Goal: Task Accomplishment & Management: Use online tool/utility

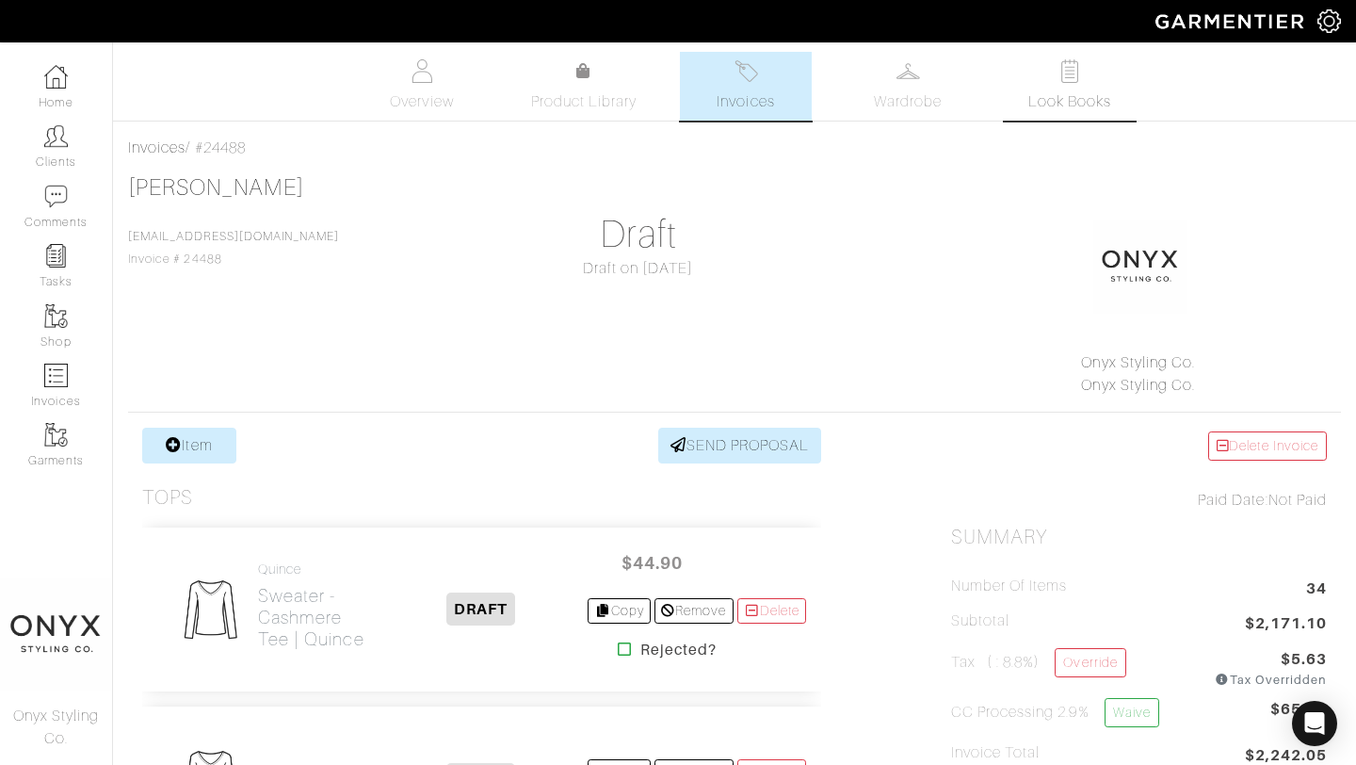
click at [1059, 94] on span "Look Books" at bounding box center [1070, 101] width 84 height 23
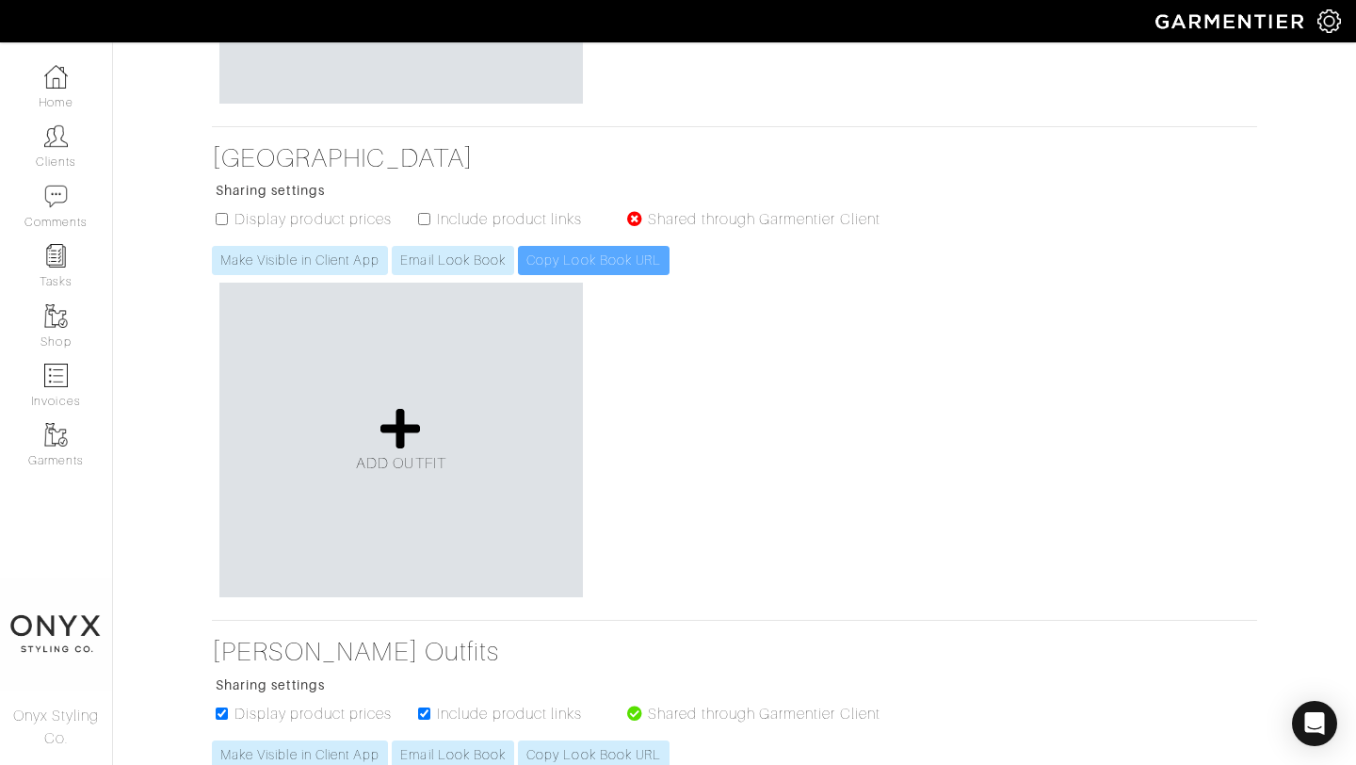
scroll to position [701, 0]
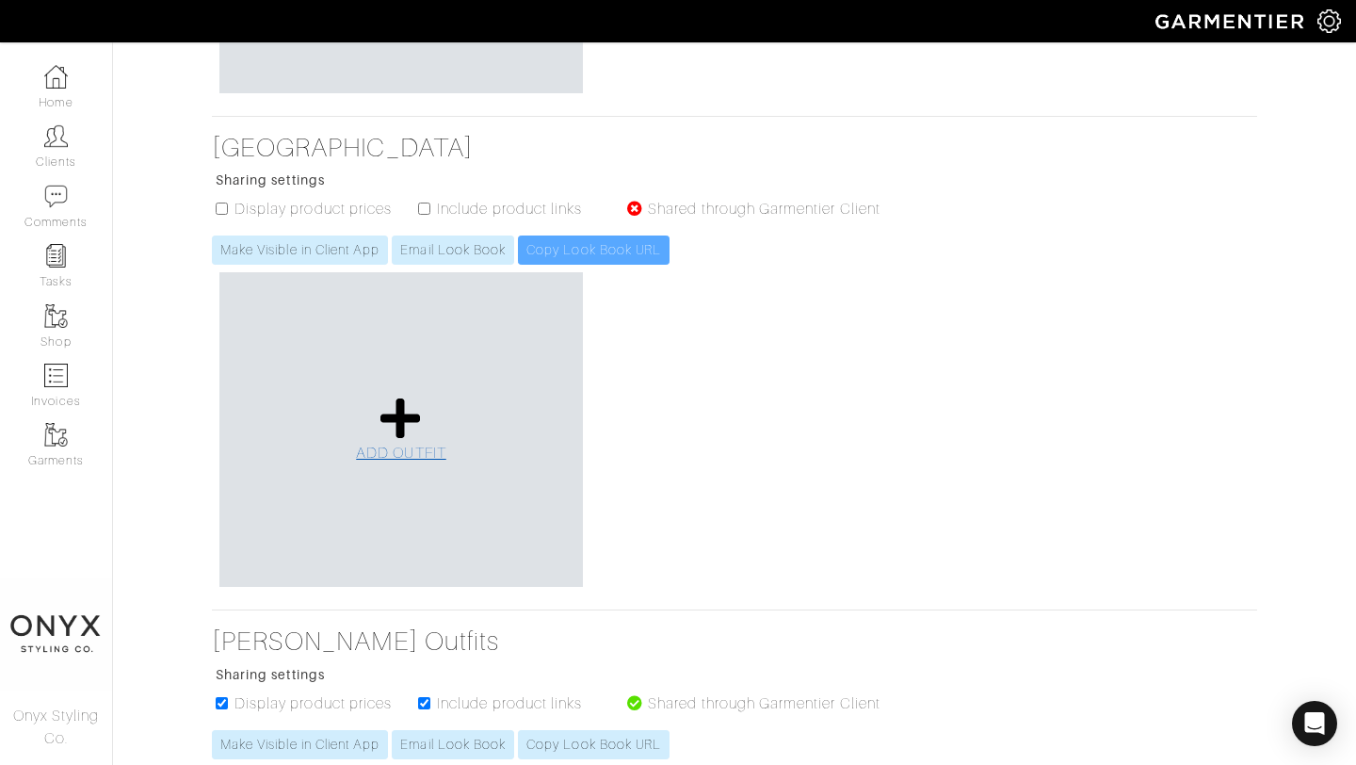
click at [412, 434] on icon at bounding box center [401, 418] width 40 height 45
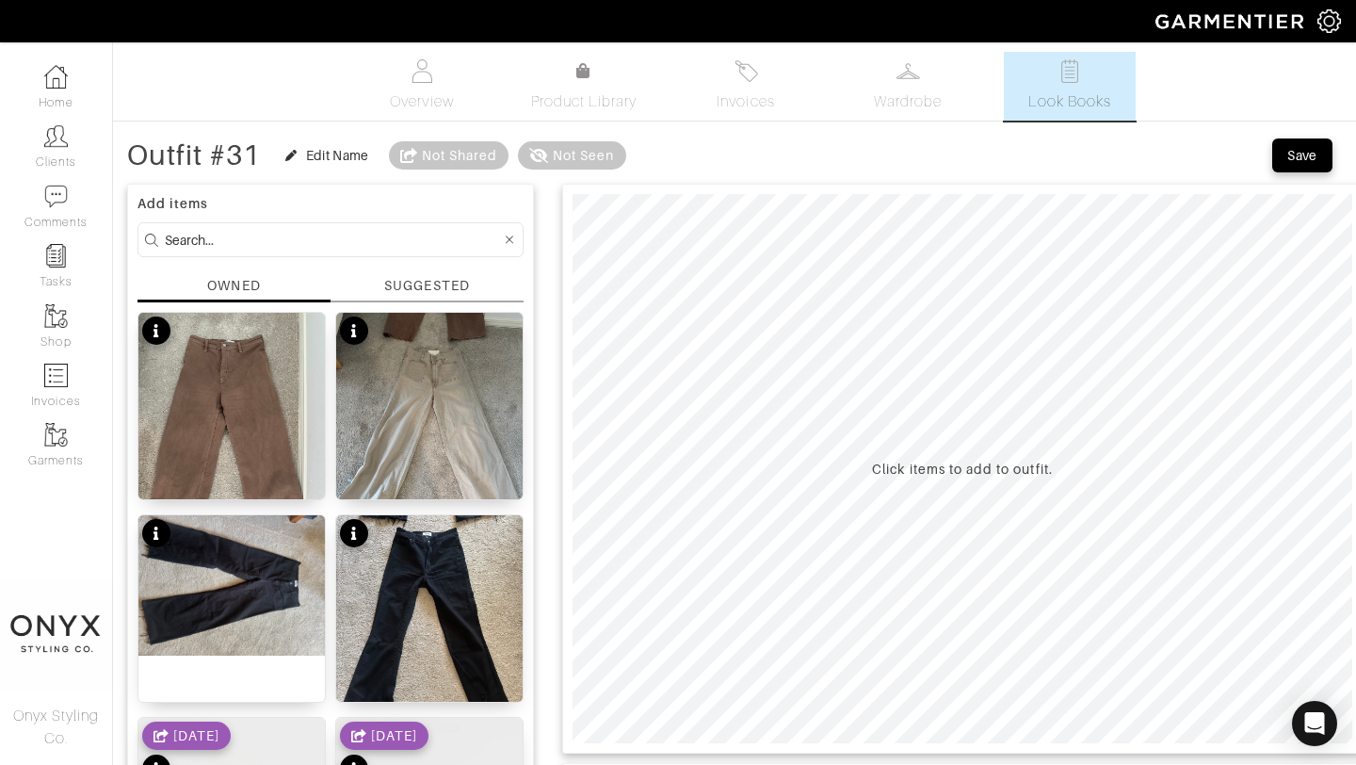
click at [446, 293] on div "SUGGESTED" at bounding box center [426, 286] width 85 height 20
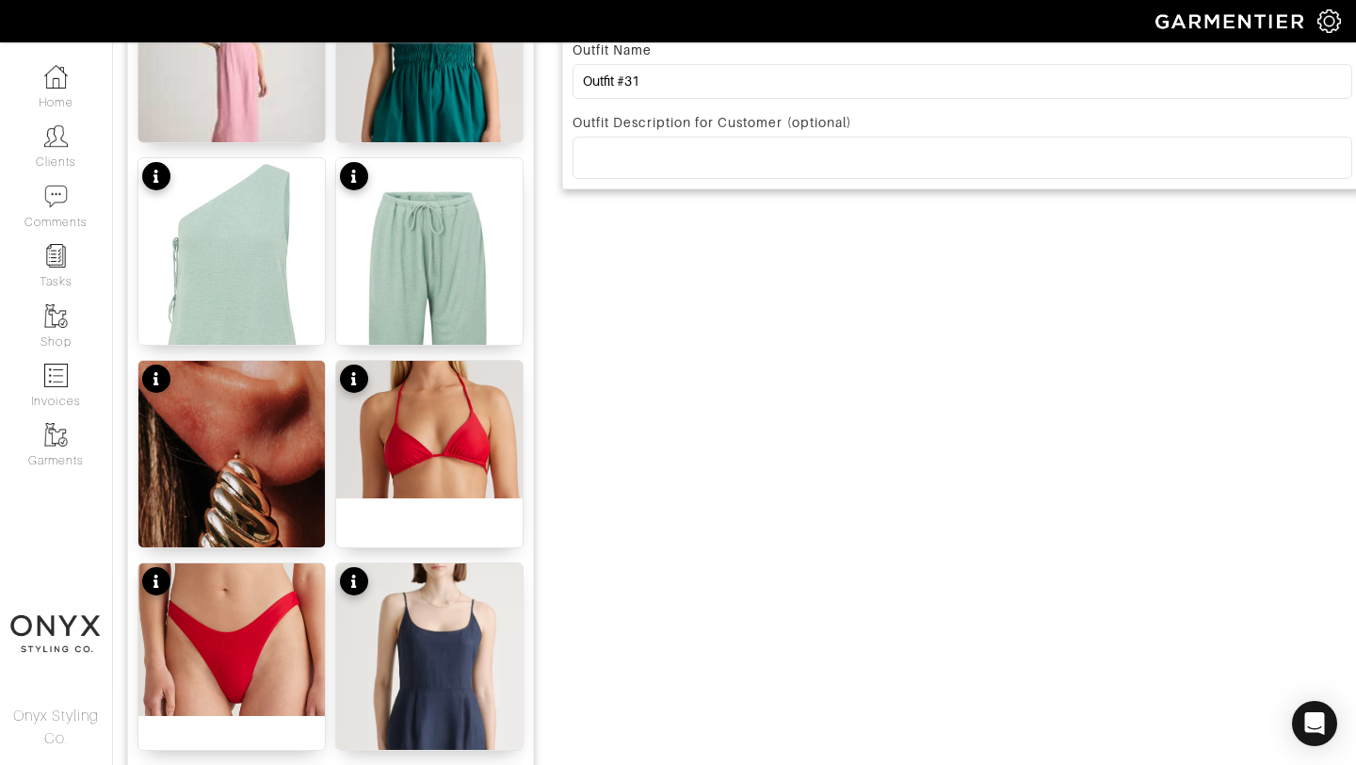
scroll to position [771, 0]
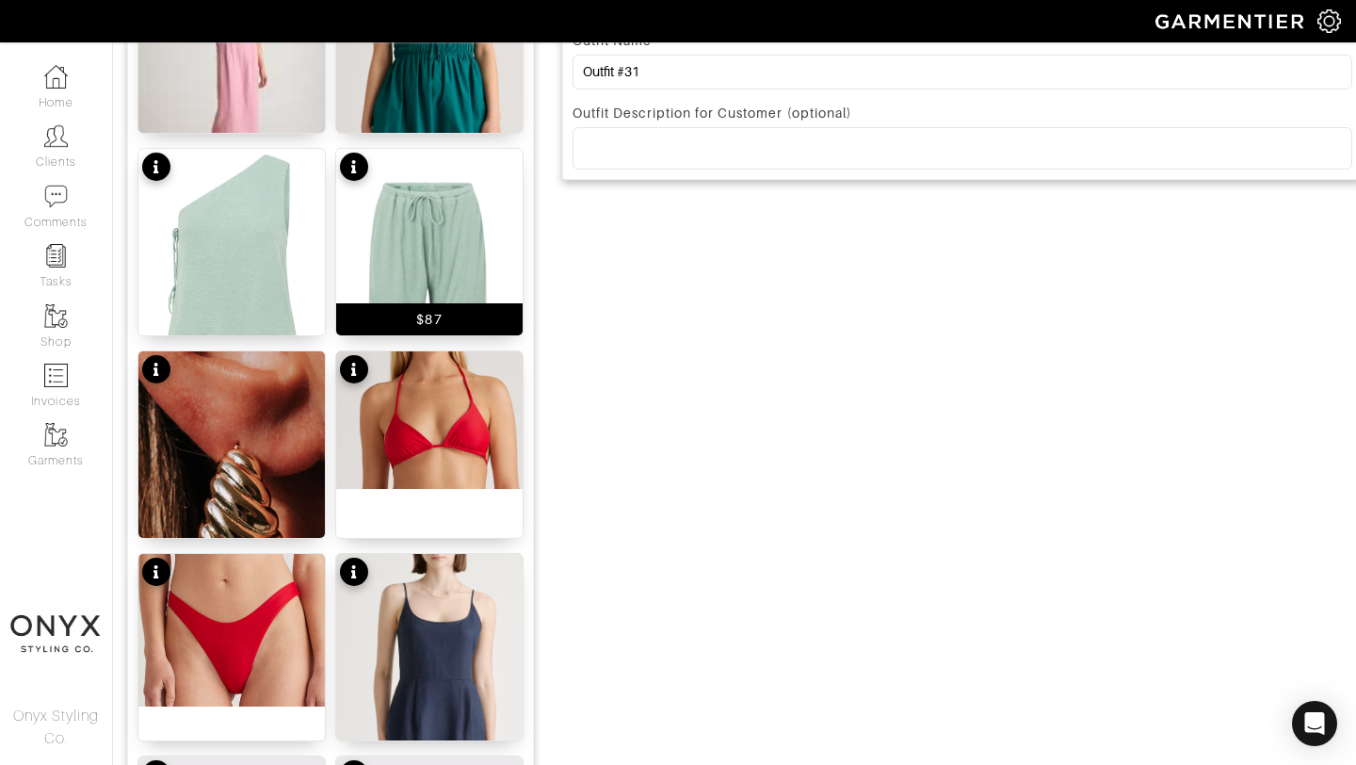
click at [428, 243] on img at bounding box center [429, 359] width 186 height 421
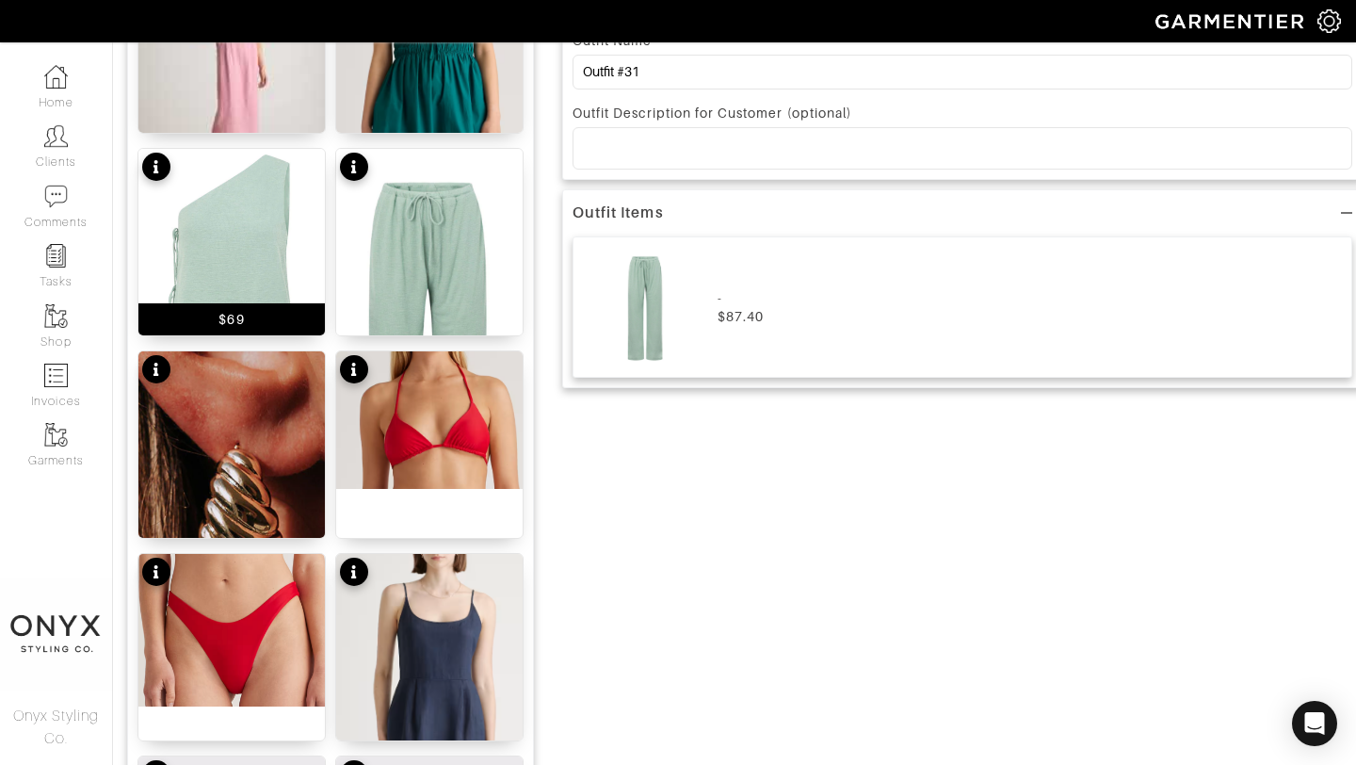
click at [272, 232] on img at bounding box center [231, 291] width 186 height 284
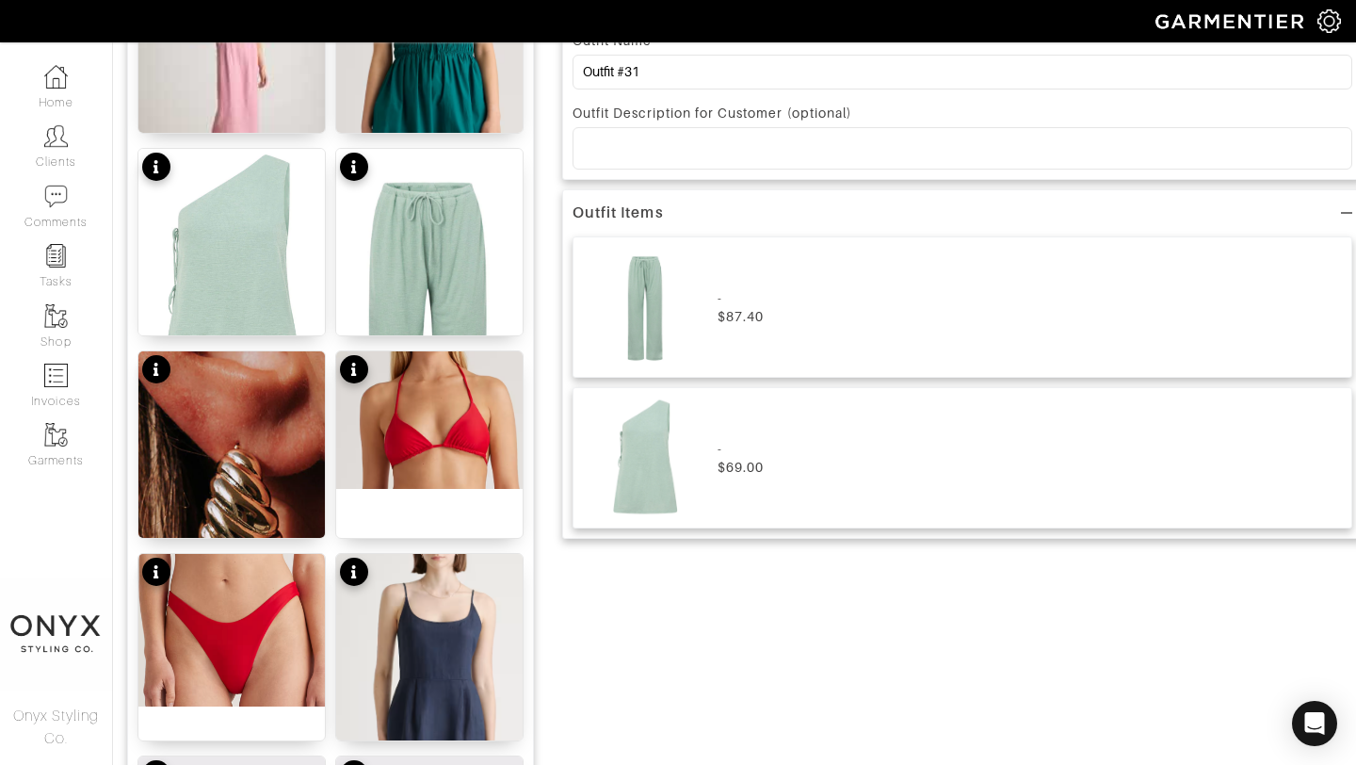
scroll to position [733, 0]
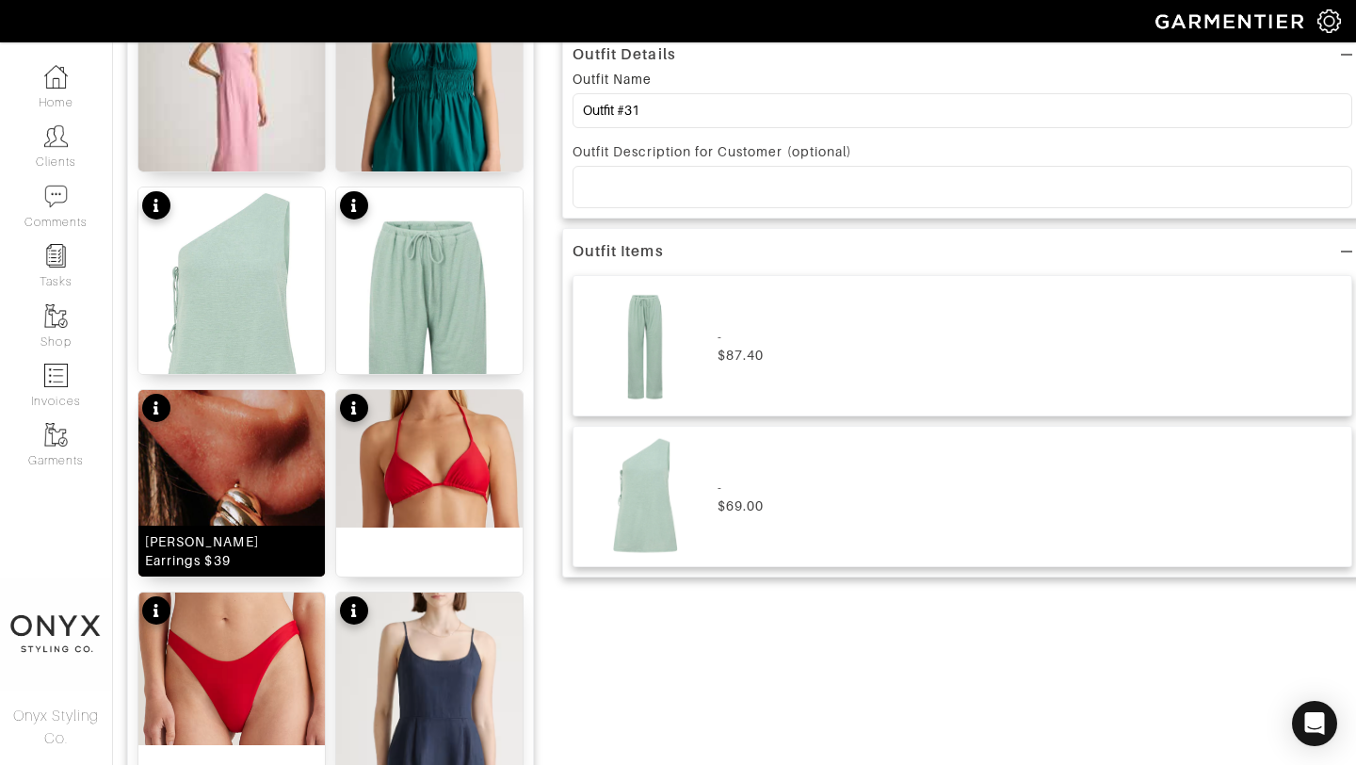
click at [297, 501] on img at bounding box center [231, 566] width 186 height 353
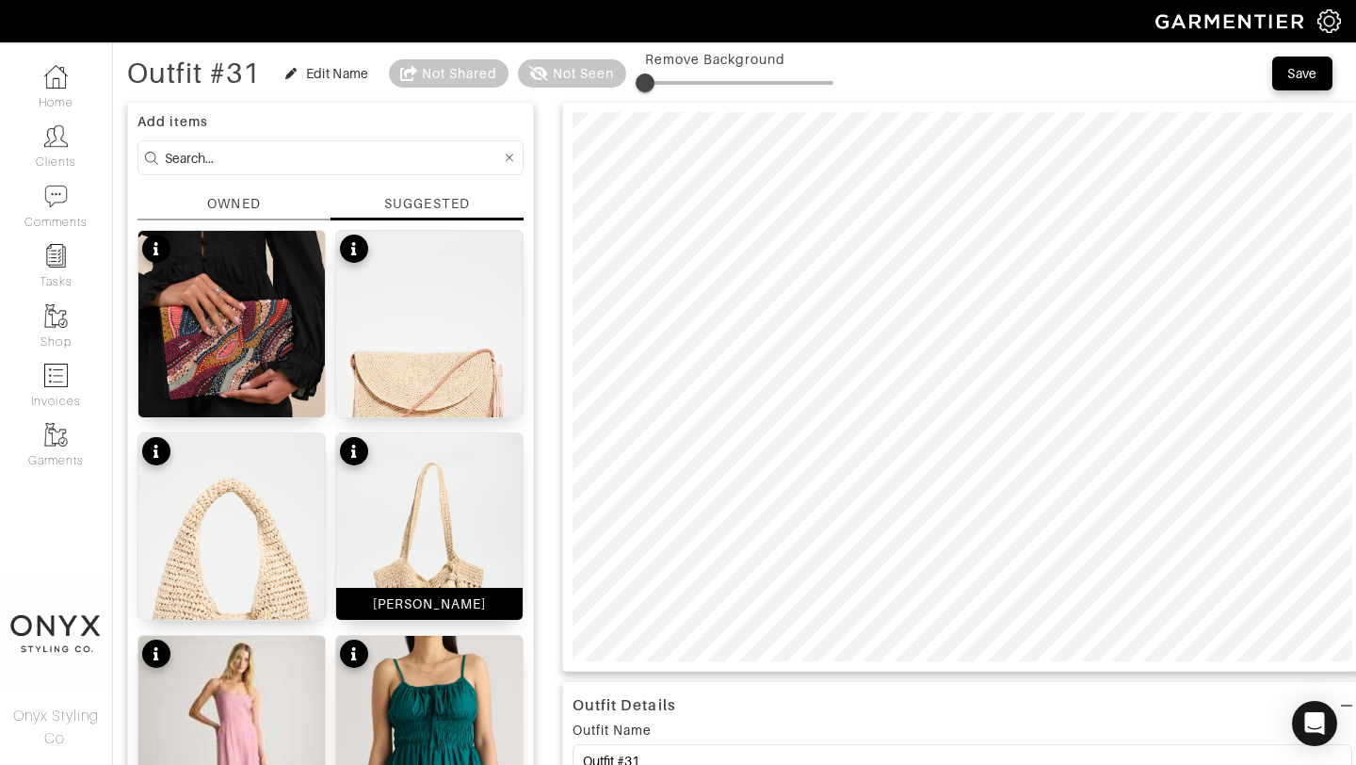
scroll to position [83, 0]
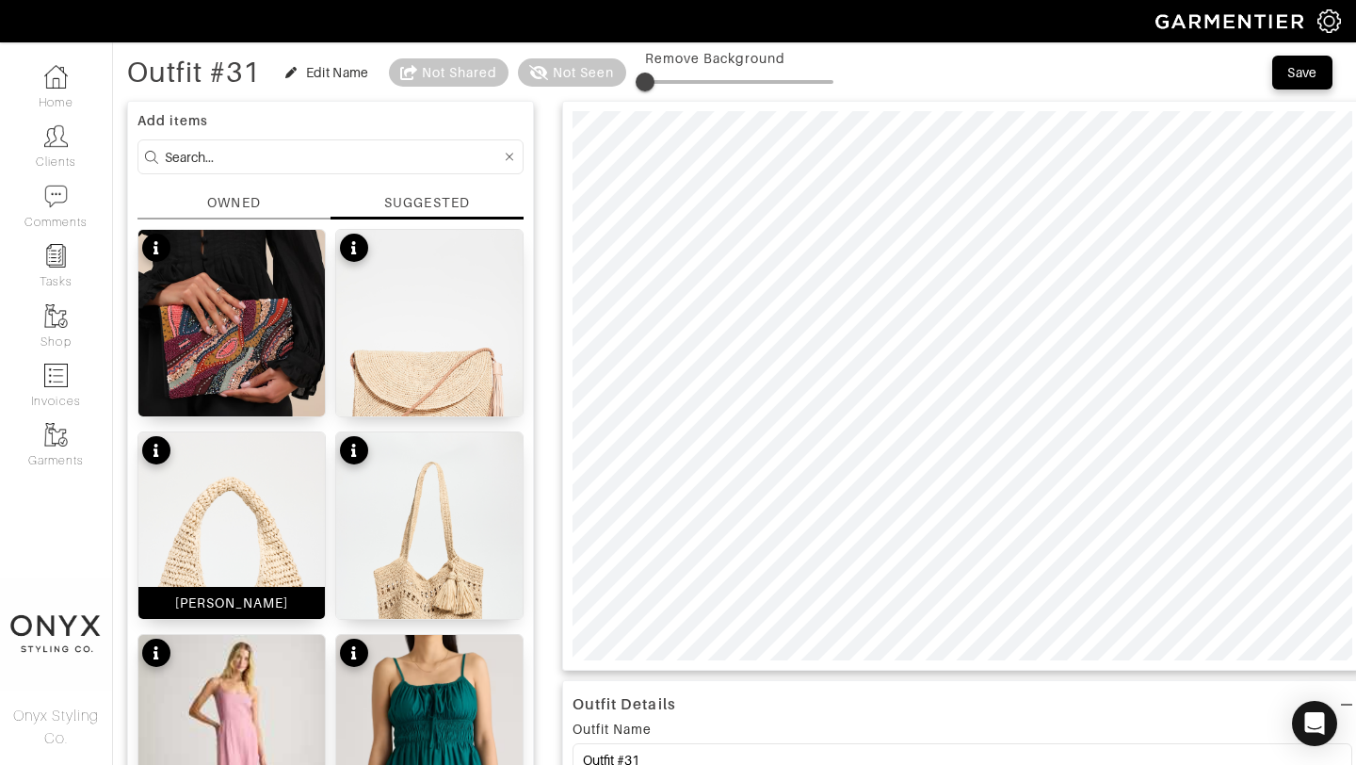
click at [274, 559] on img at bounding box center [231, 597] width 186 height 331
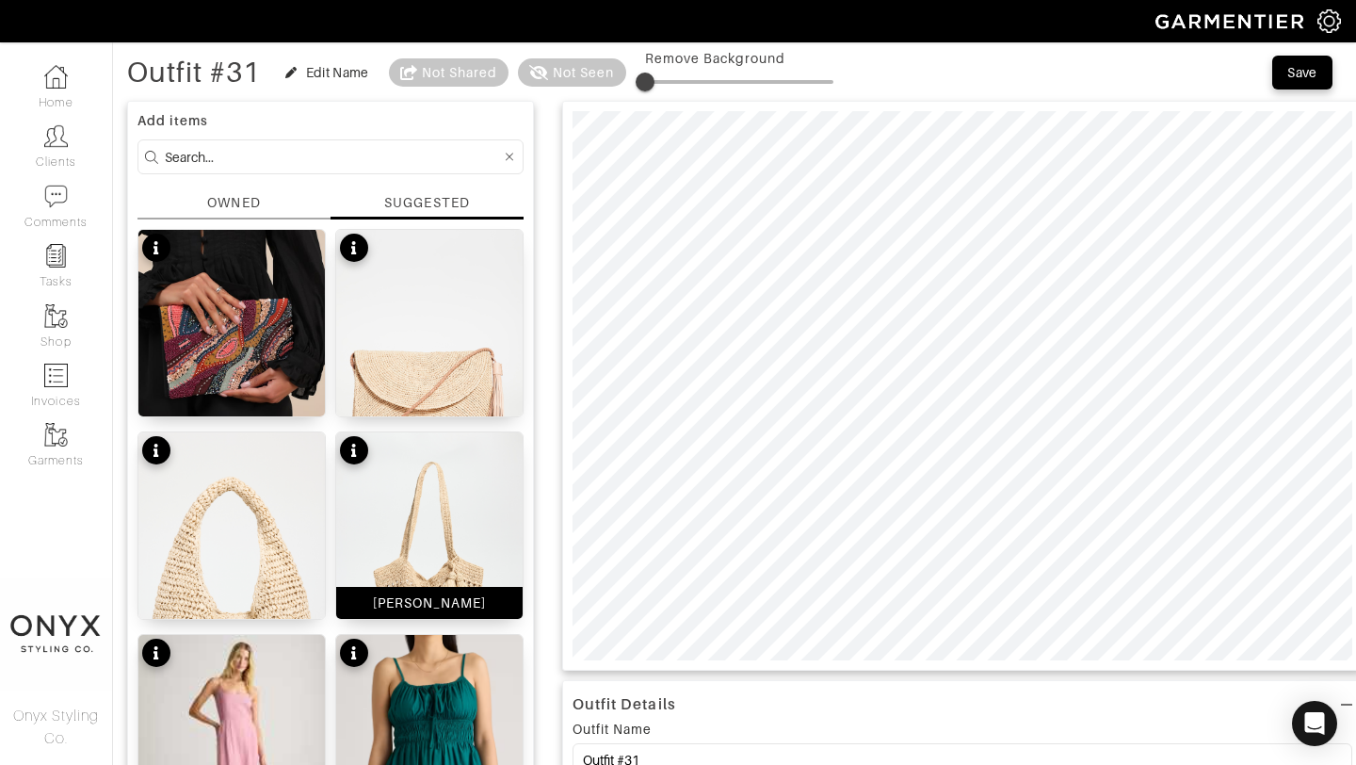
click at [451, 576] on img at bounding box center [429, 597] width 186 height 331
click at [1300, 69] on div "Save" at bounding box center [1303, 72] width 30 height 19
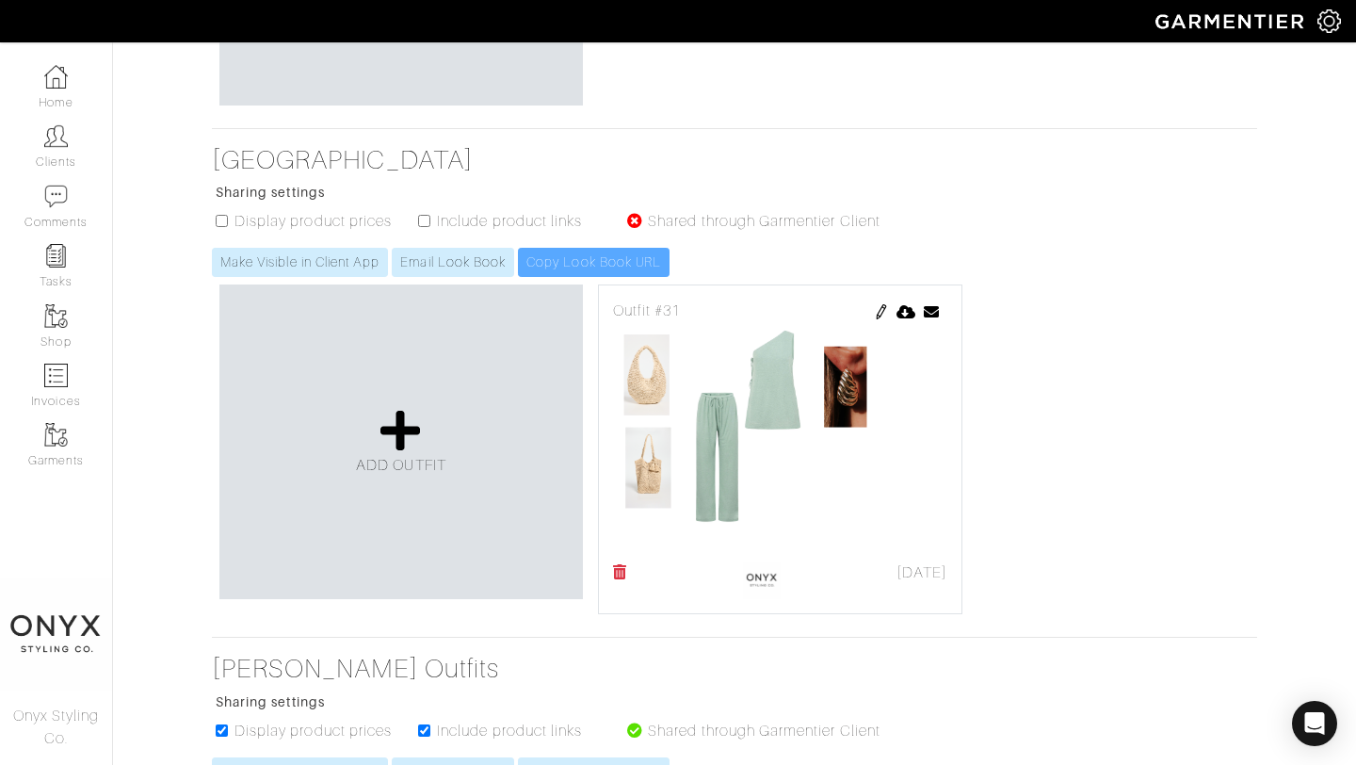
scroll to position [696, 0]
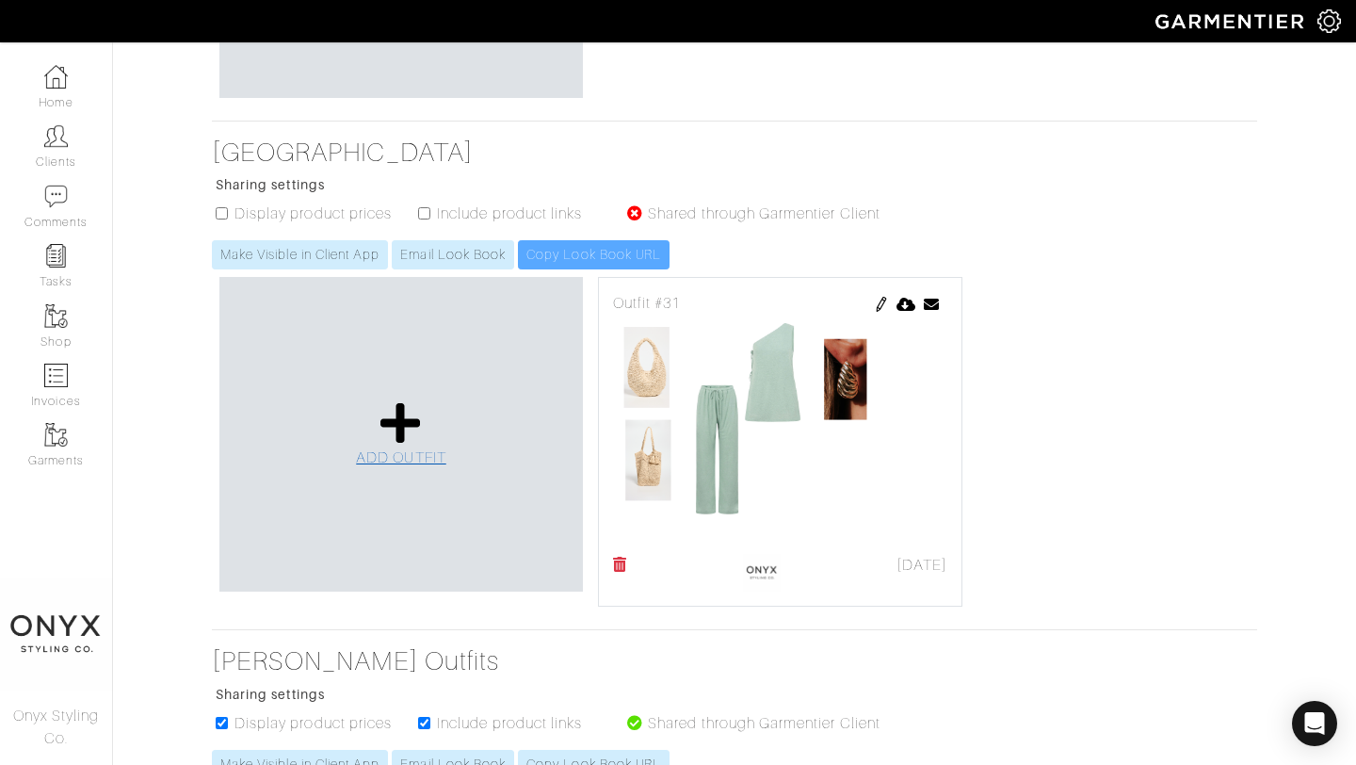
click at [415, 457] on span "ADD OUTFIT" at bounding box center [401, 457] width 90 height 17
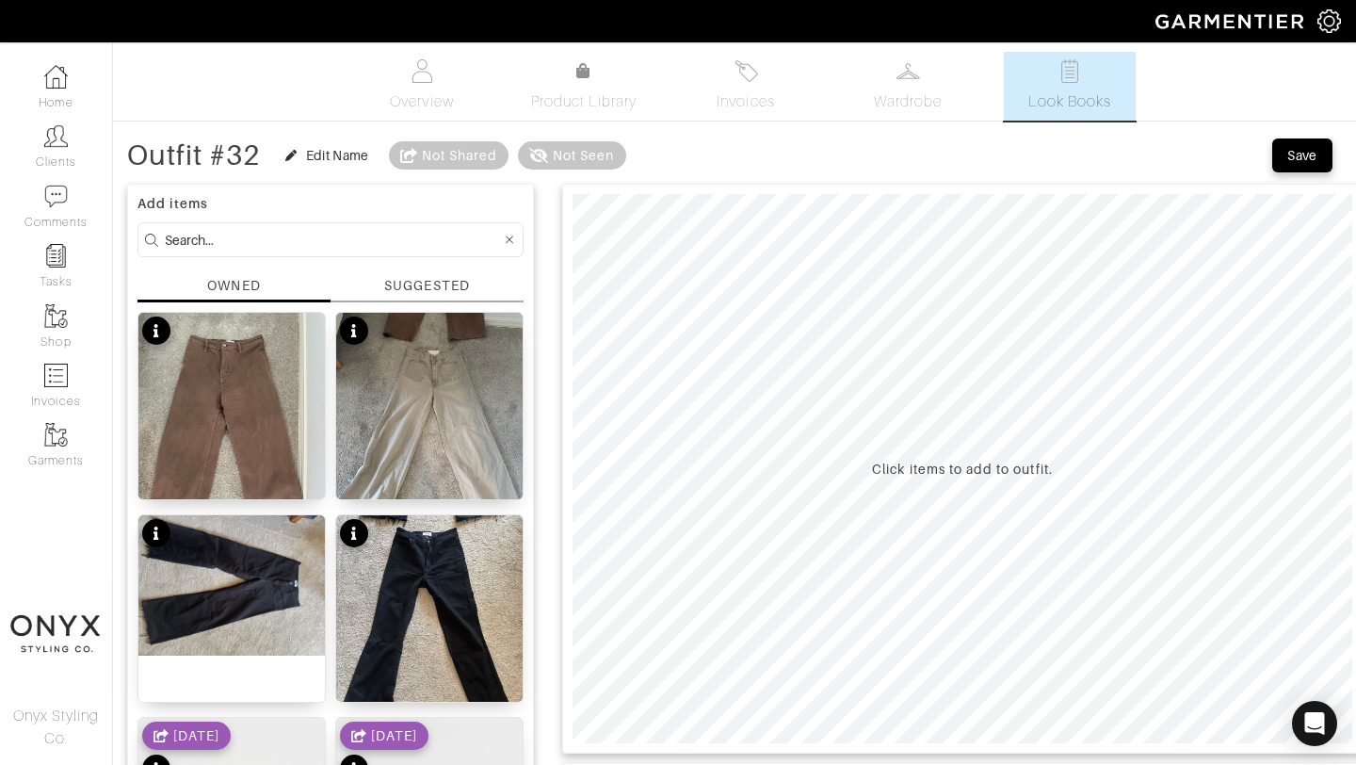
click at [421, 283] on div "SUGGESTED" at bounding box center [426, 286] width 85 height 20
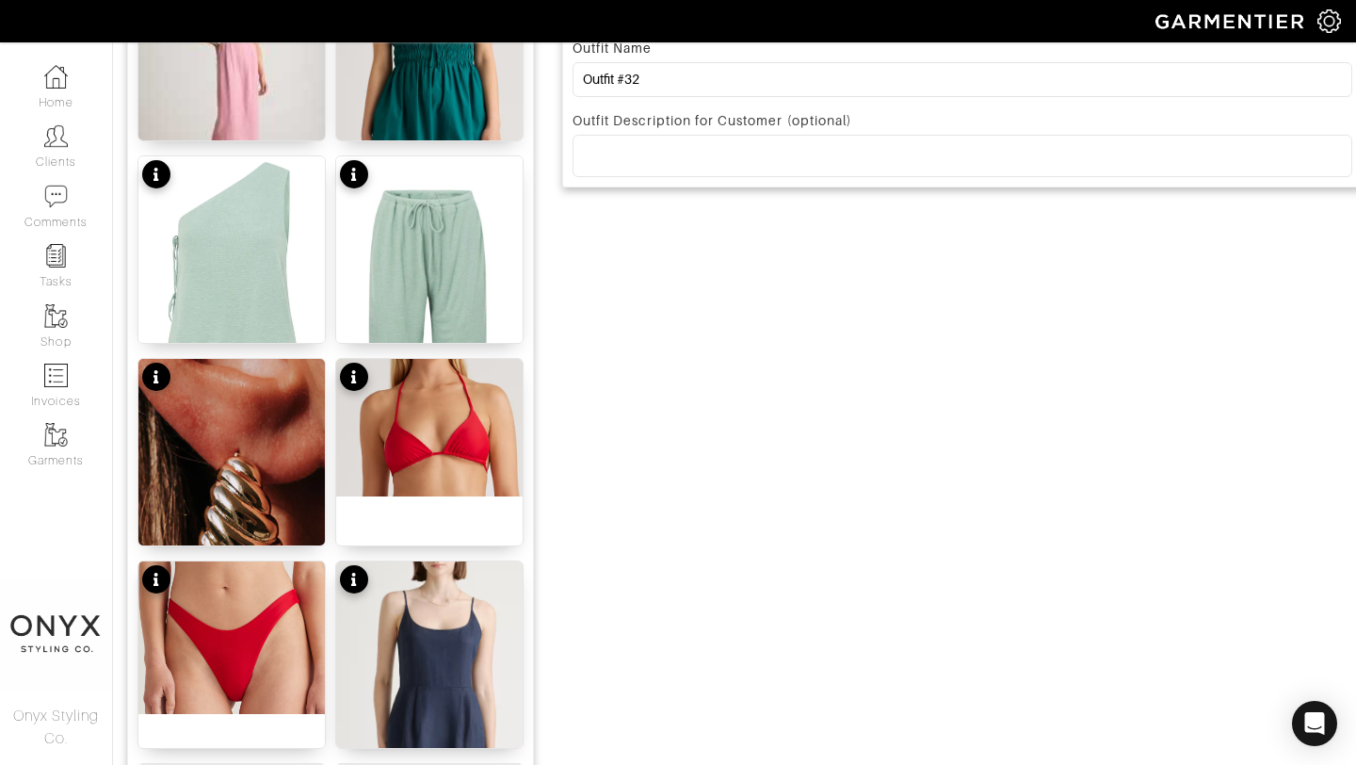
scroll to position [798, 0]
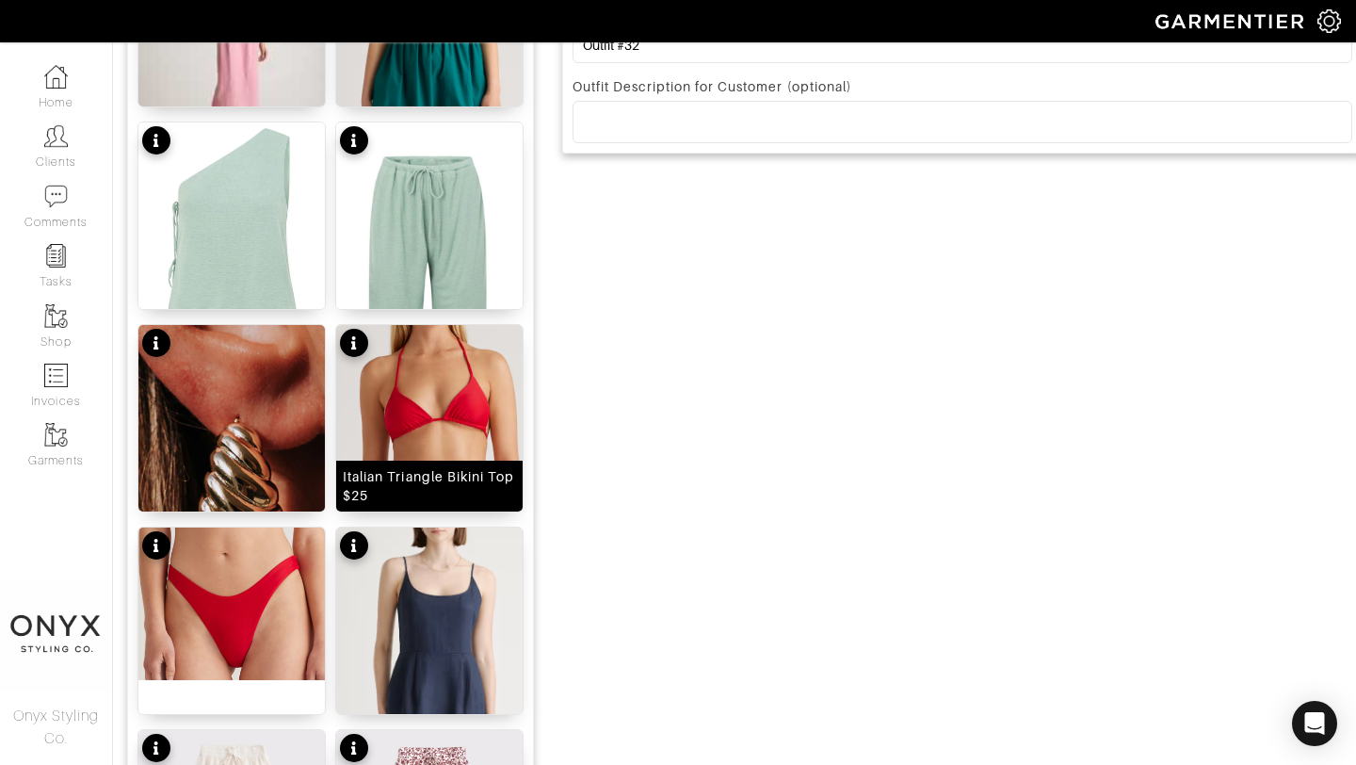
click at [428, 423] on img at bounding box center [429, 394] width 186 height 138
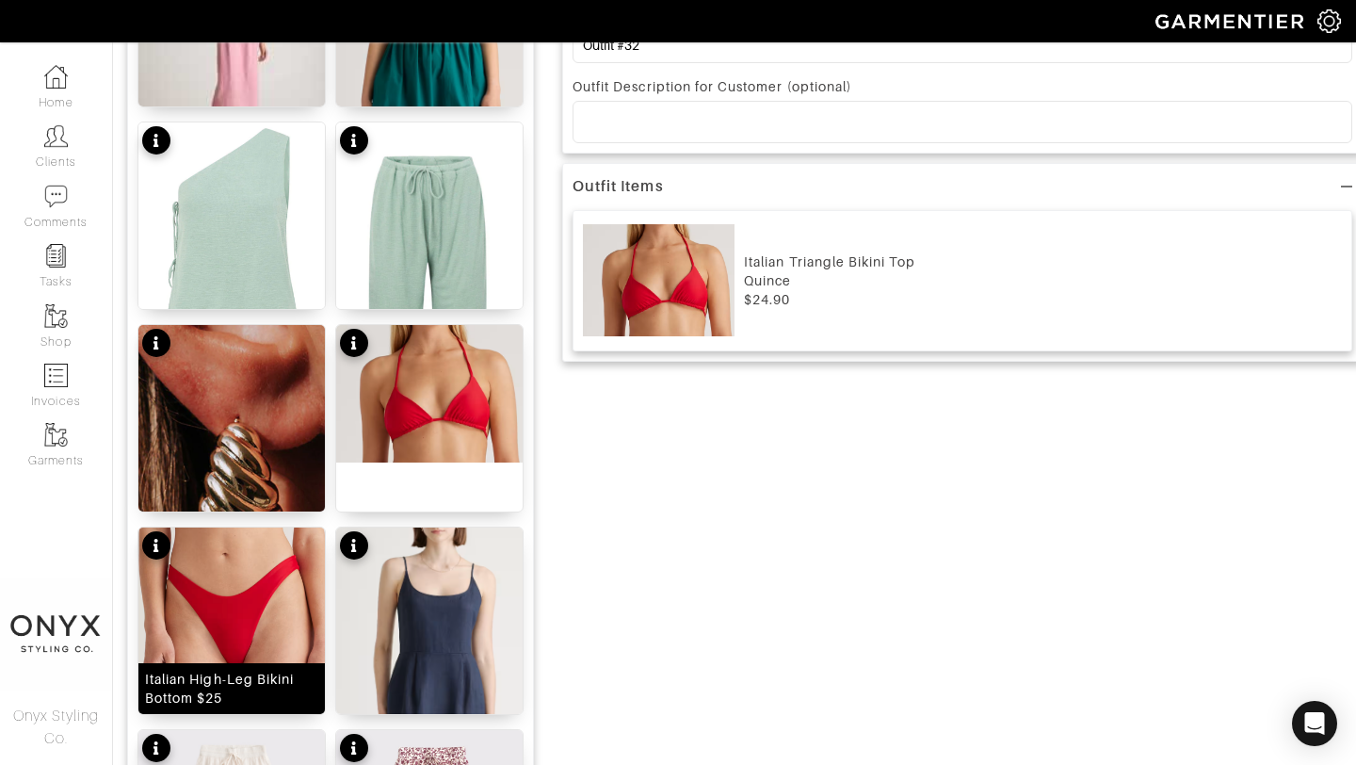
click at [299, 592] on img at bounding box center [231, 603] width 186 height 153
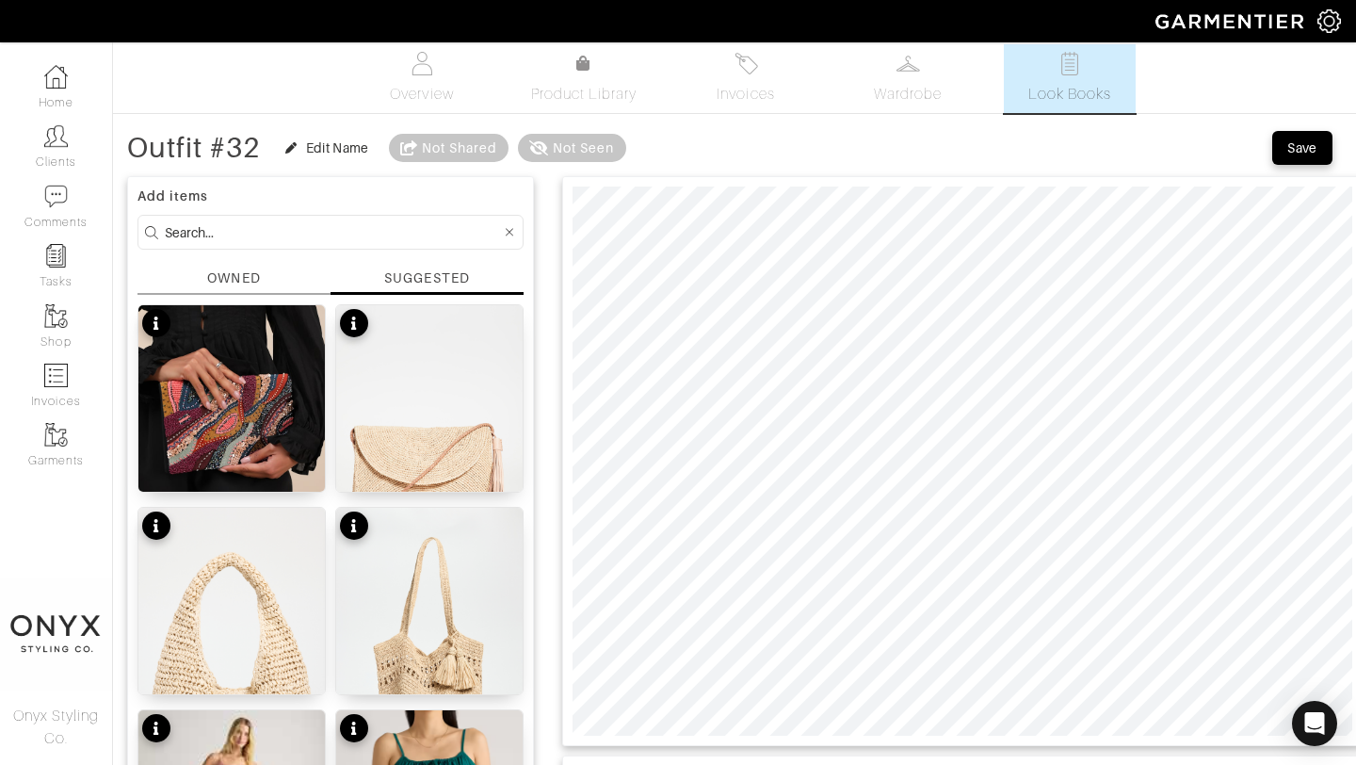
scroll to position [0, 0]
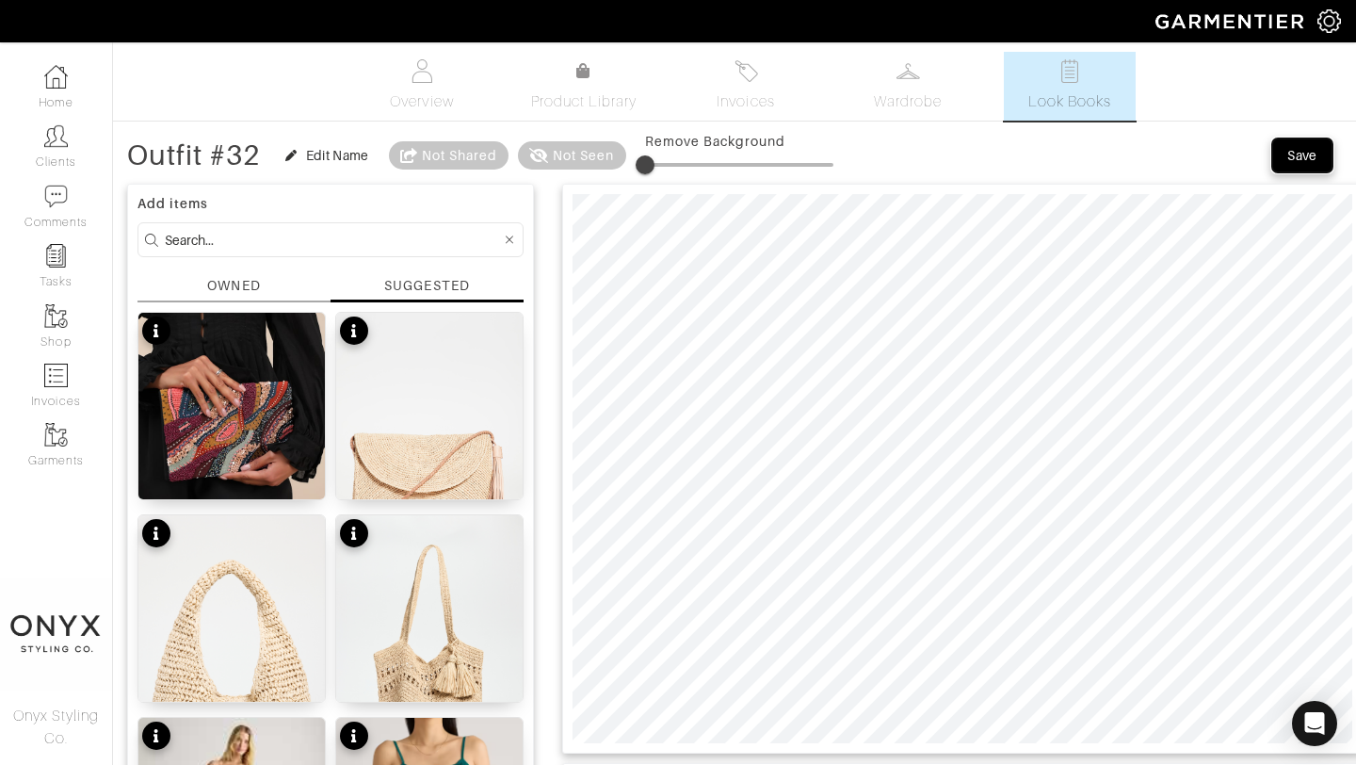
click at [1276, 151] on button "Save" at bounding box center [1302, 155] width 60 height 34
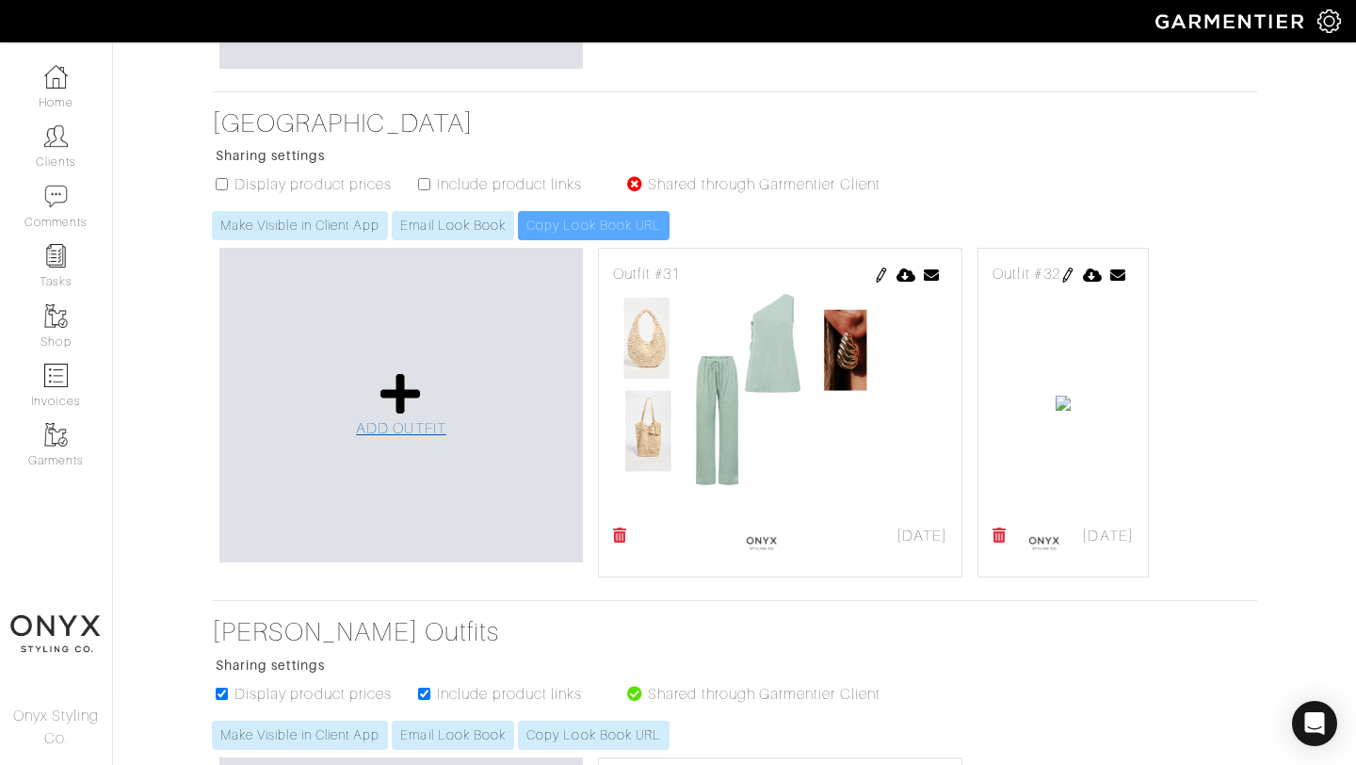
scroll to position [904, 0]
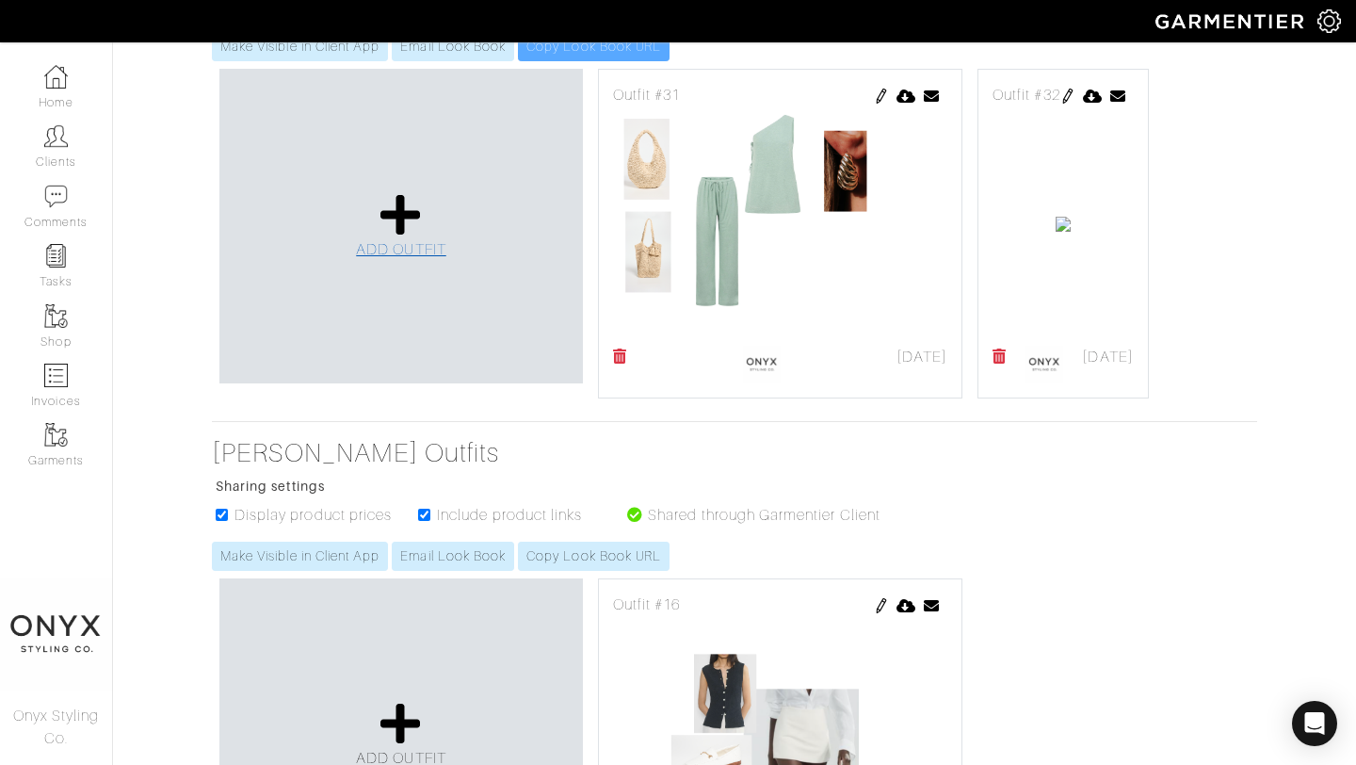
click at [414, 231] on icon at bounding box center [401, 214] width 40 height 45
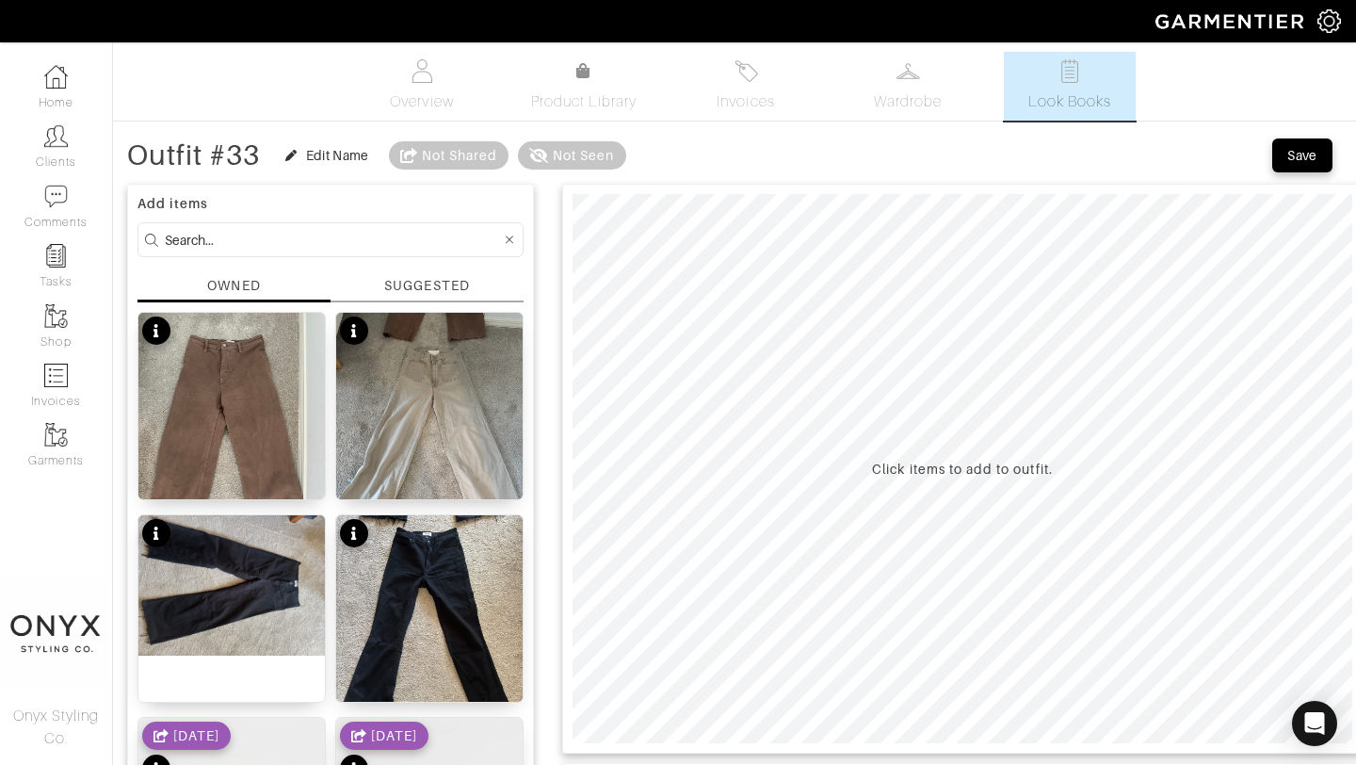
click at [436, 288] on div "SUGGESTED" at bounding box center [426, 286] width 85 height 20
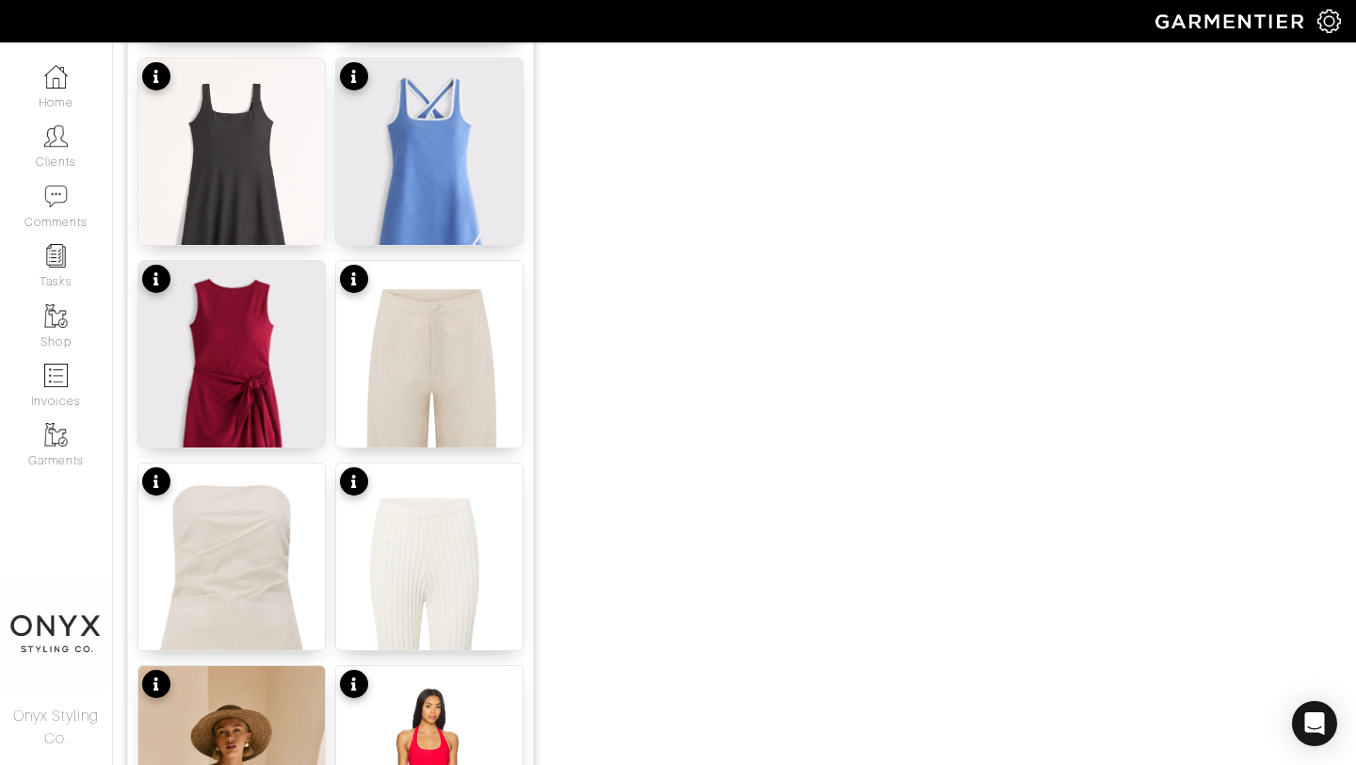
scroll to position [1690, 0]
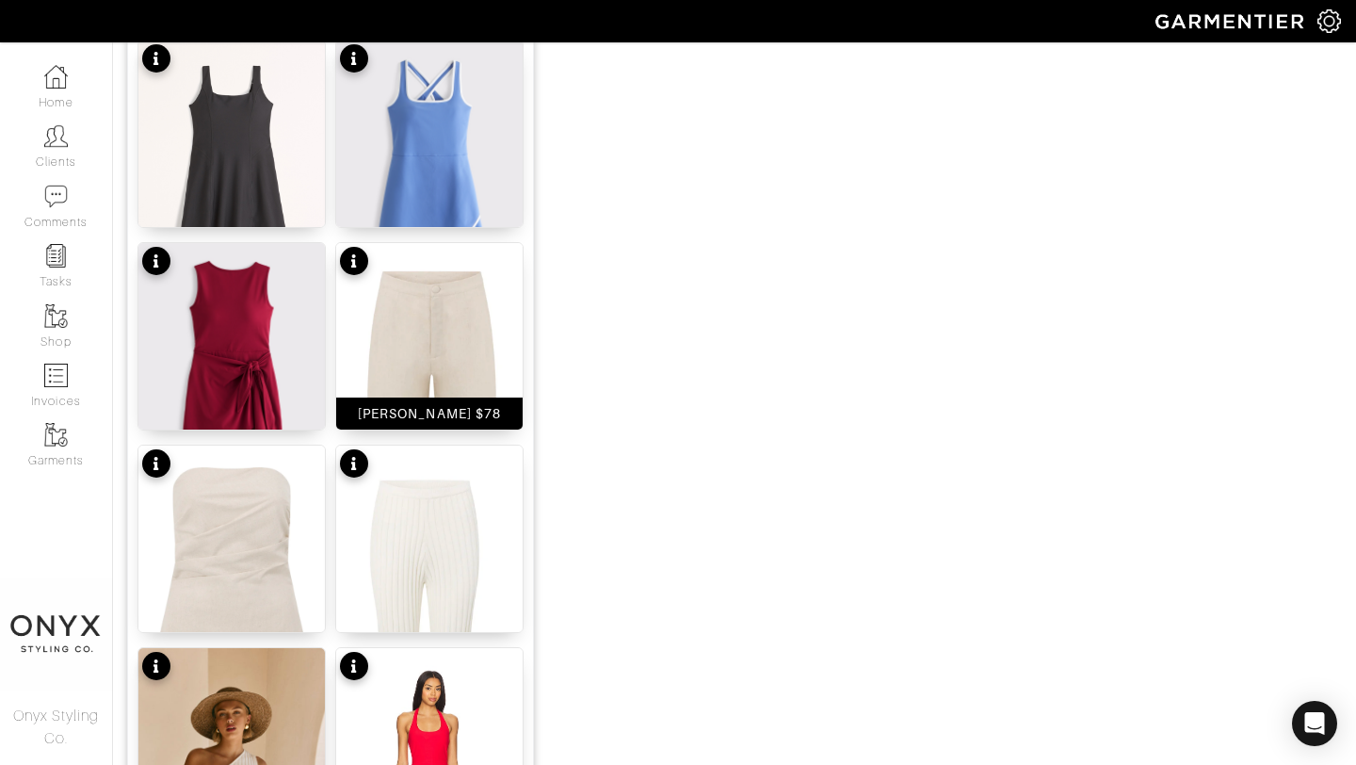
click at [443, 316] on img at bounding box center [429, 448] width 186 height 410
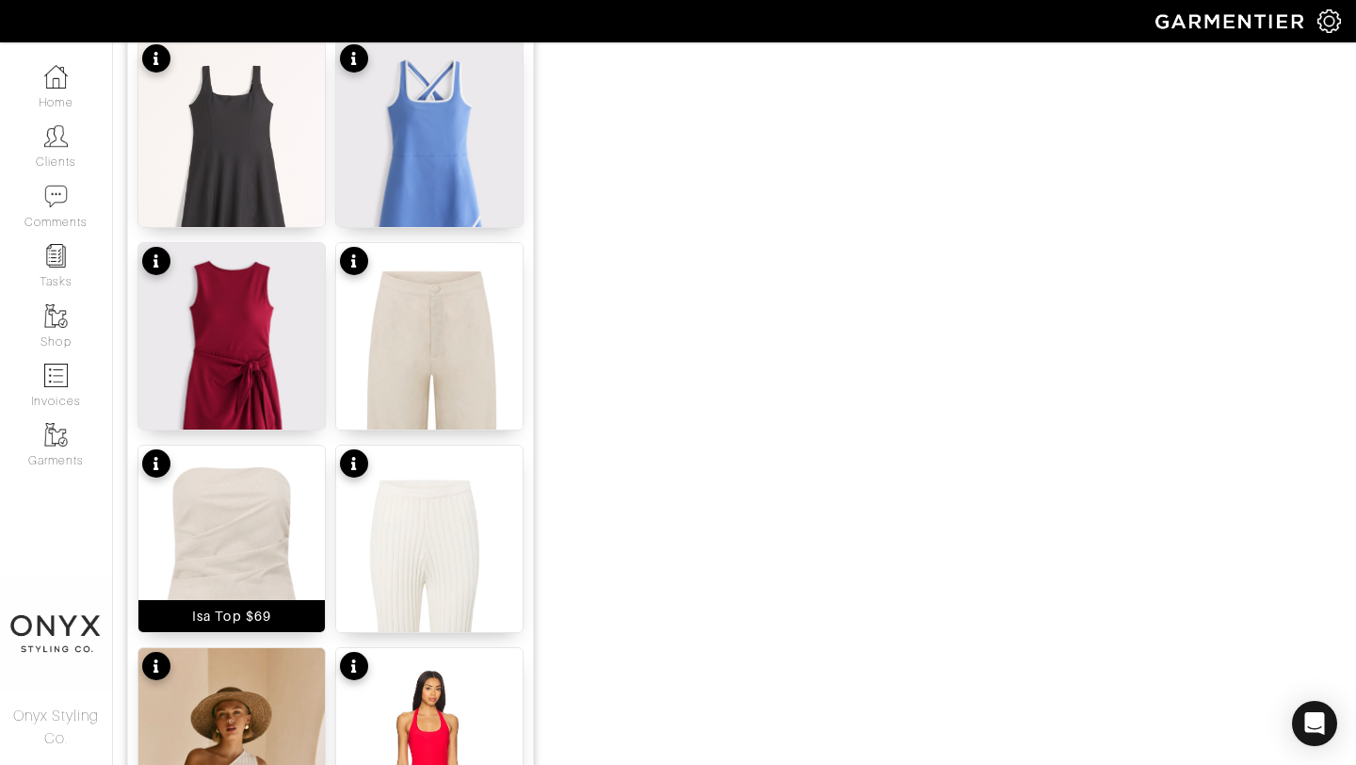
click at [265, 530] on img at bounding box center [231, 570] width 186 height 250
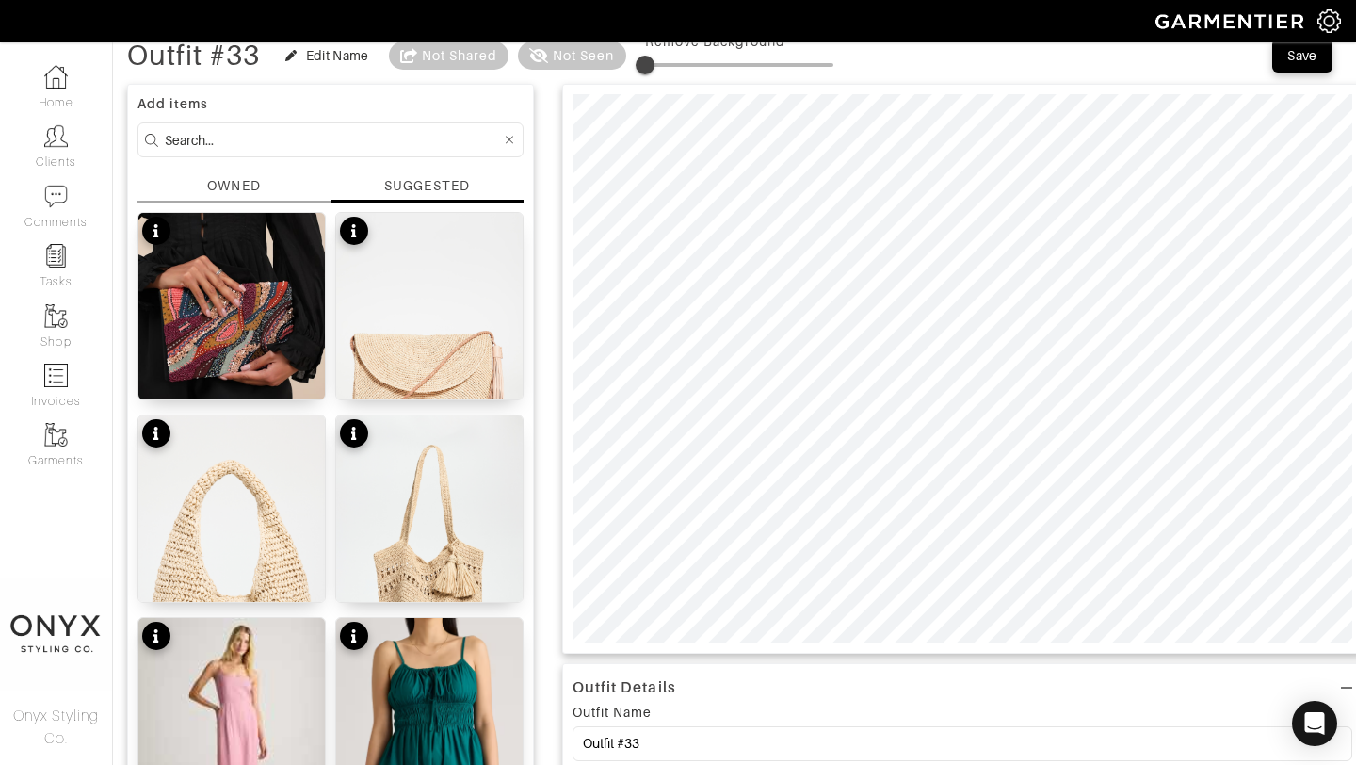
scroll to position [90, 0]
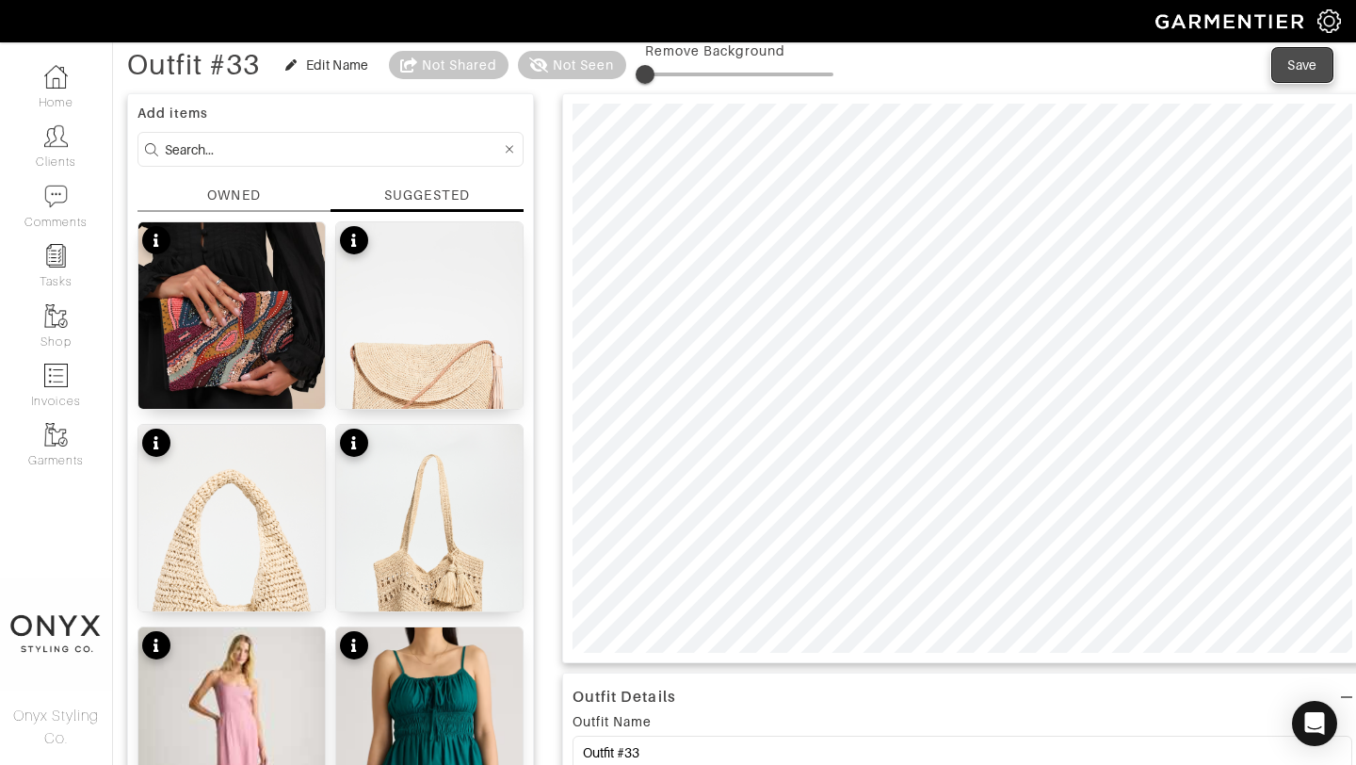
click at [1302, 76] on button "Save" at bounding box center [1302, 65] width 60 height 34
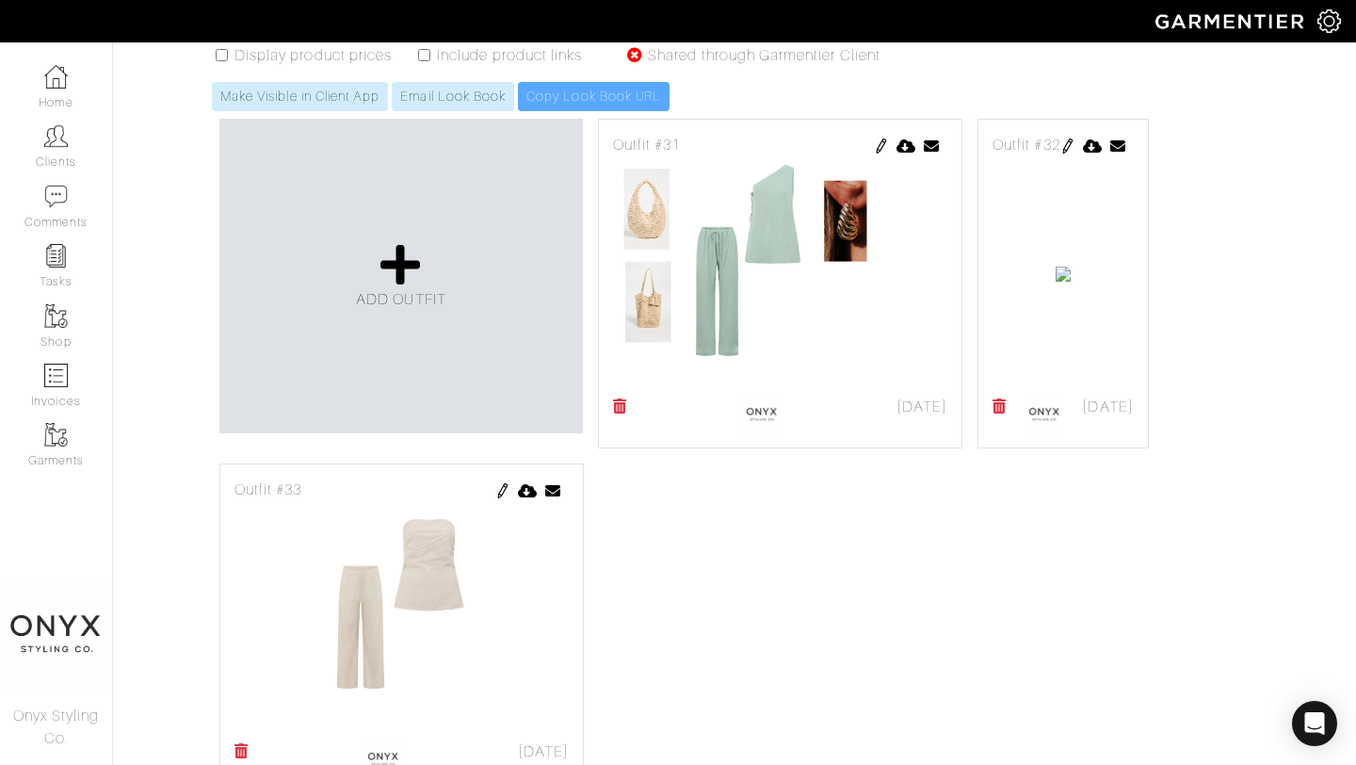
scroll to position [853, 0]
click at [416, 287] on icon at bounding box center [401, 265] width 40 height 45
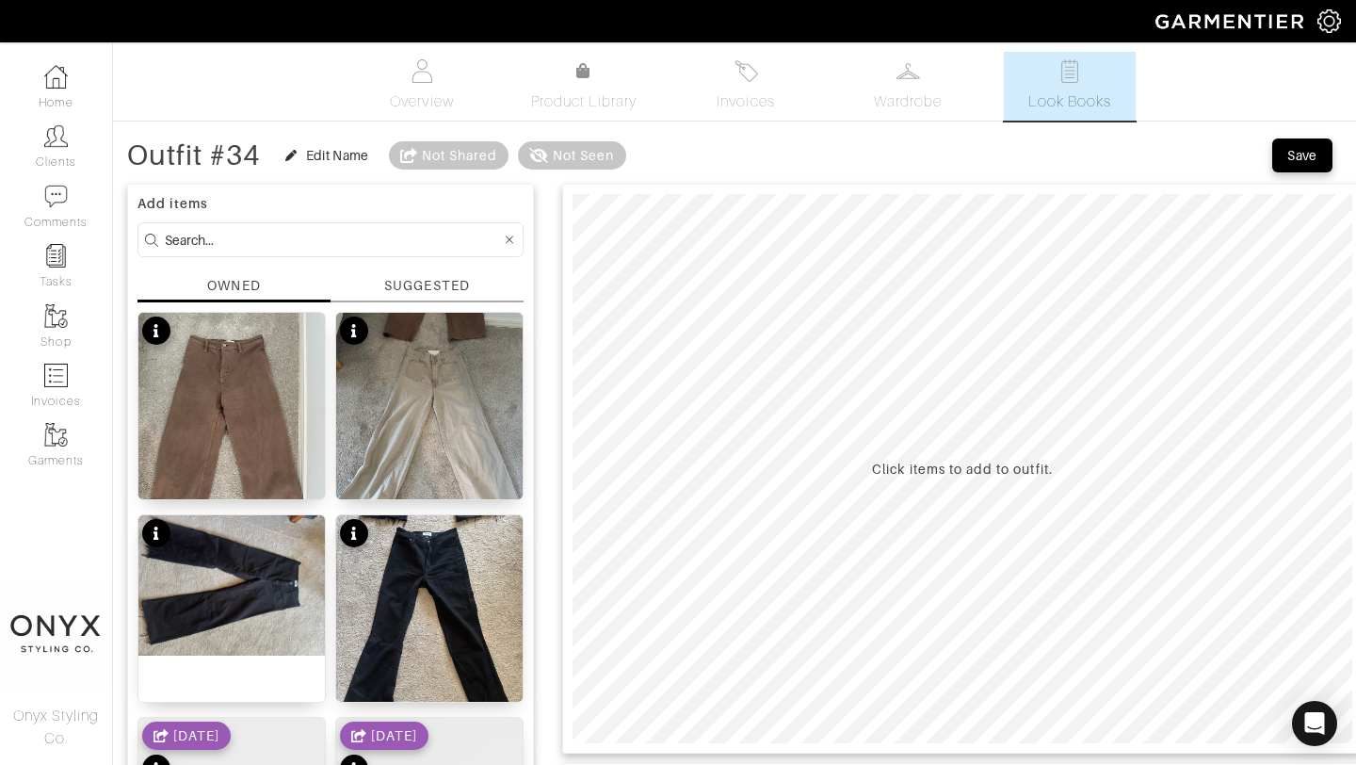
click at [429, 276] on div "SUGGESTED" at bounding box center [426, 286] width 85 height 20
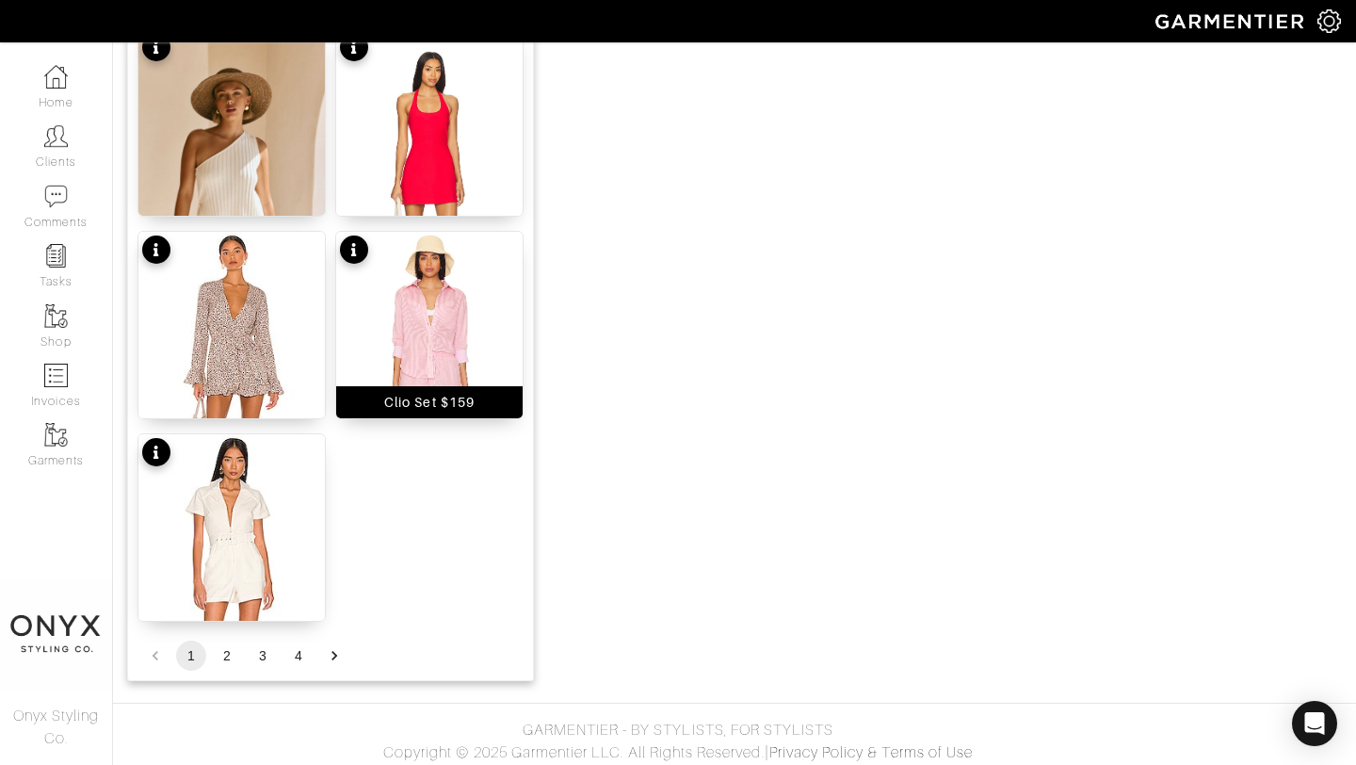
scroll to position [2315, 0]
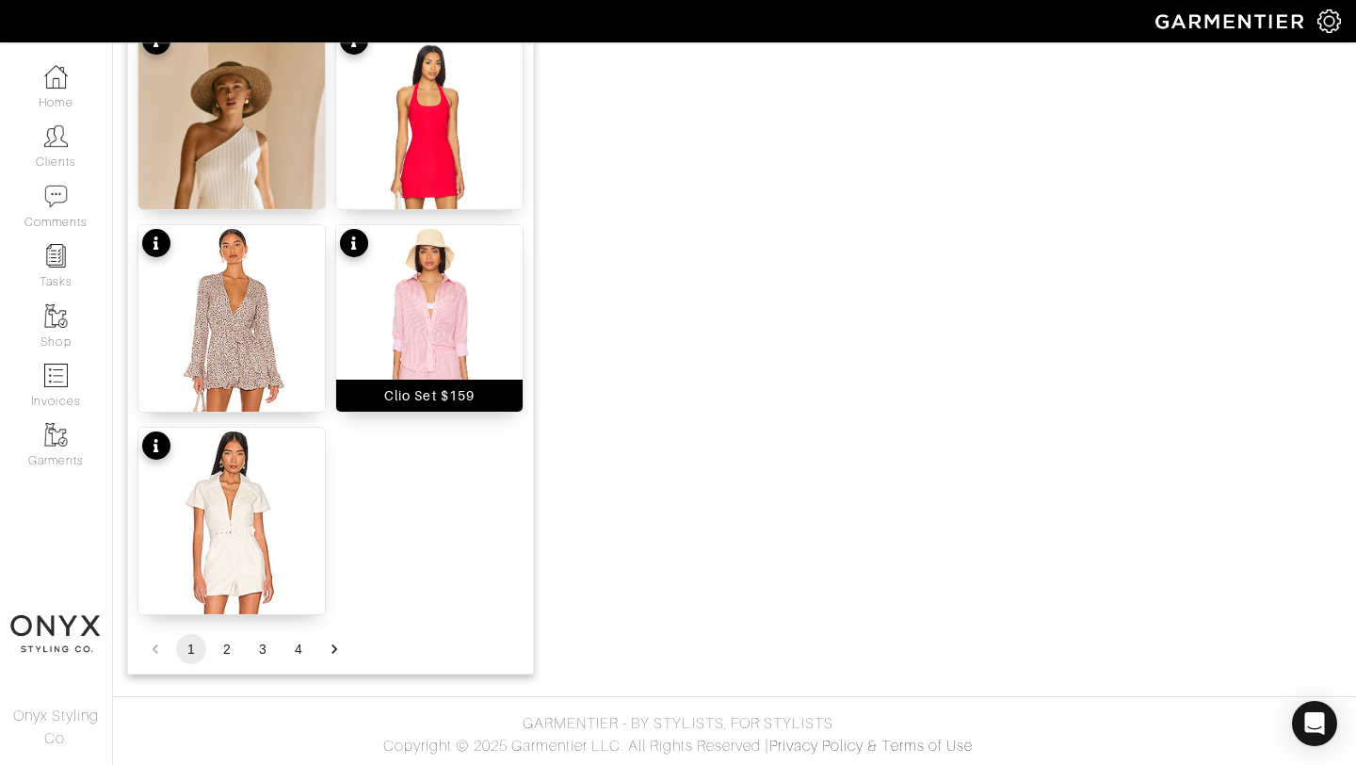
click at [450, 303] on img at bounding box center [429, 384] width 186 height 319
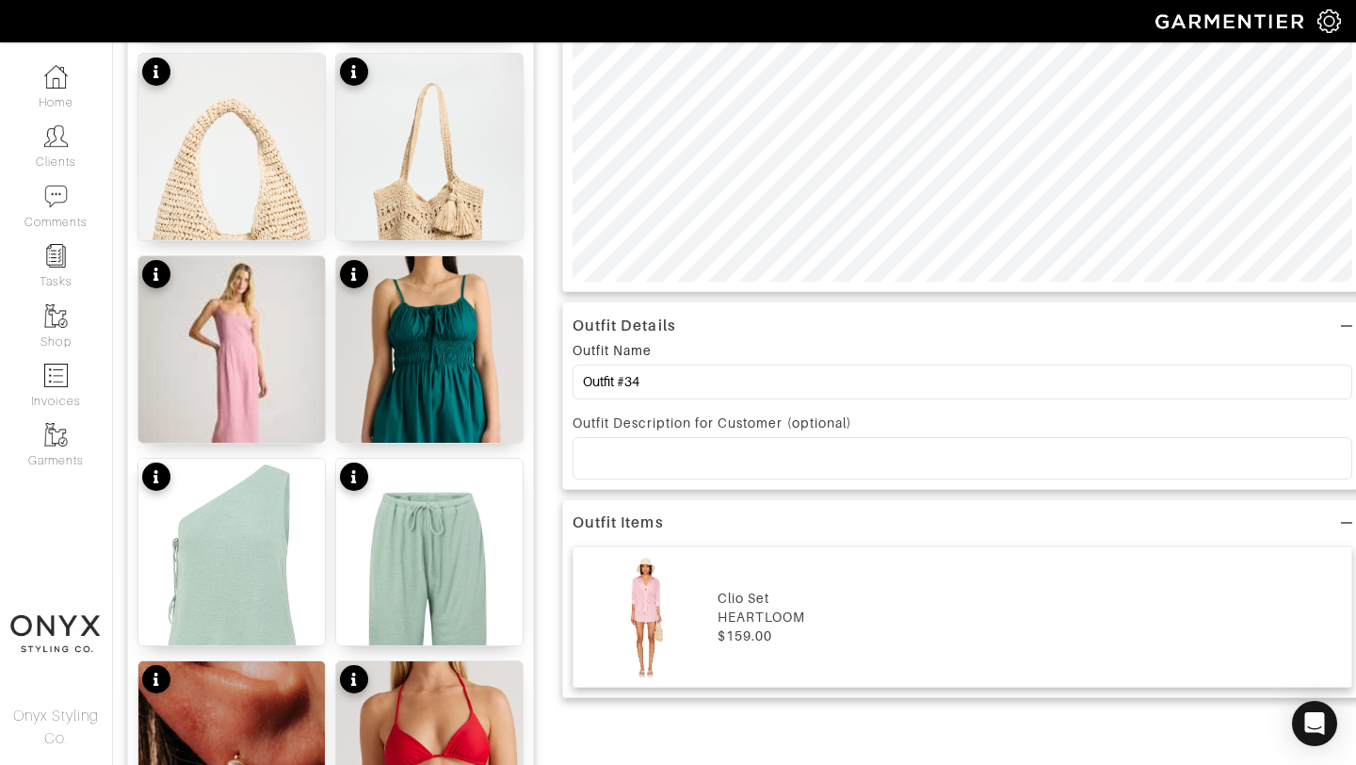
scroll to position [0, 0]
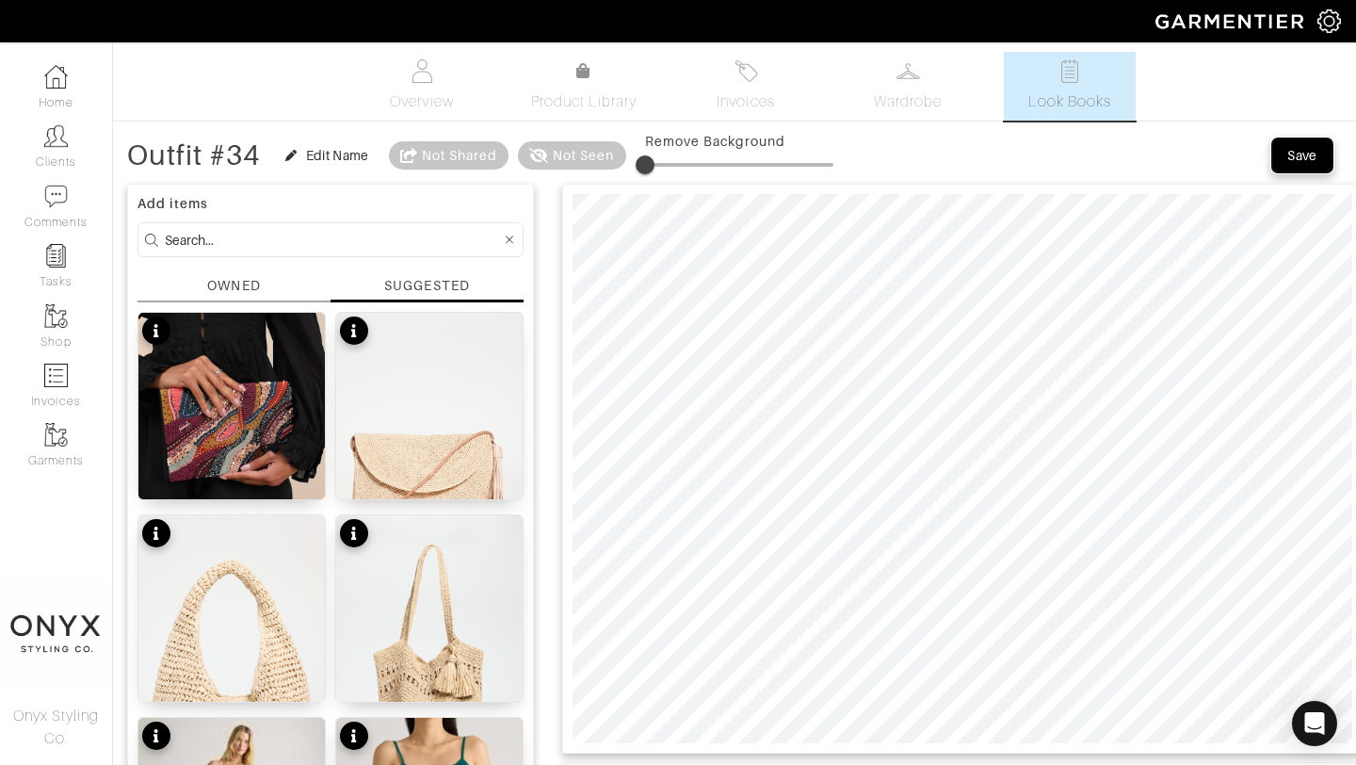
click at [1308, 162] on div "Save" at bounding box center [1303, 155] width 30 height 19
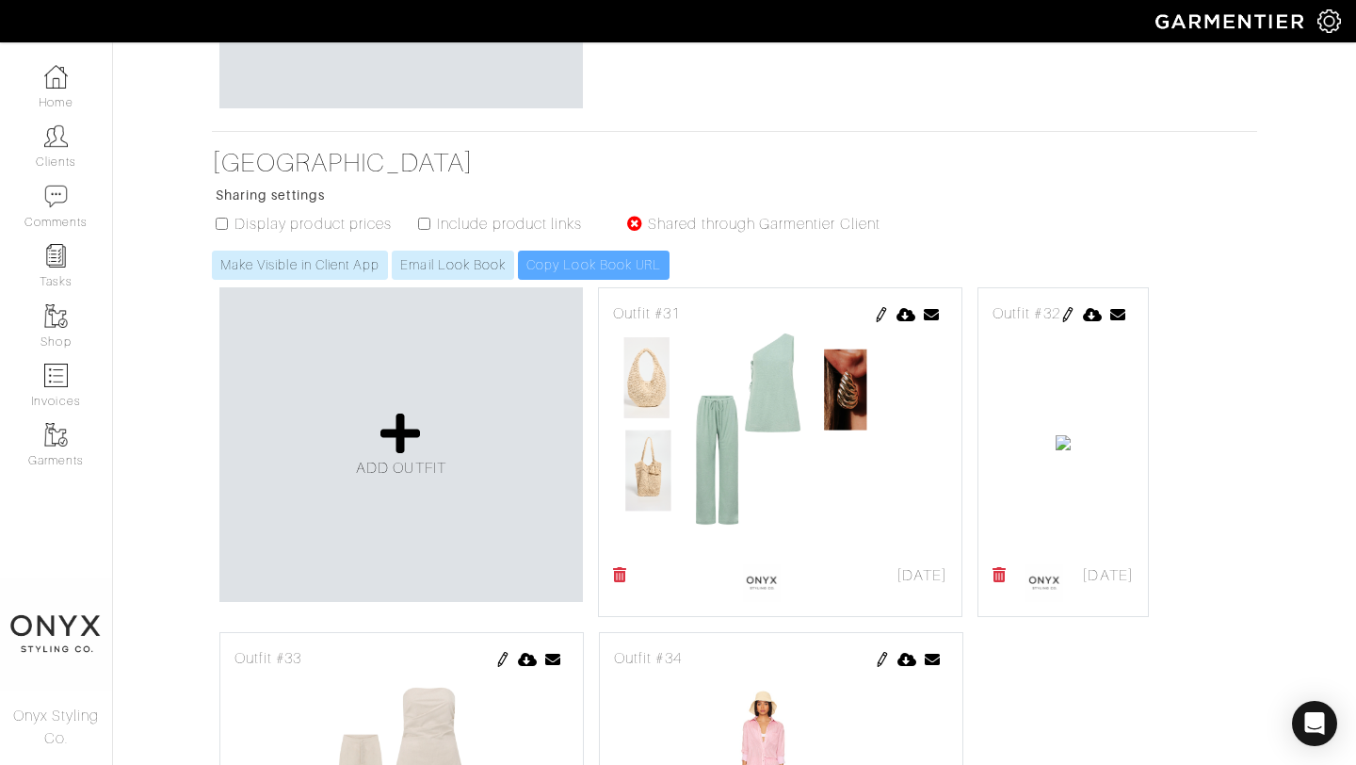
scroll to position [838, 0]
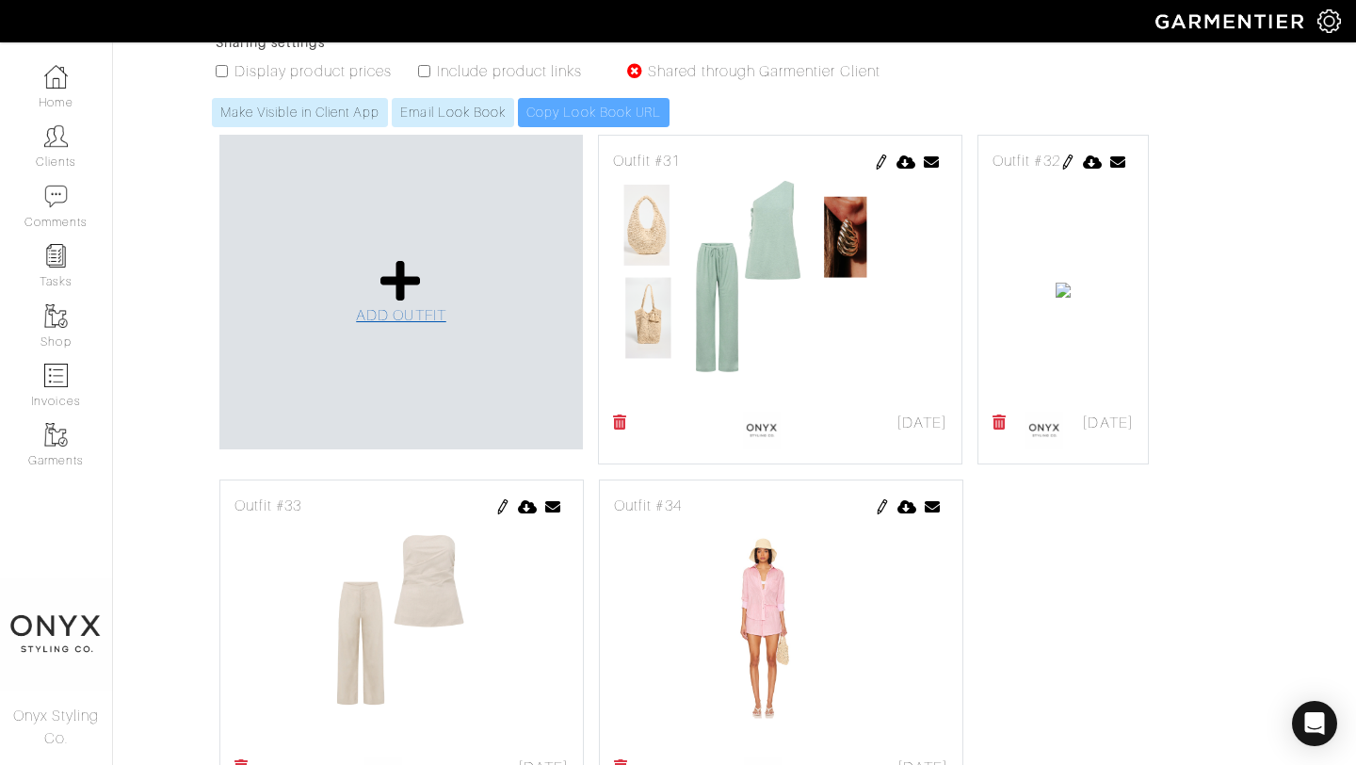
click at [404, 290] on icon at bounding box center [401, 280] width 40 height 45
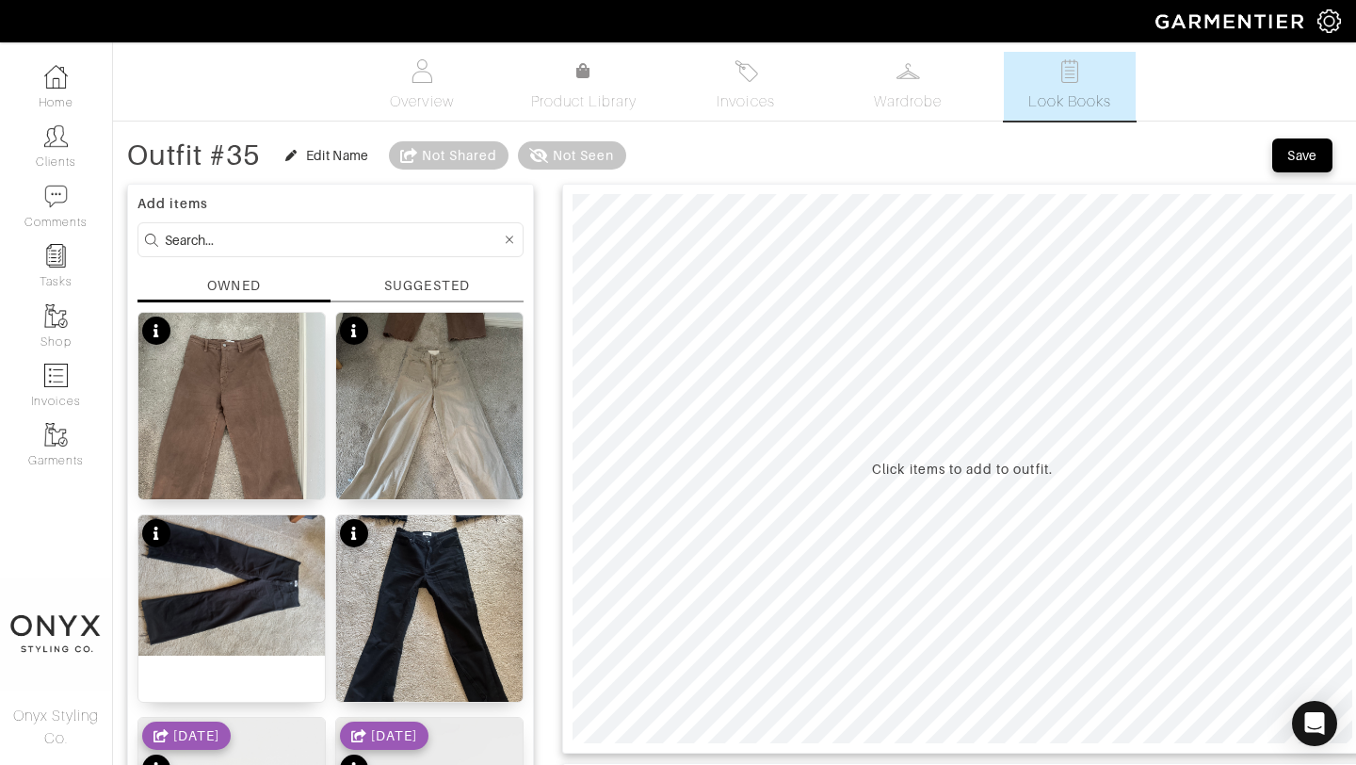
click at [435, 287] on div "SUGGESTED" at bounding box center [426, 286] width 85 height 20
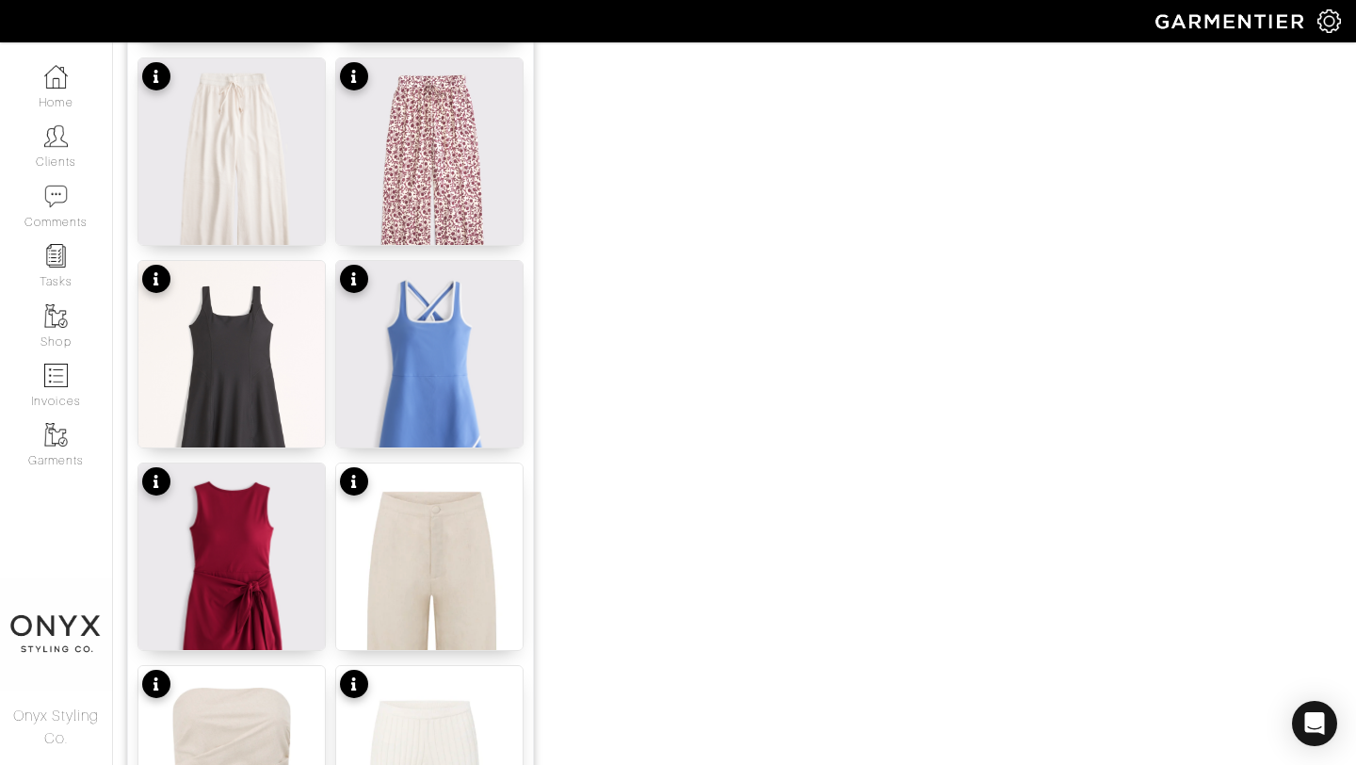
scroll to position [1470, 0]
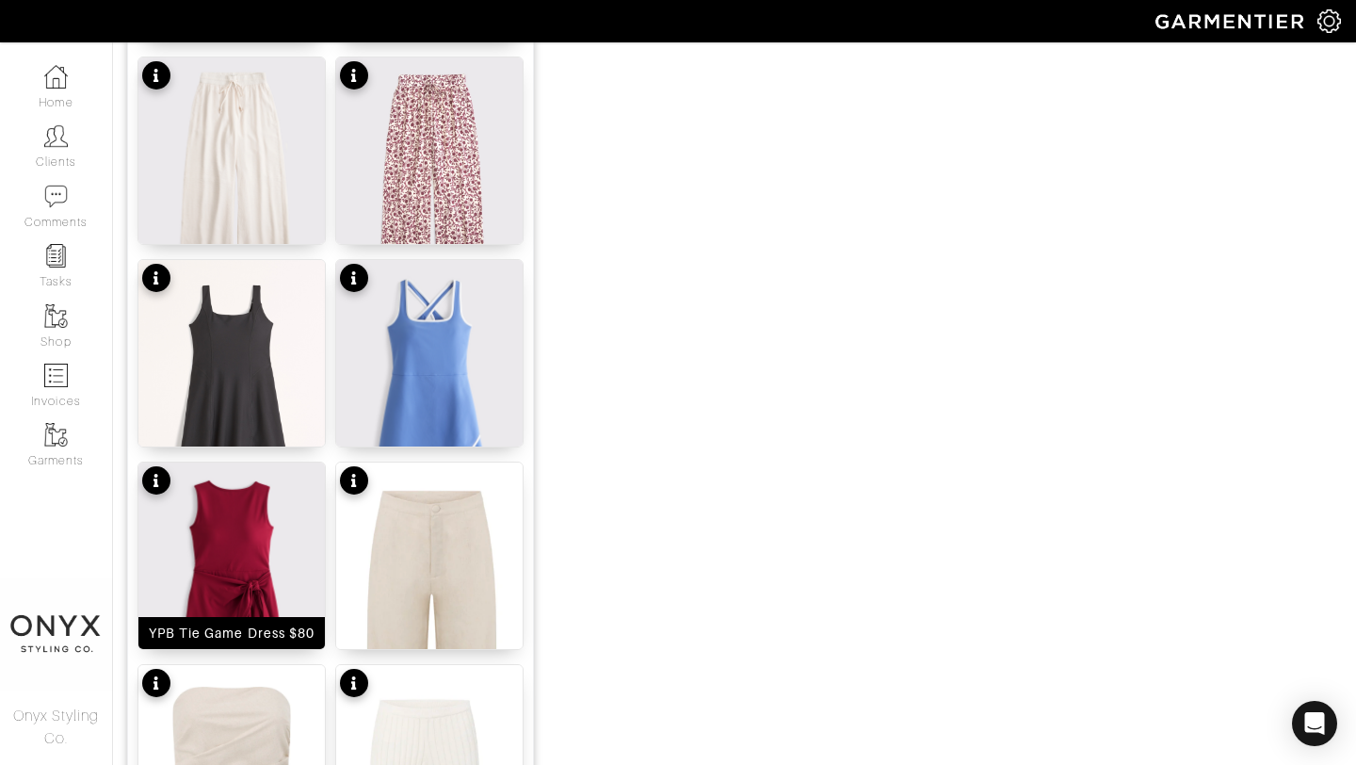
click at [250, 558] on img at bounding box center [231, 579] width 186 height 234
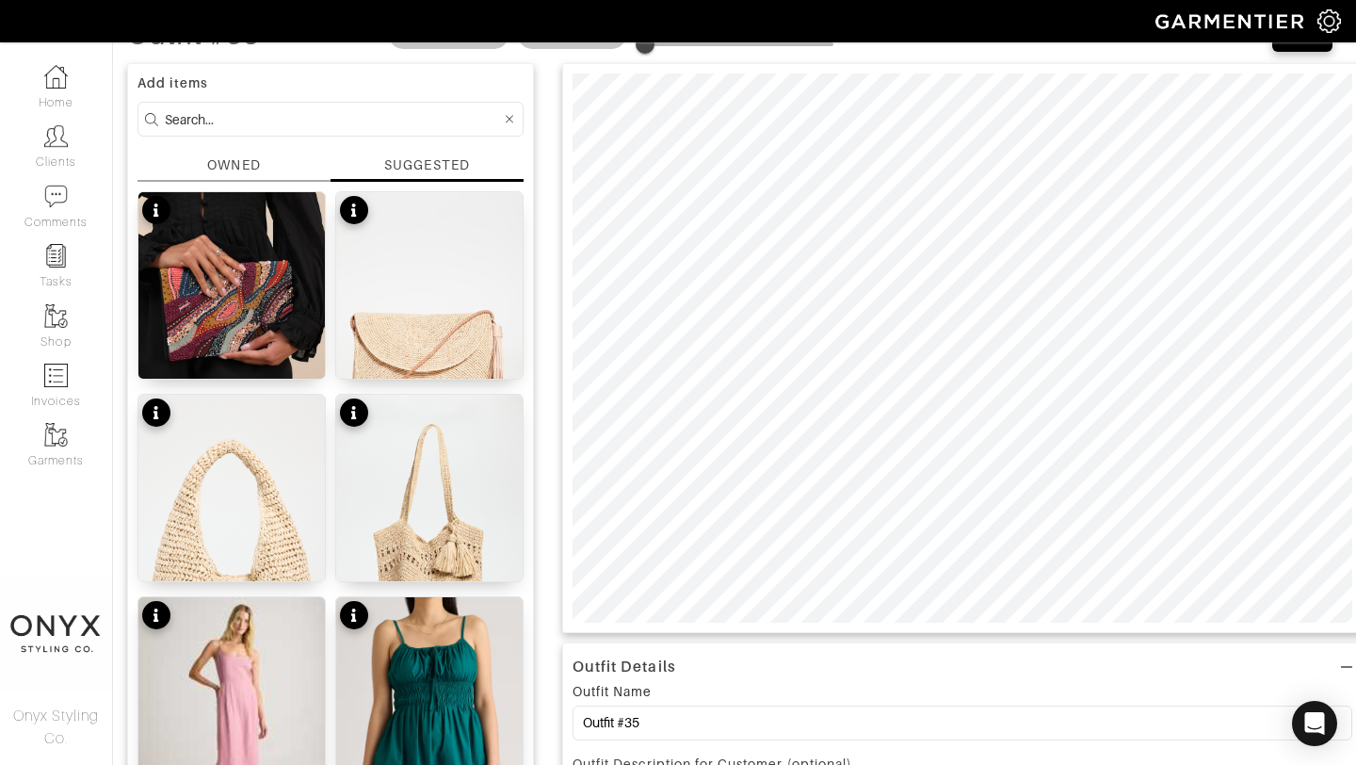
scroll to position [0, 0]
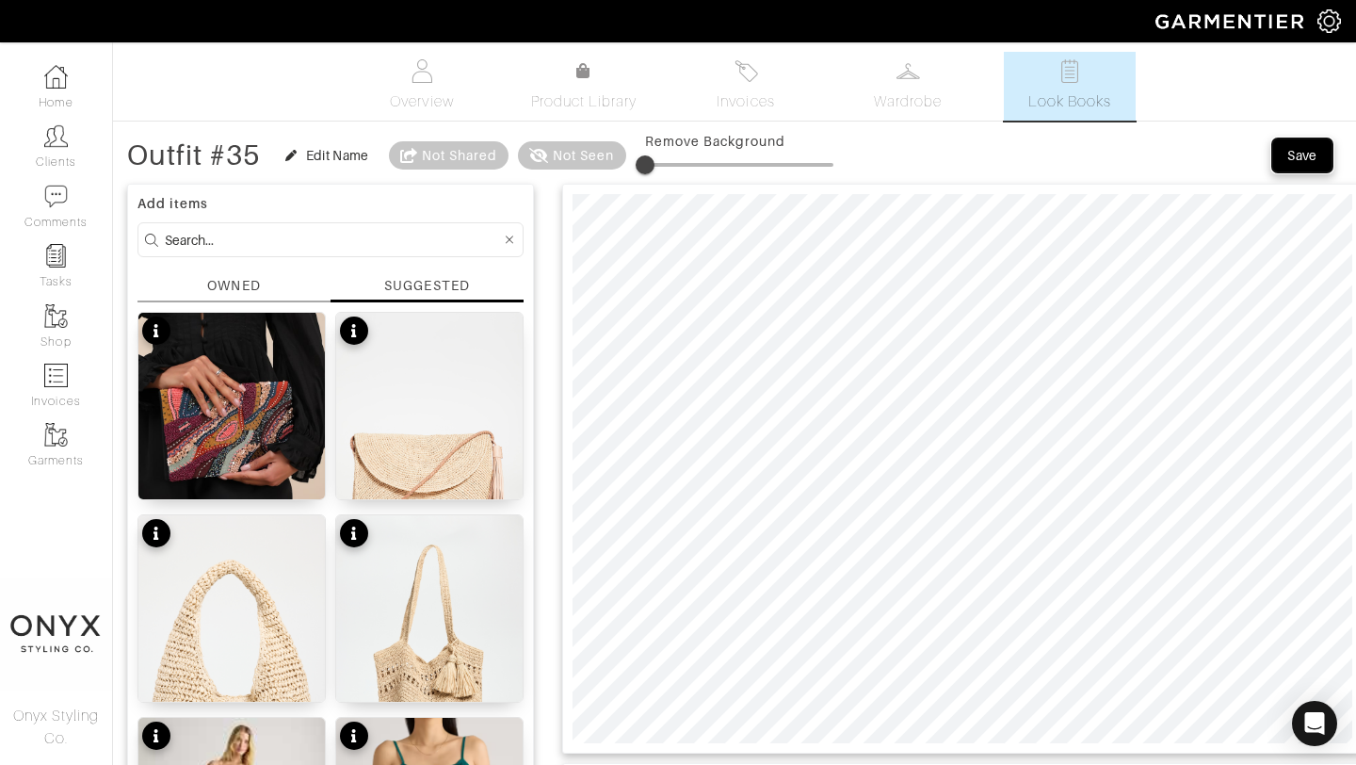
click at [1303, 160] on div "Save" at bounding box center [1303, 155] width 30 height 19
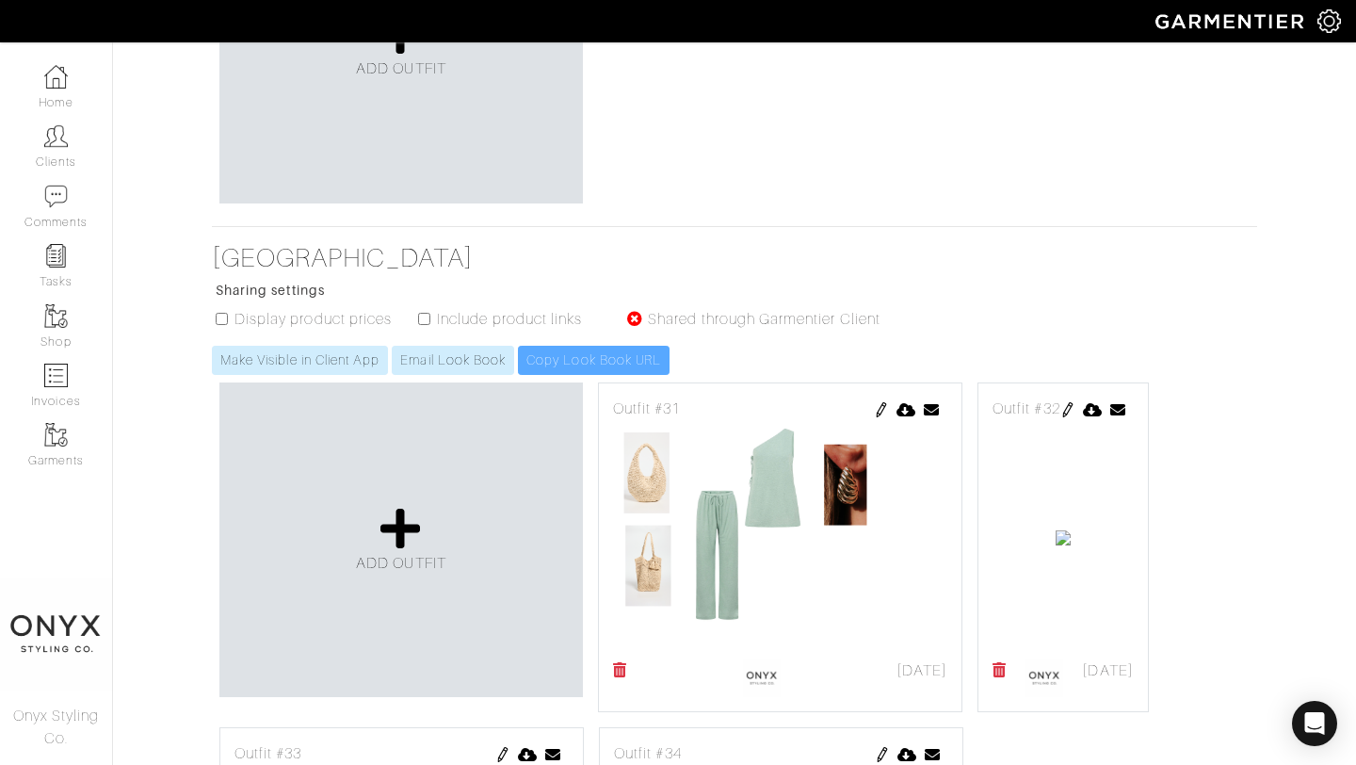
scroll to position [939, 0]
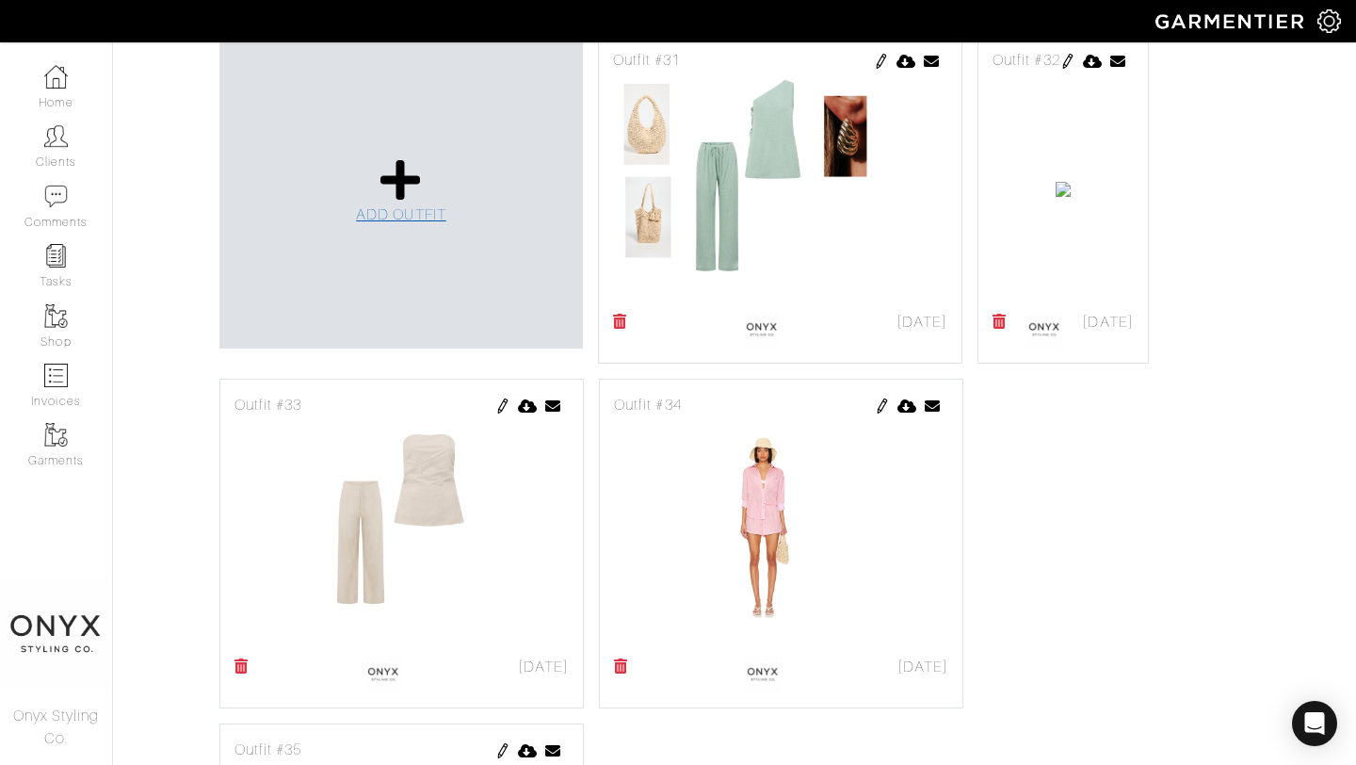
click at [424, 206] on span "ADD OUTFIT" at bounding box center [401, 214] width 90 height 17
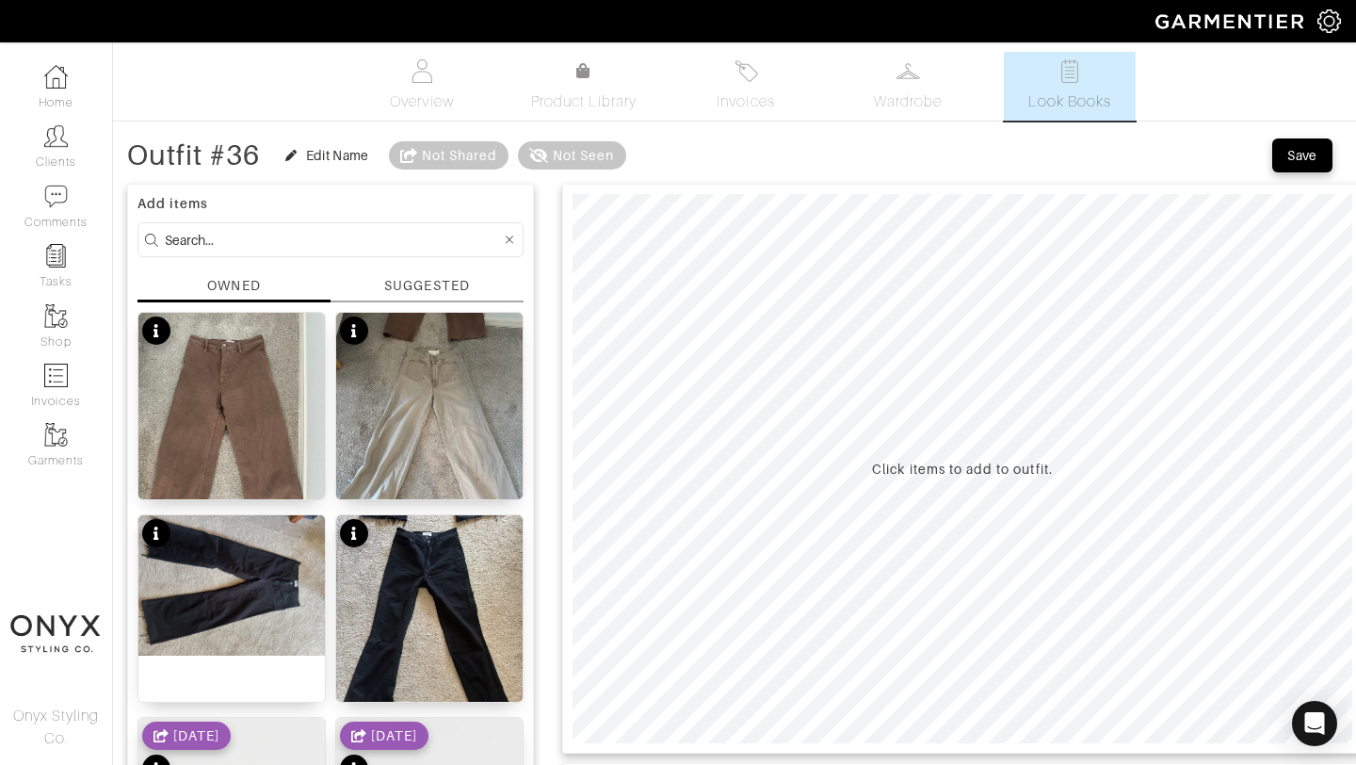
click at [442, 286] on div "SUGGESTED" at bounding box center [426, 286] width 85 height 20
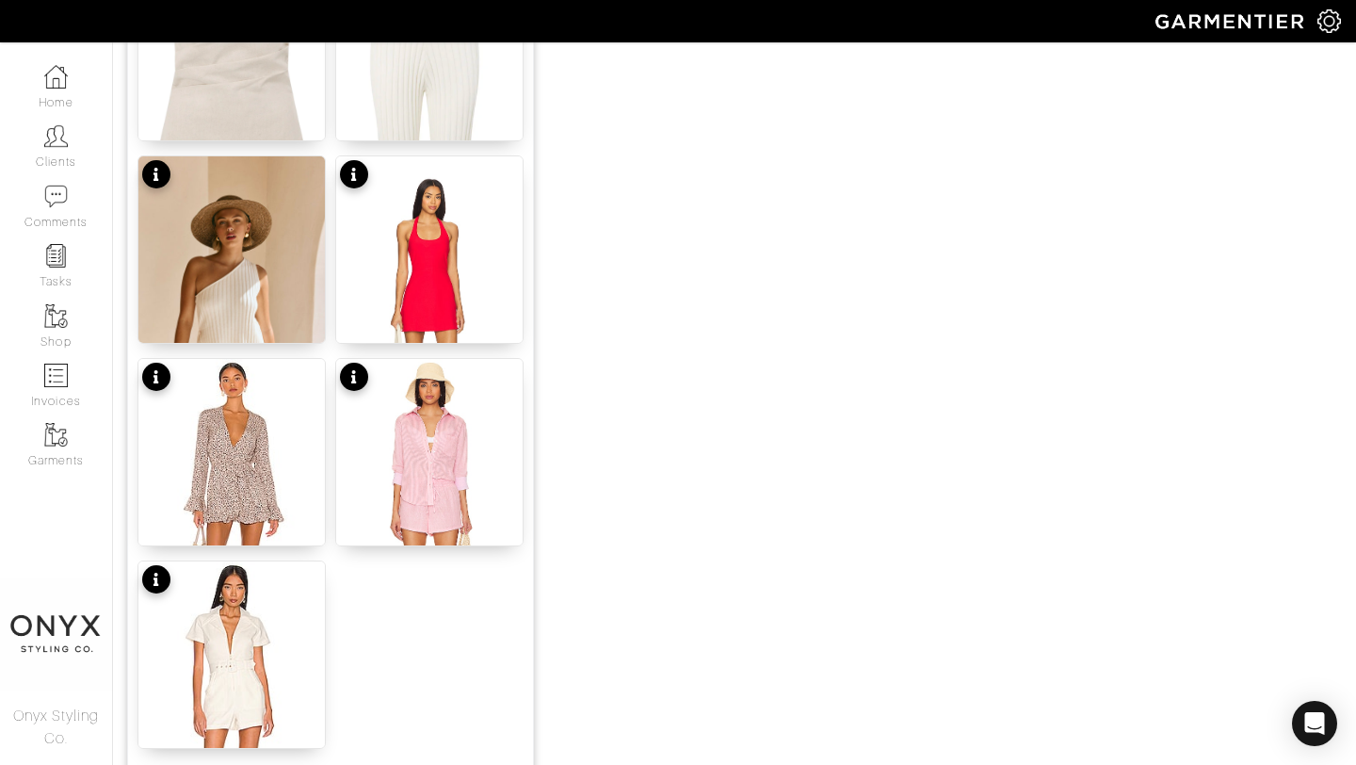
scroll to position [2186, 0]
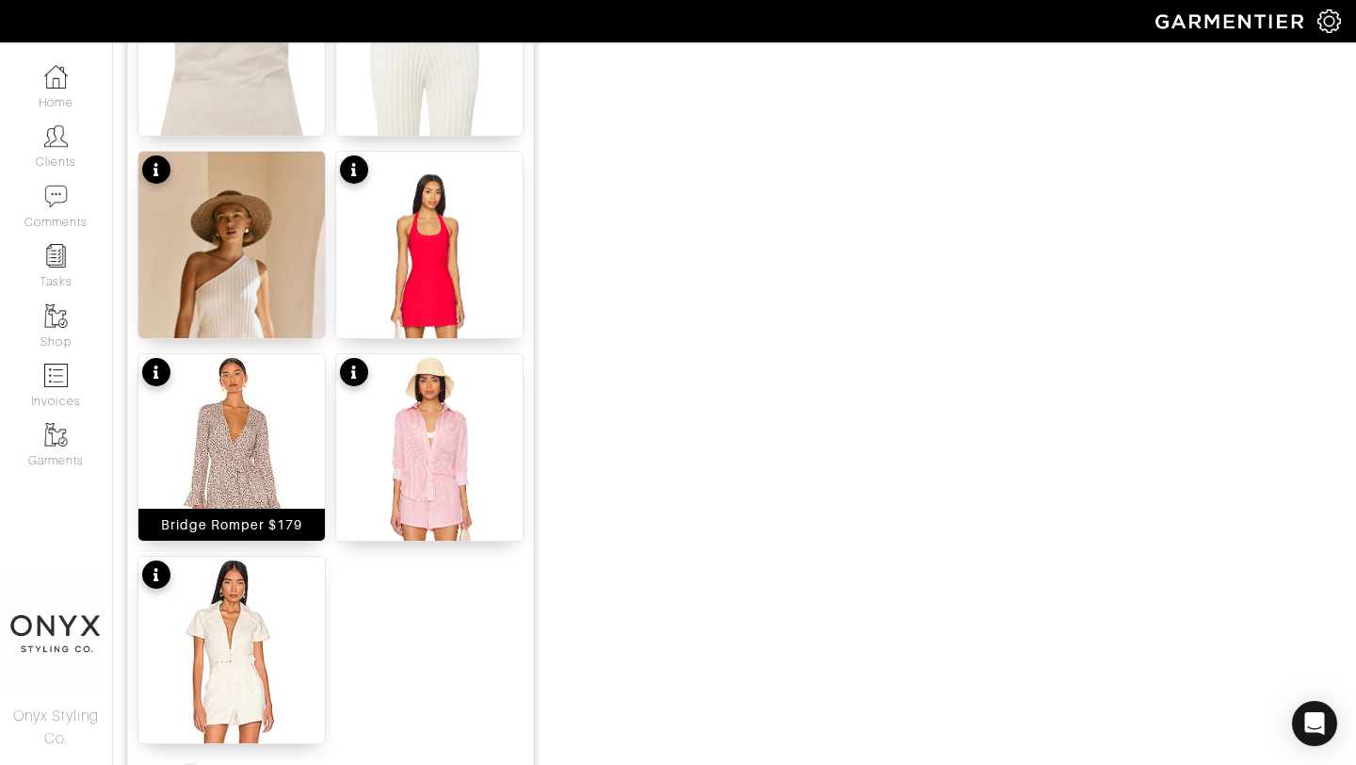
click at [253, 444] on img at bounding box center [231, 509] width 186 height 311
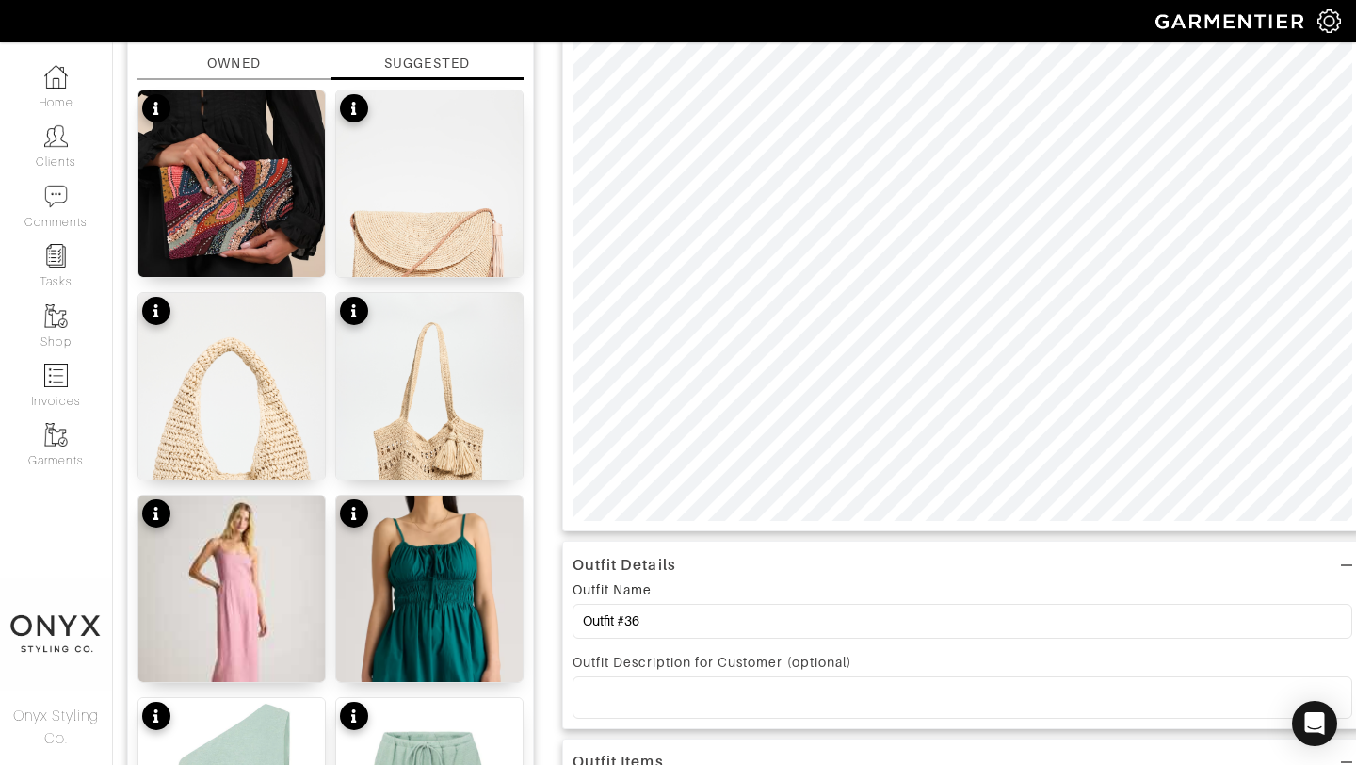
scroll to position [0, 0]
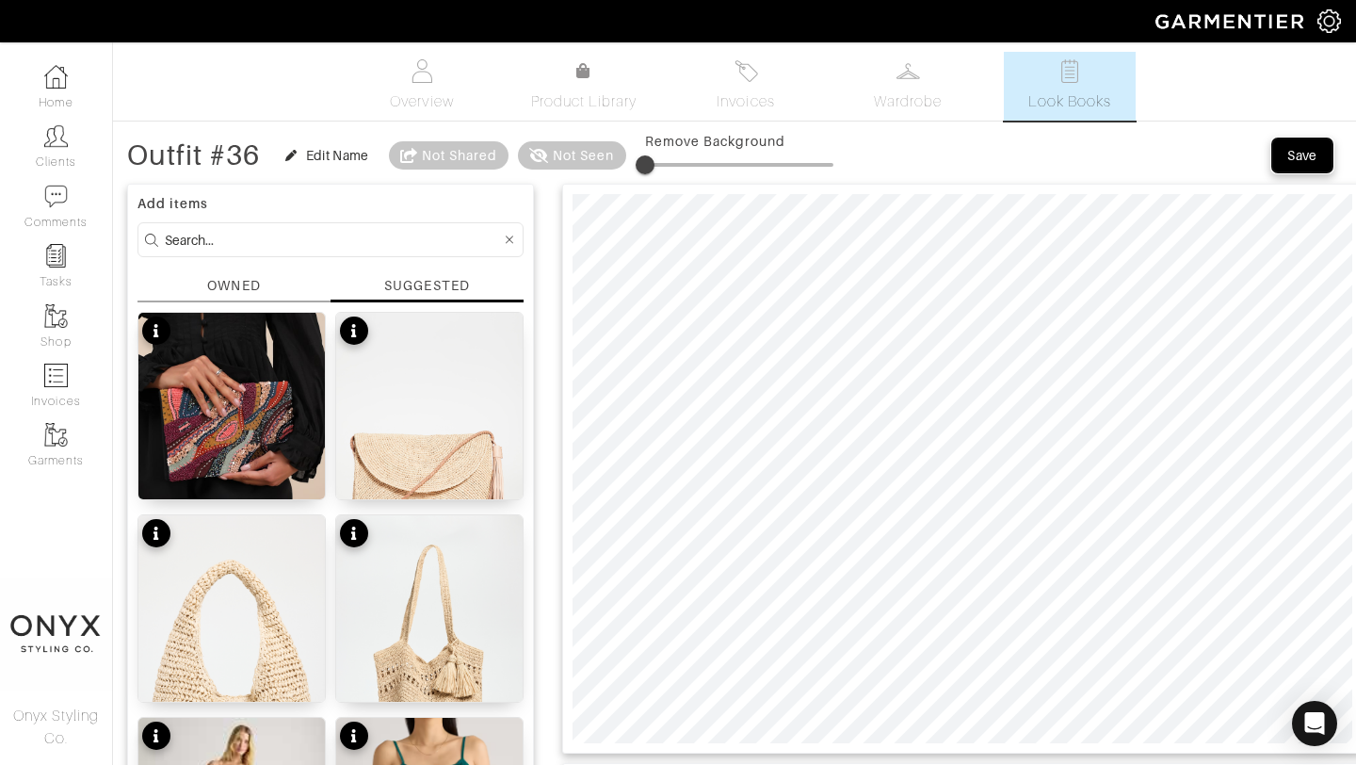
click at [1307, 164] on div "Save" at bounding box center [1303, 155] width 30 height 19
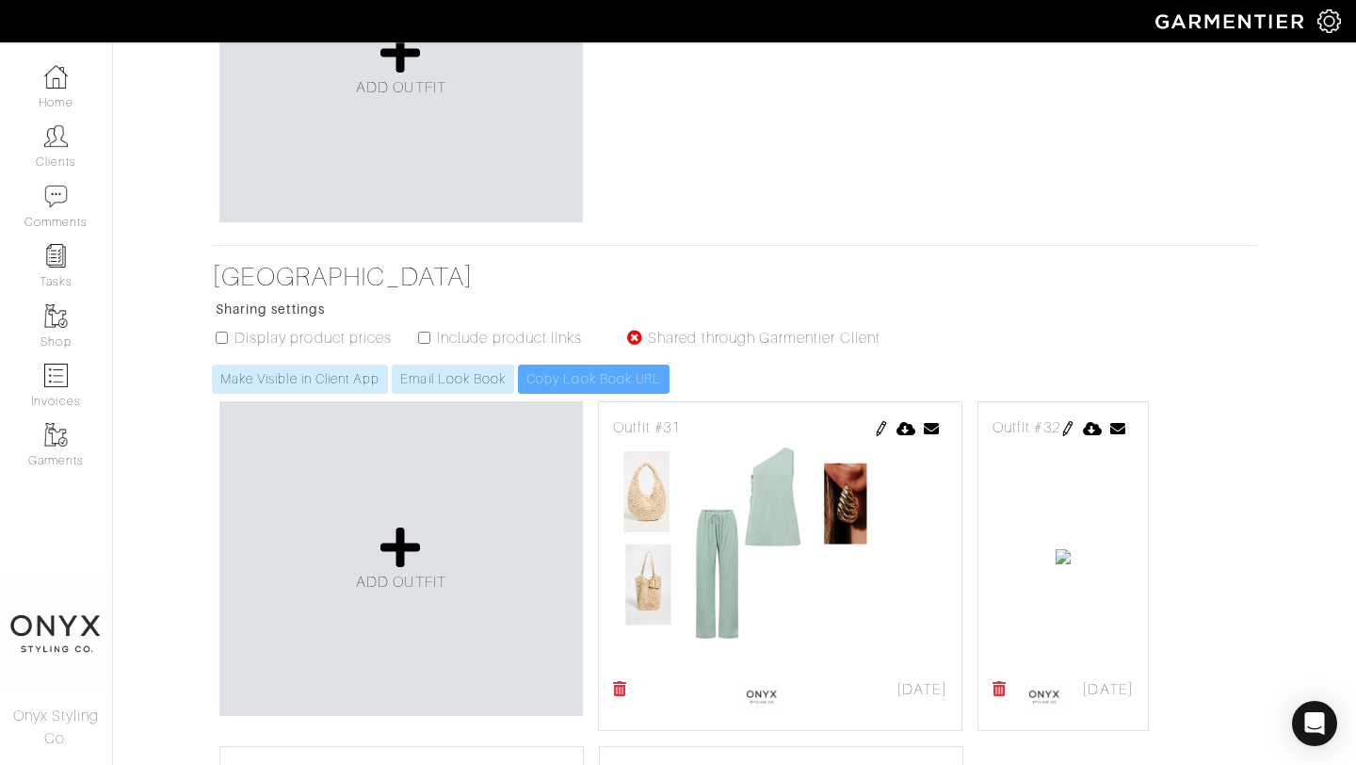
scroll to position [574, 0]
click at [409, 560] on icon at bounding box center [401, 545] width 40 height 45
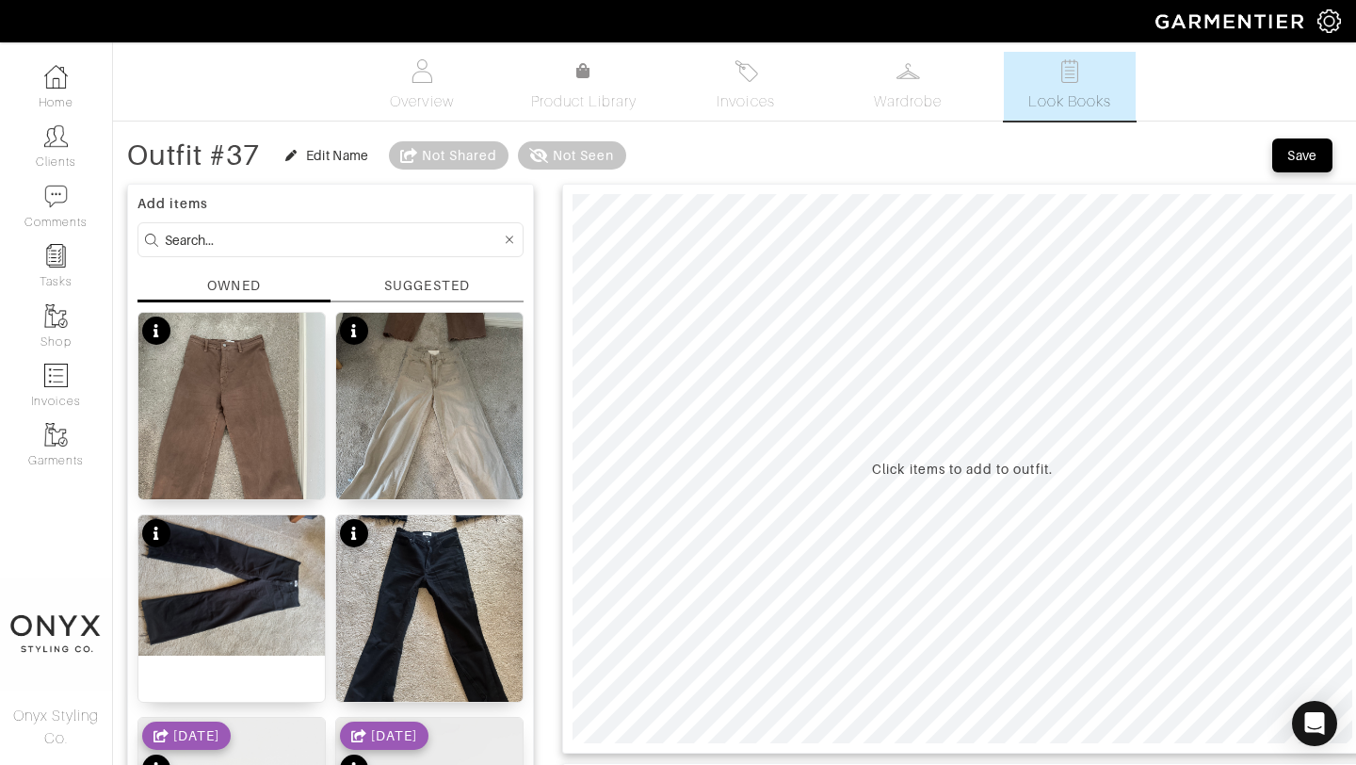
click at [461, 285] on div "SUGGESTED" at bounding box center [426, 286] width 85 height 20
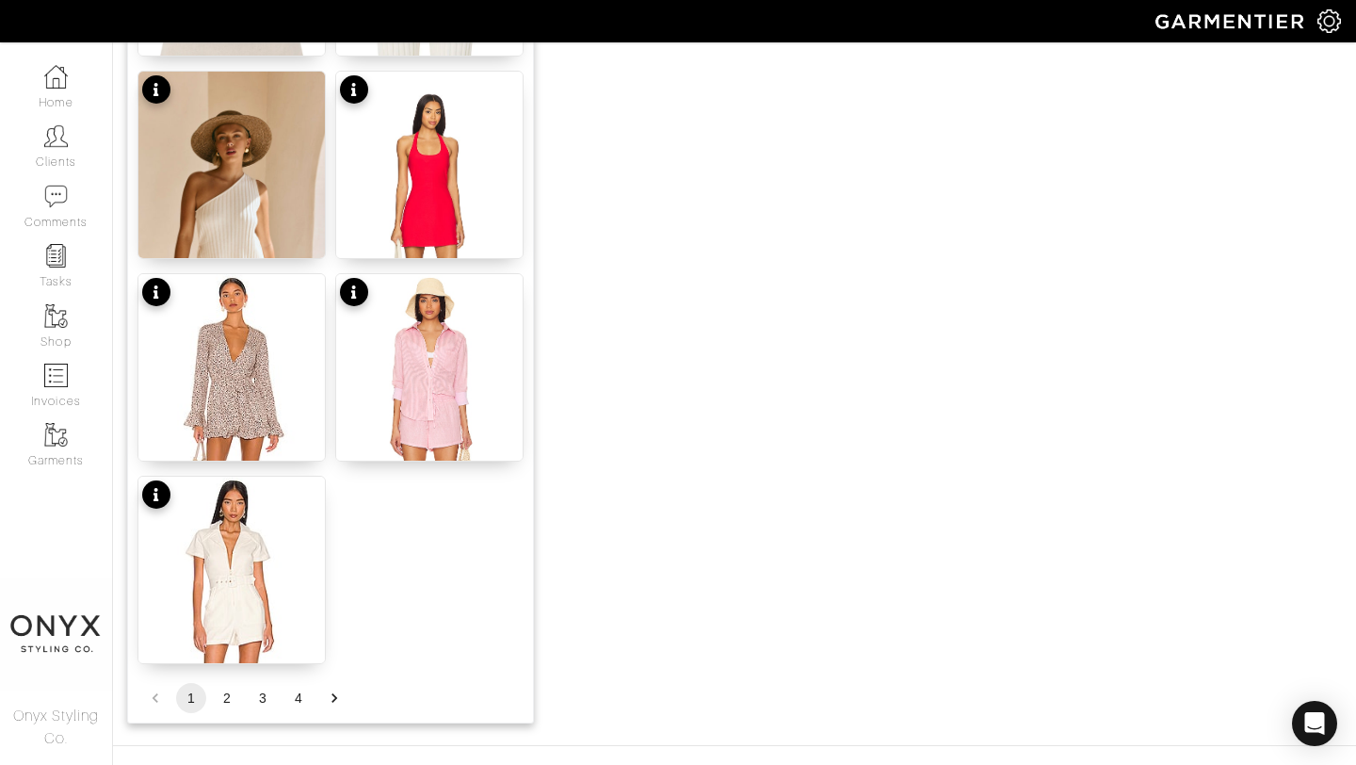
scroll to position [2315, 0]
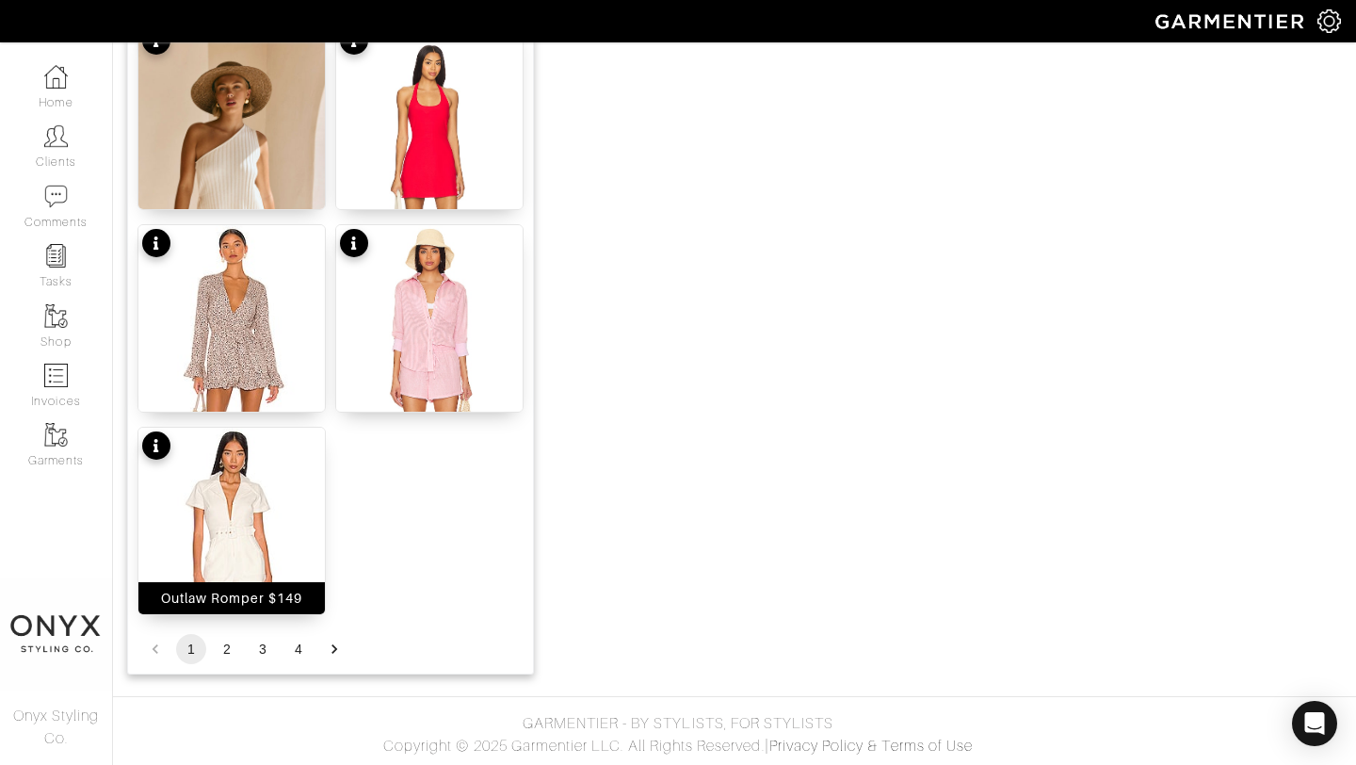
click at [211, 540] on img at bounding box center [231, 583] width 186 height 311
click at [217, 649] on button "2" at bounding box center [227, 649] width 30 height 30
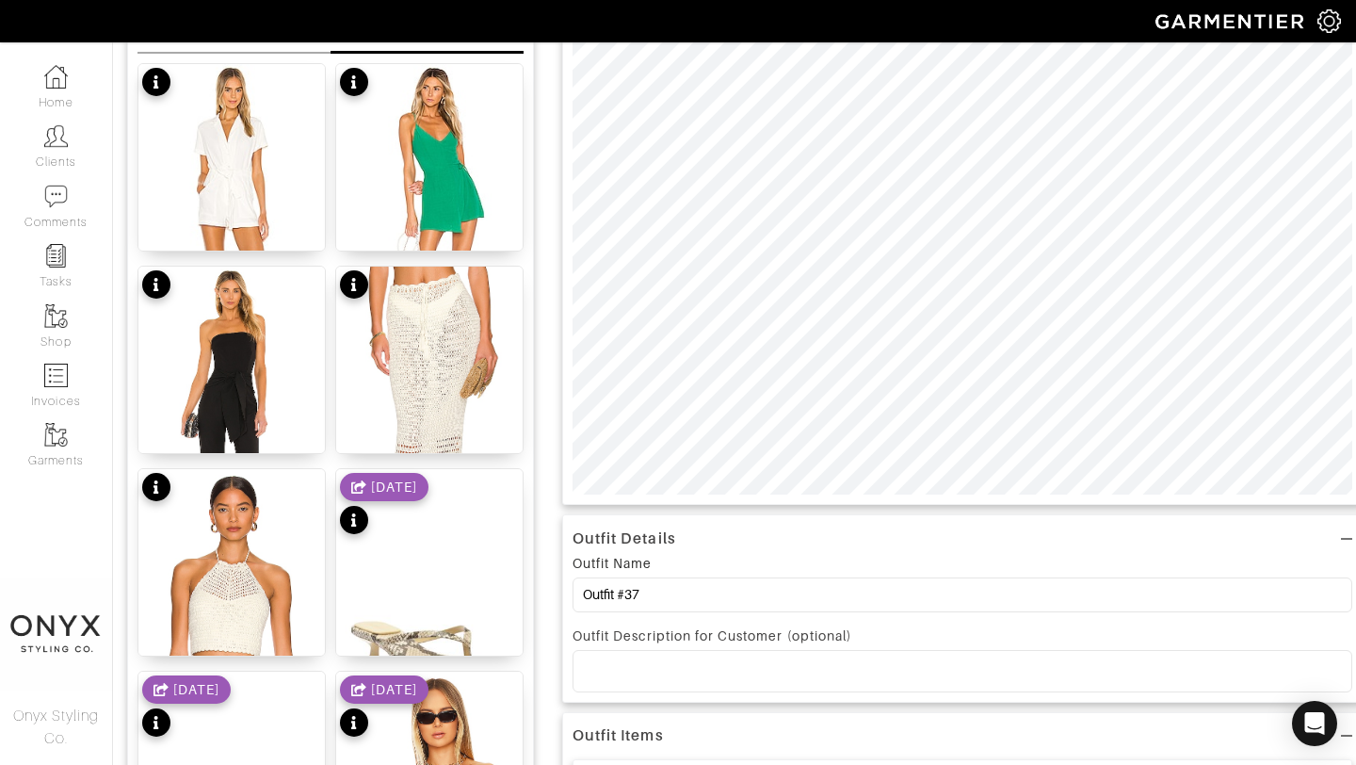
scroll to position [0, 0]
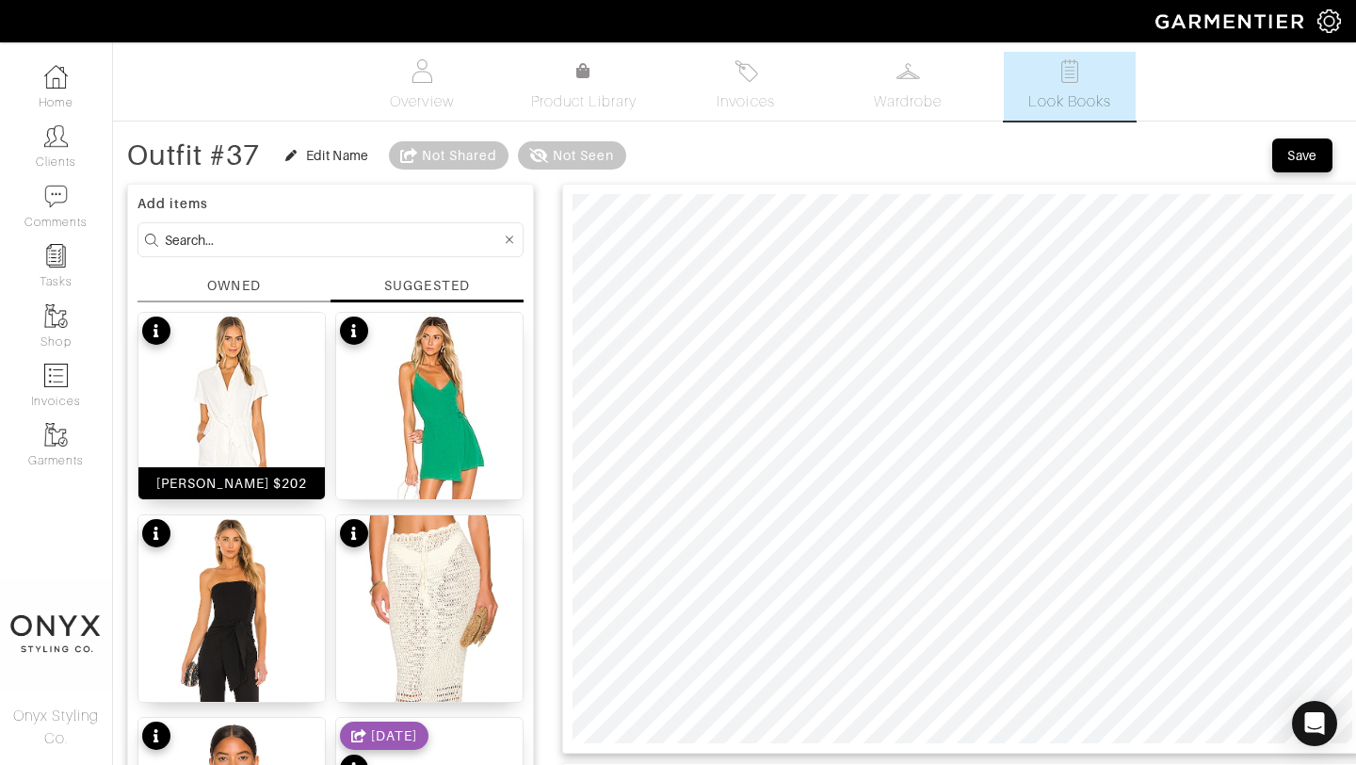
click at [256, 373] on img at bounding box center [231, 468] width 186 height 311
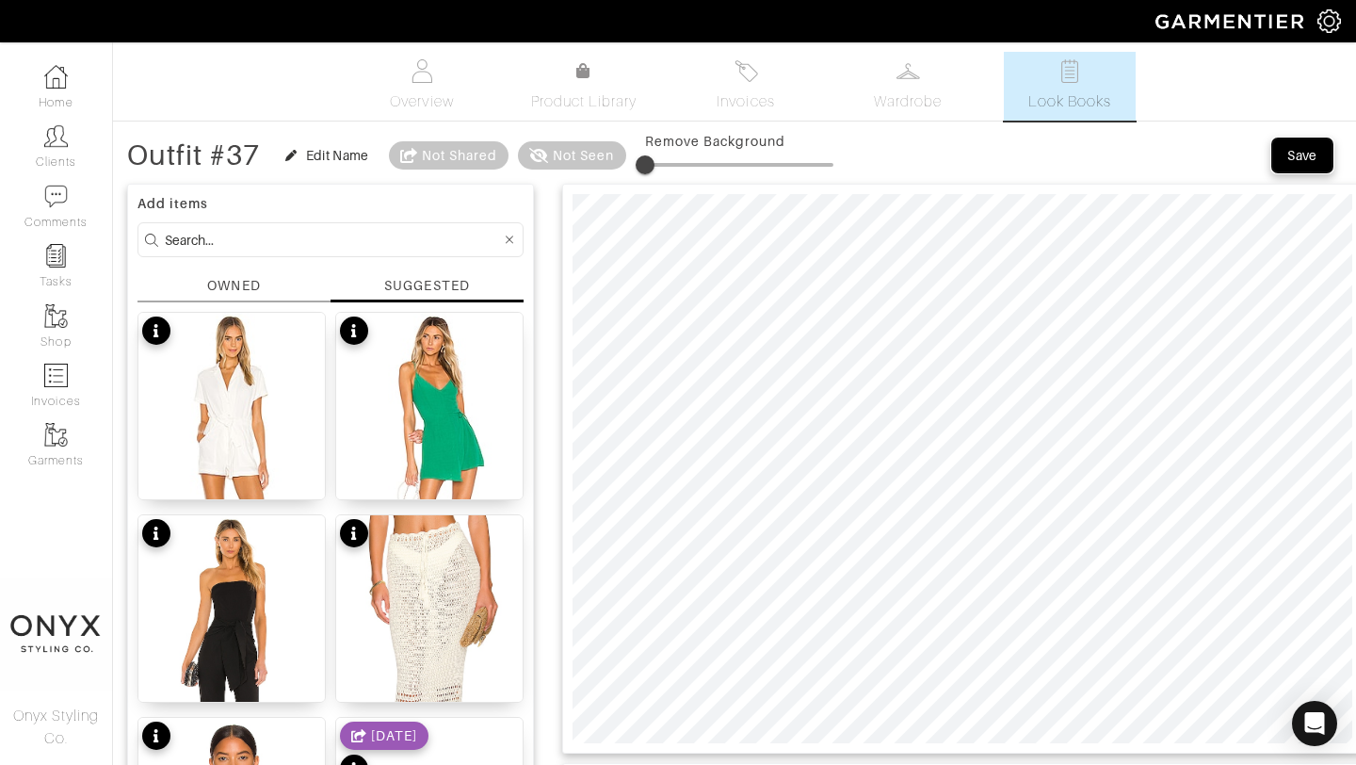
click at [1288, 164] on div "Save" at bounding box center [1303, 155] width 30 height 19
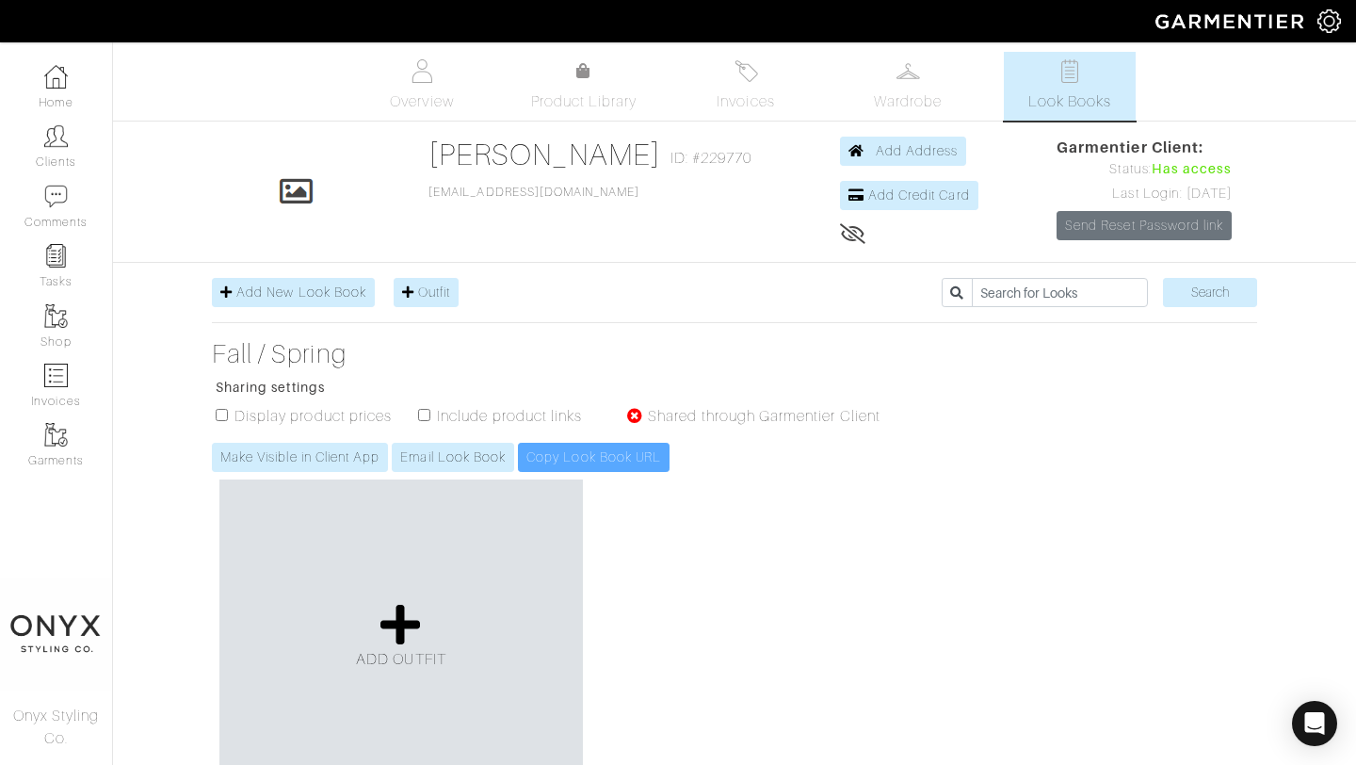
click at [1085, 87] on link "Look Books" at bounding box center [1070, 86] width 132 height 69
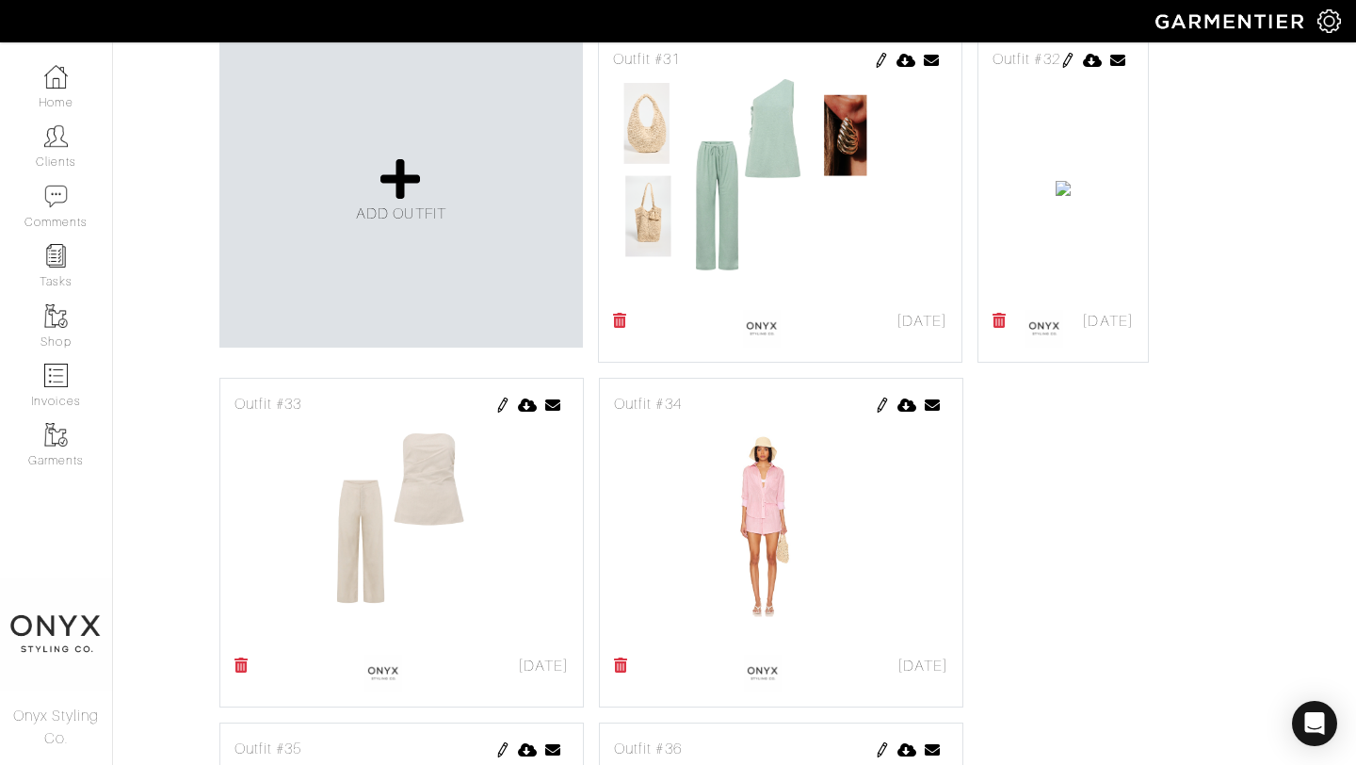
scroll to position [743, 0]
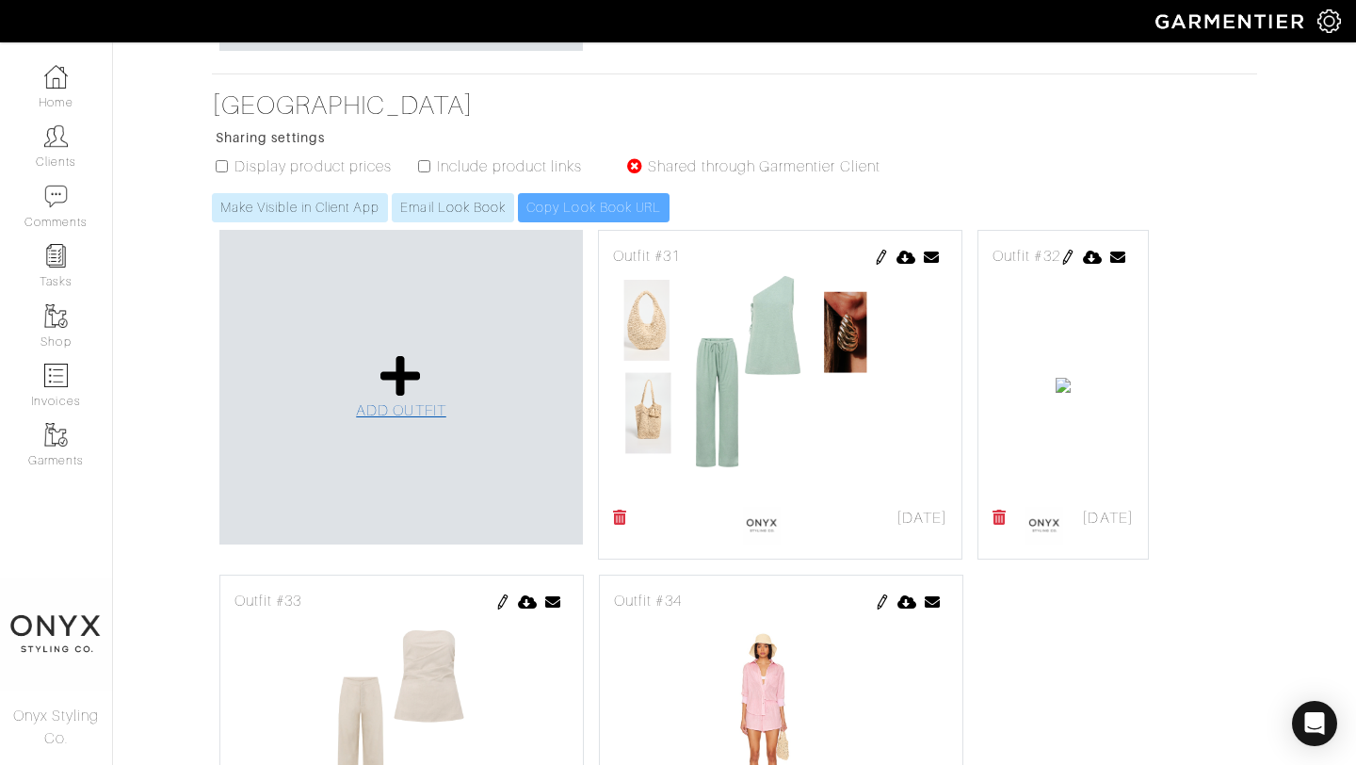
click at [402, 383] on icon at bounding box center [401, 375] width 40 height 45
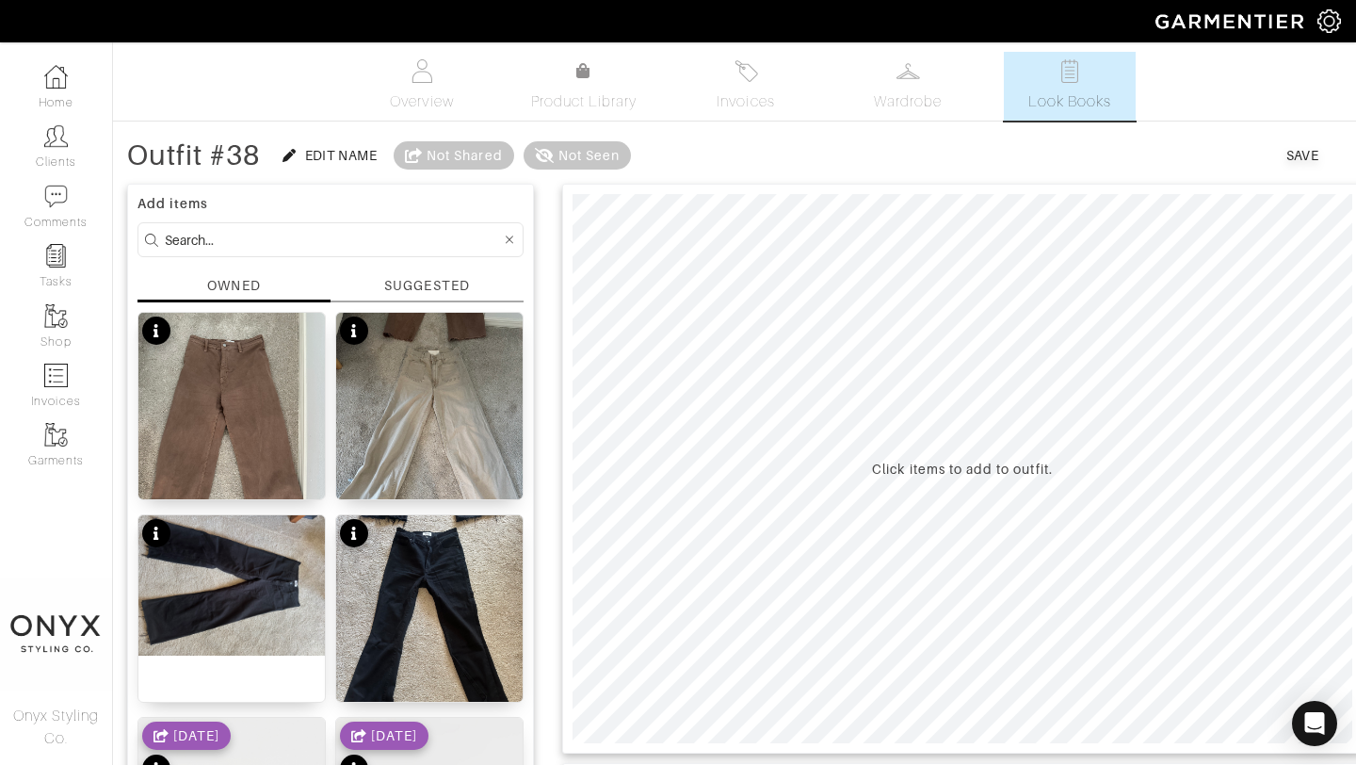
click at [429, 285] on div "SUGGESTED" at bounding box center [426, 286] width 85 height 20
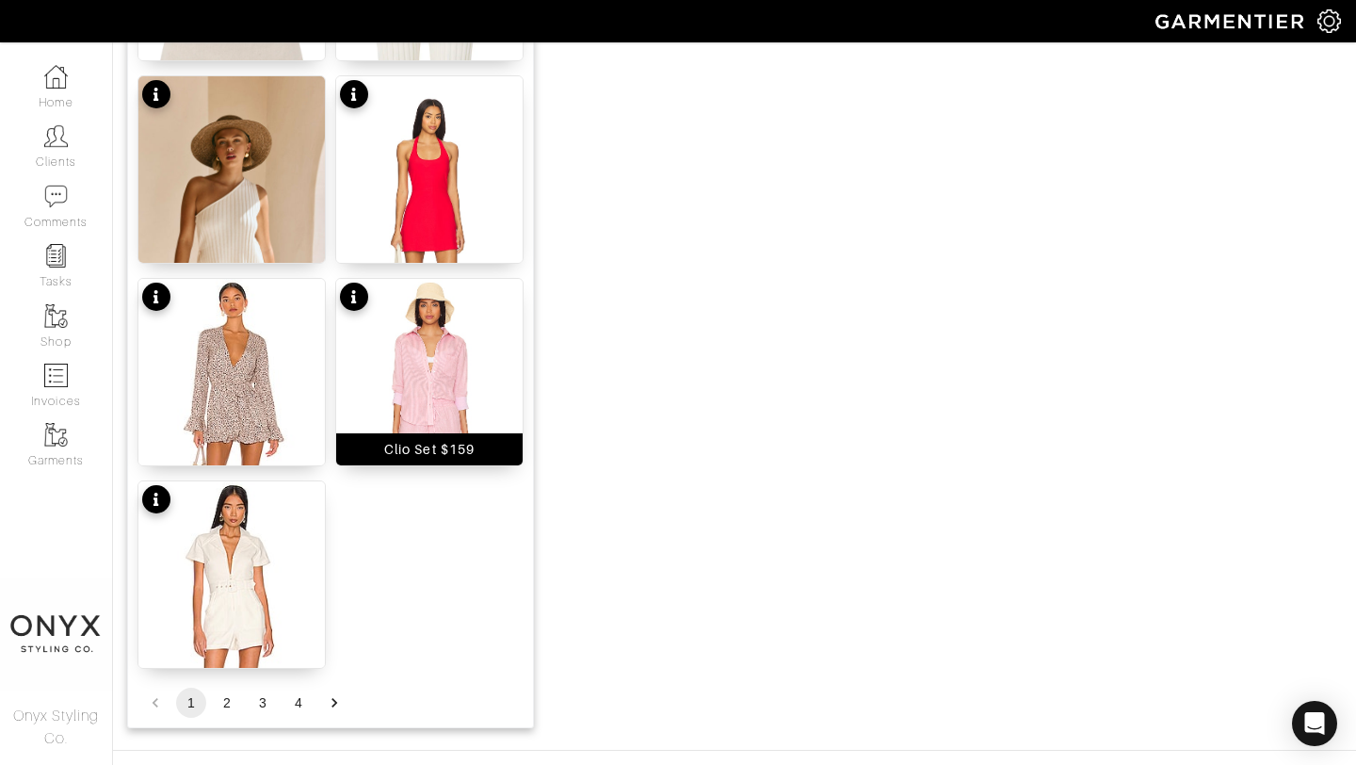
scroll to position [2315, 0]
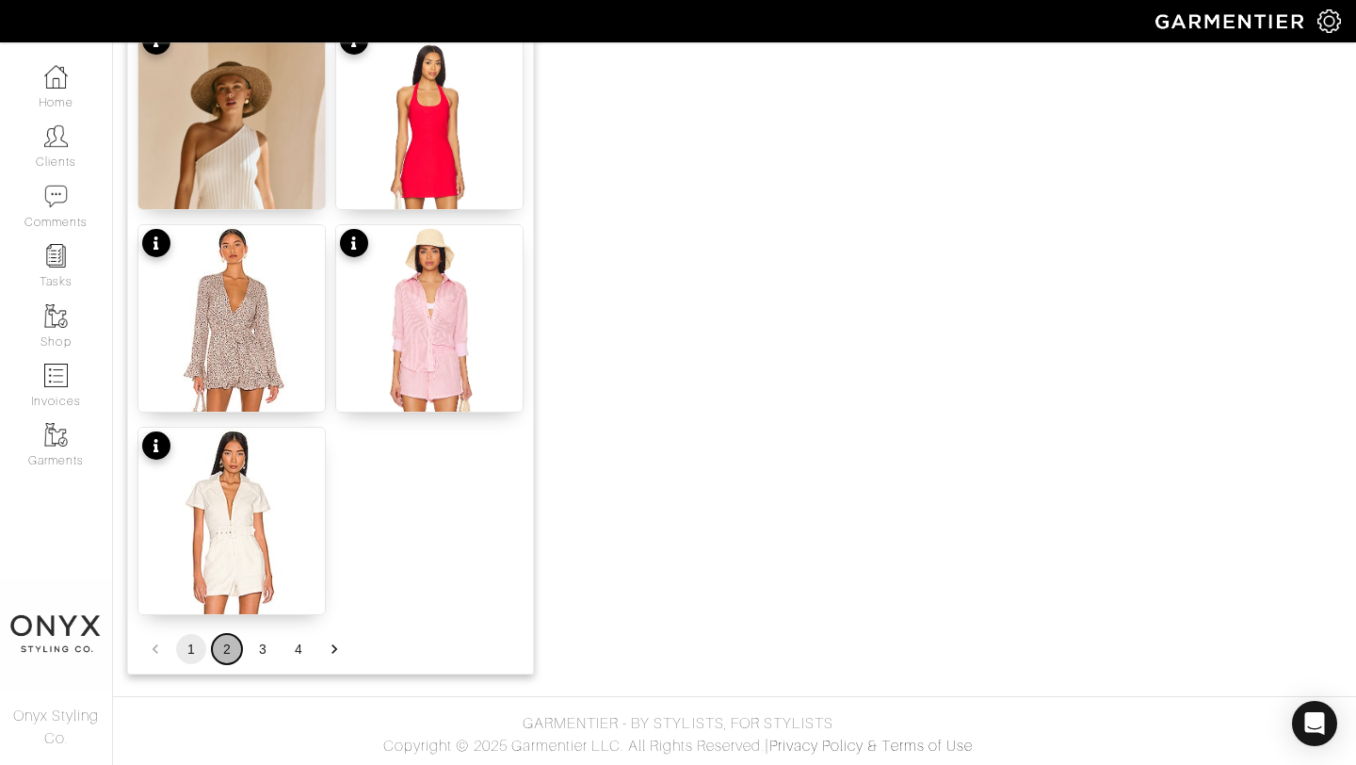
click at [231, 654] on button "2" at bounding box center [227, 649] width 30 height 30
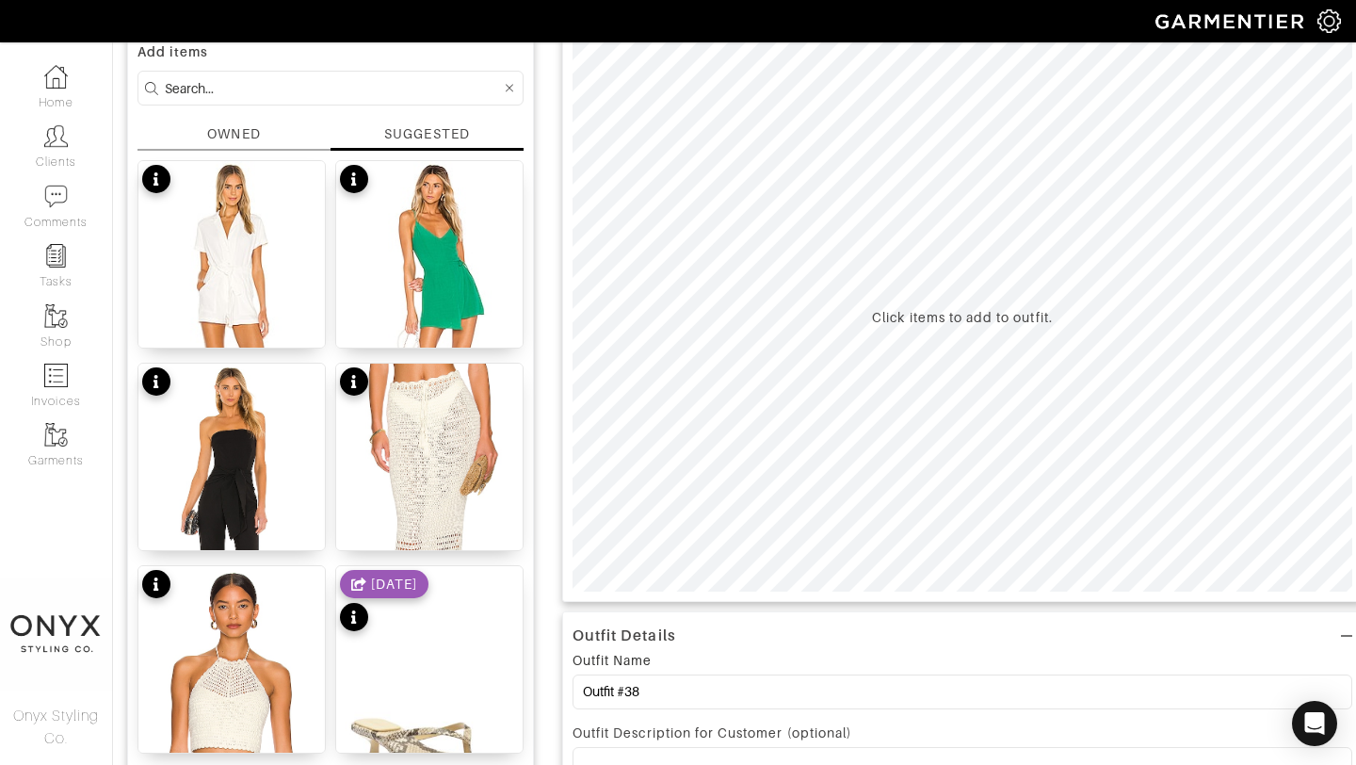
scroll to position [135, 0]
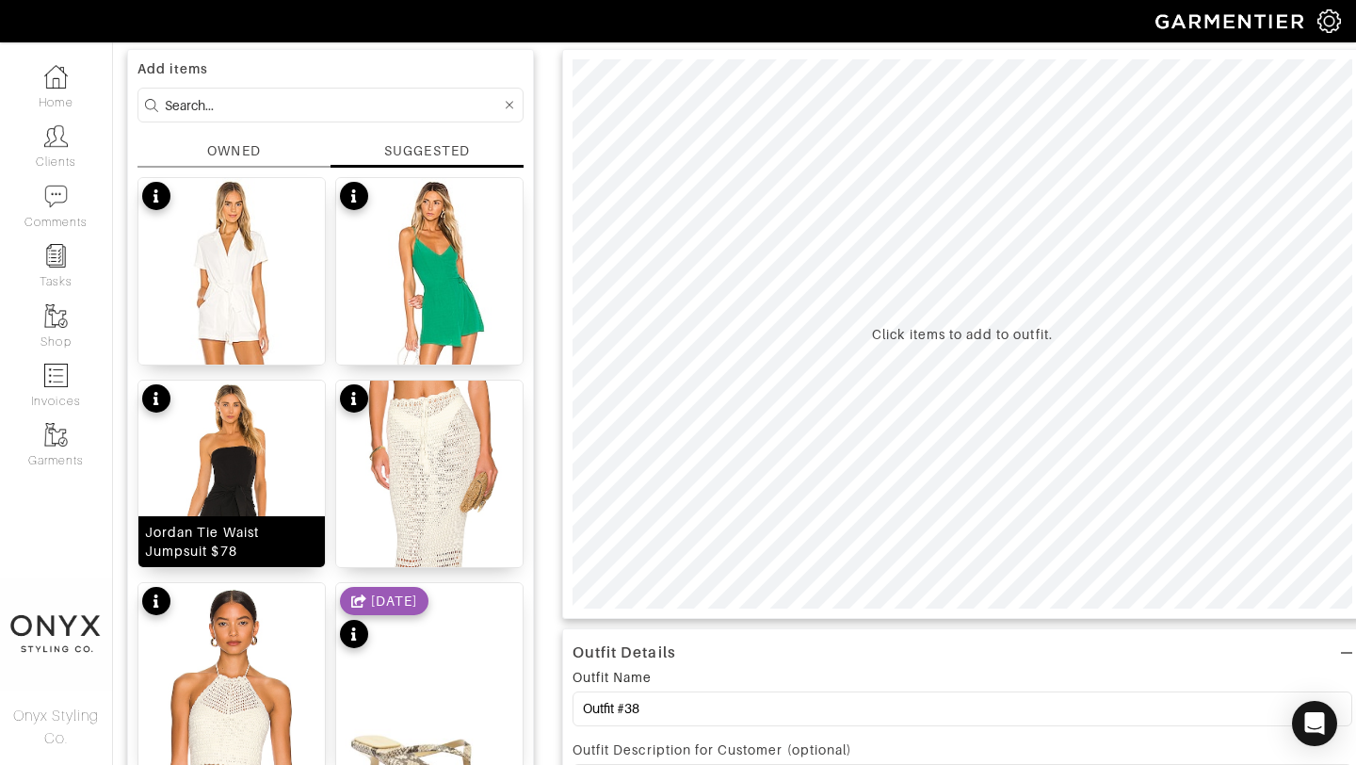
click at [251, 432] on img at bounding box center [231, 540] width 186 height 319
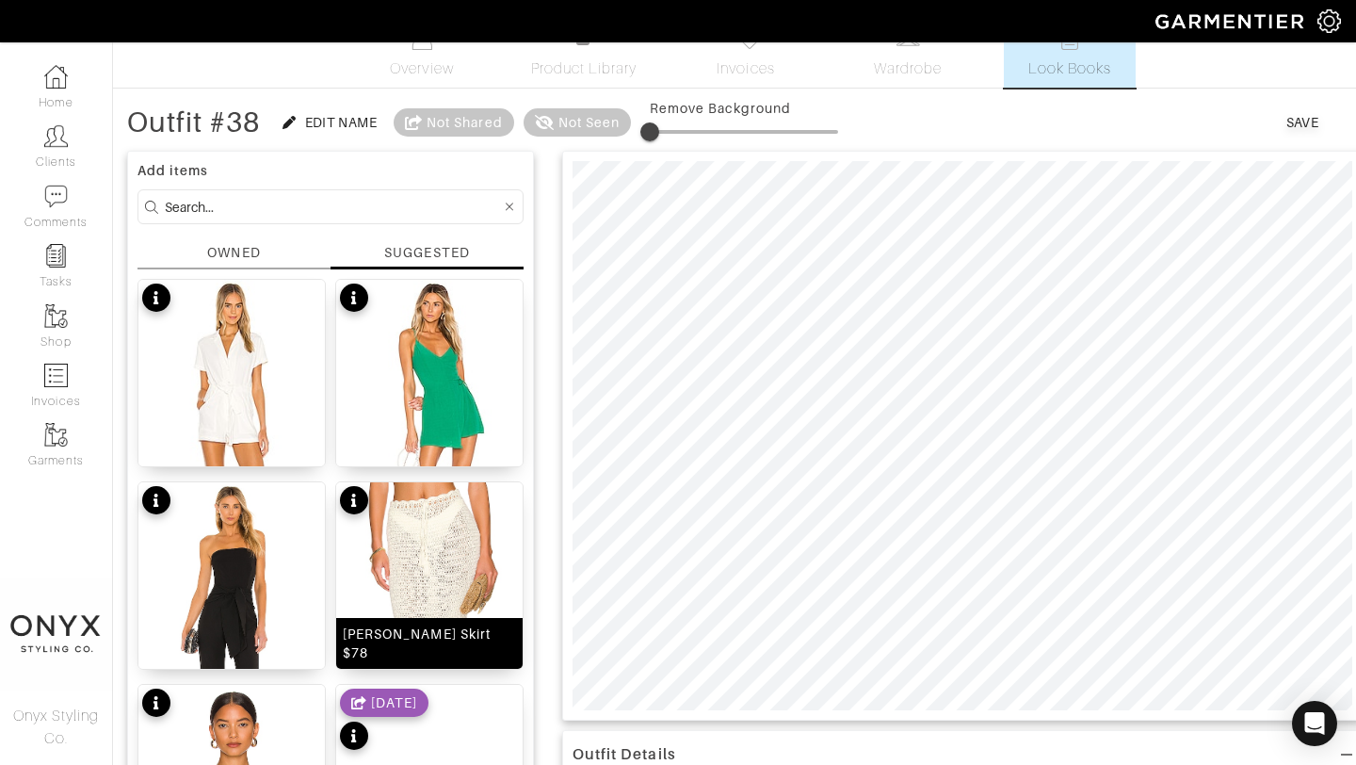
scroll to position [0, 0]
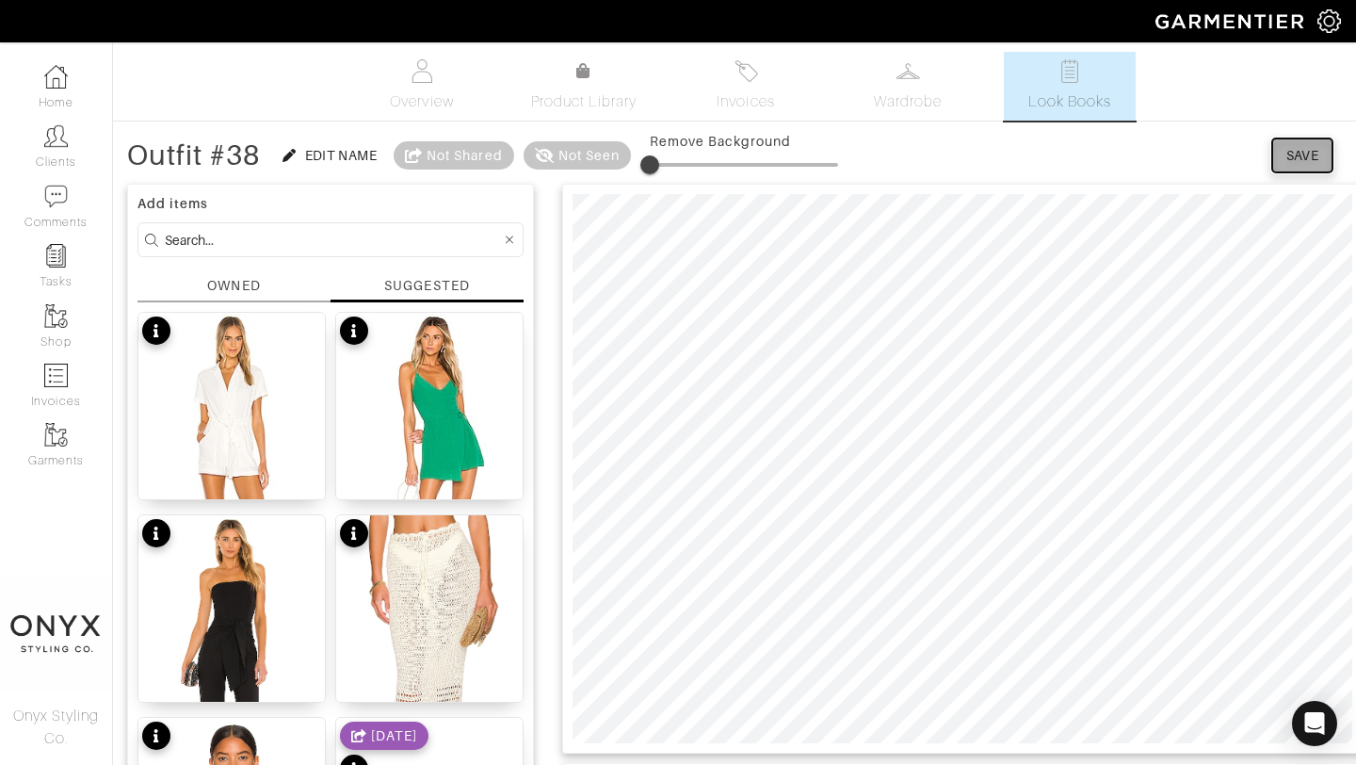
click at [1302, 165] on button "Save" at bounding box center [1302, 155] width 60 height 34
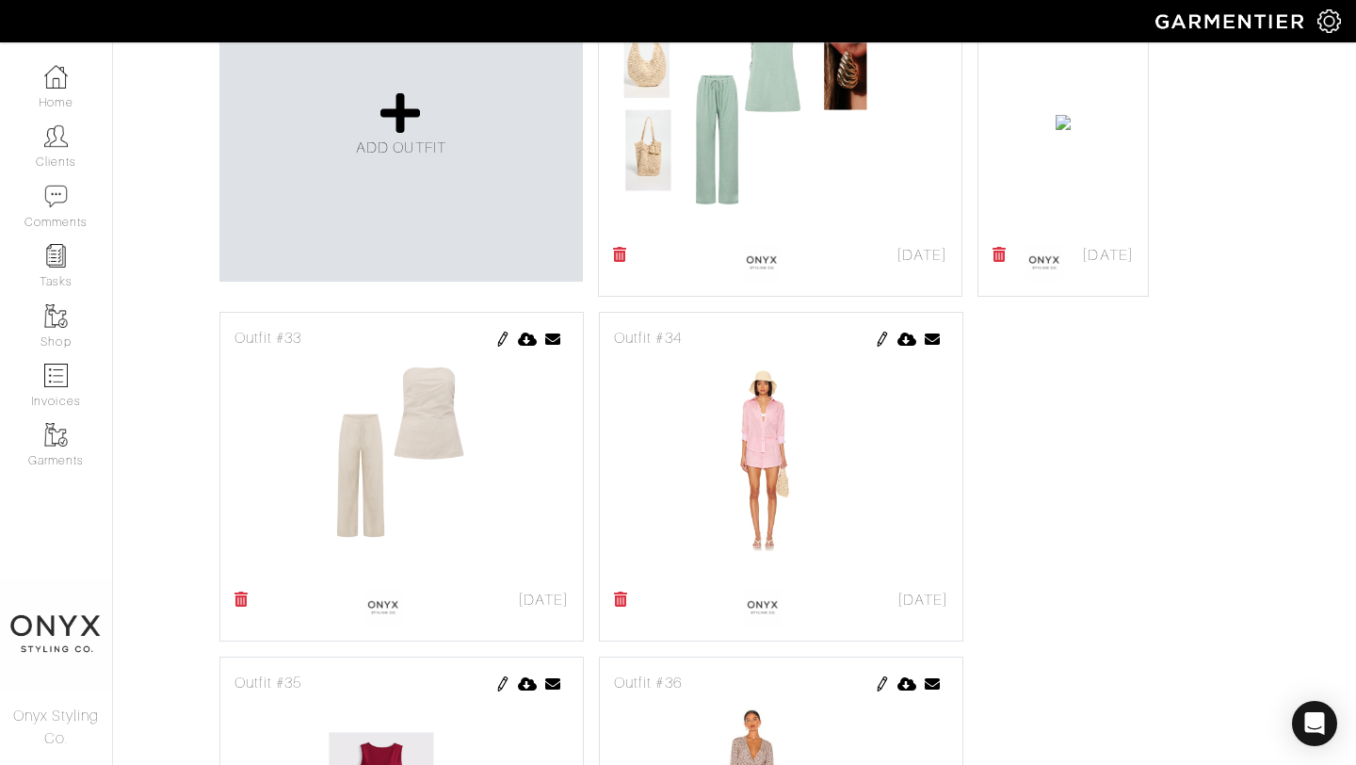
scroll to position [1034, 0]
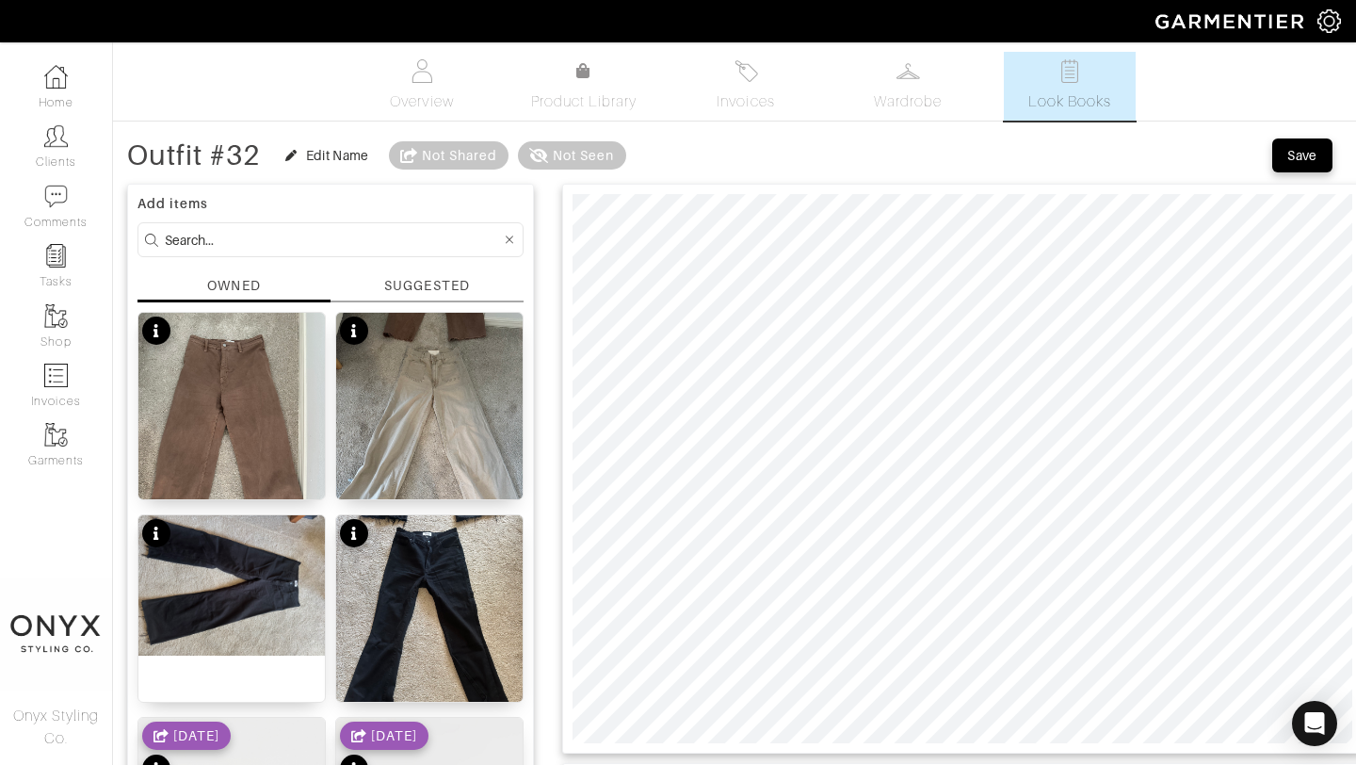
click at [438, 287] on div "SUGGESTED" at bounding box center [426, 286] width 85 height 20
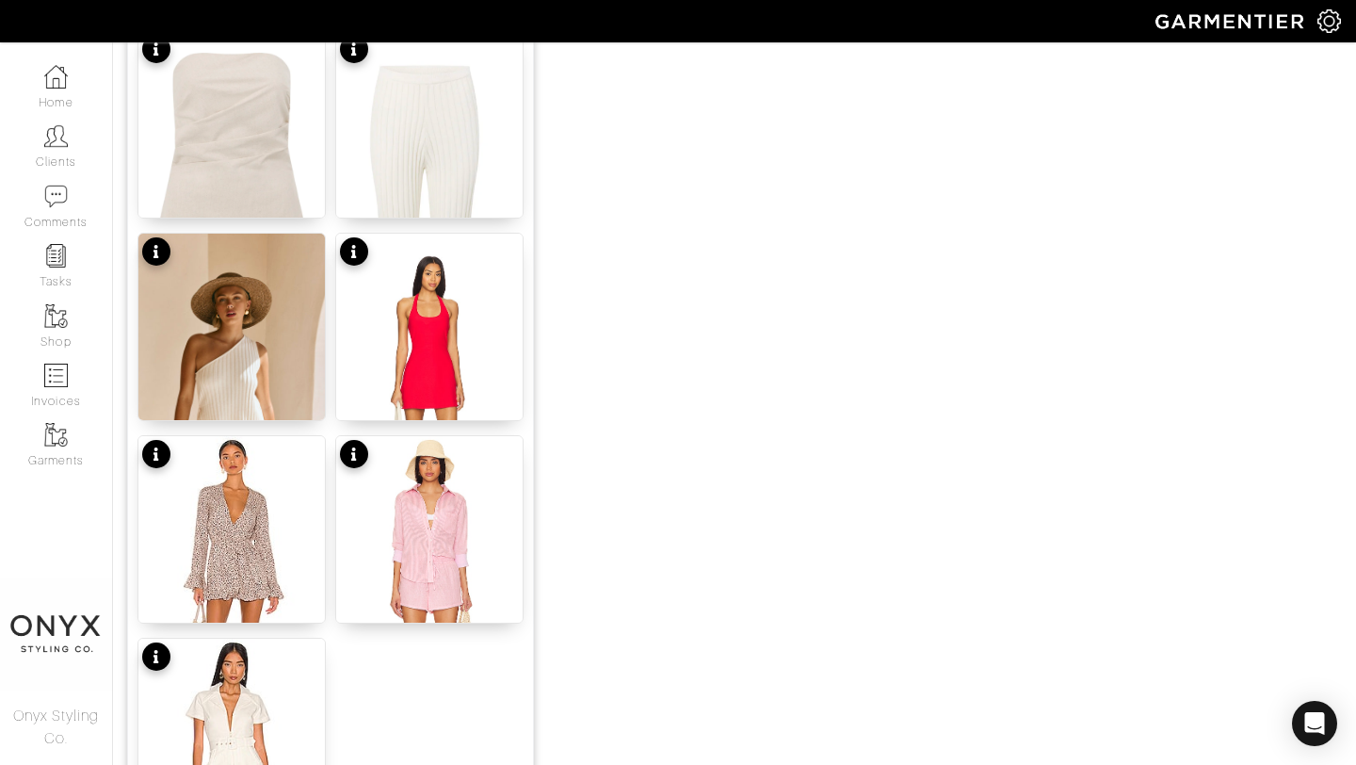
scroll to position [2315, 0]
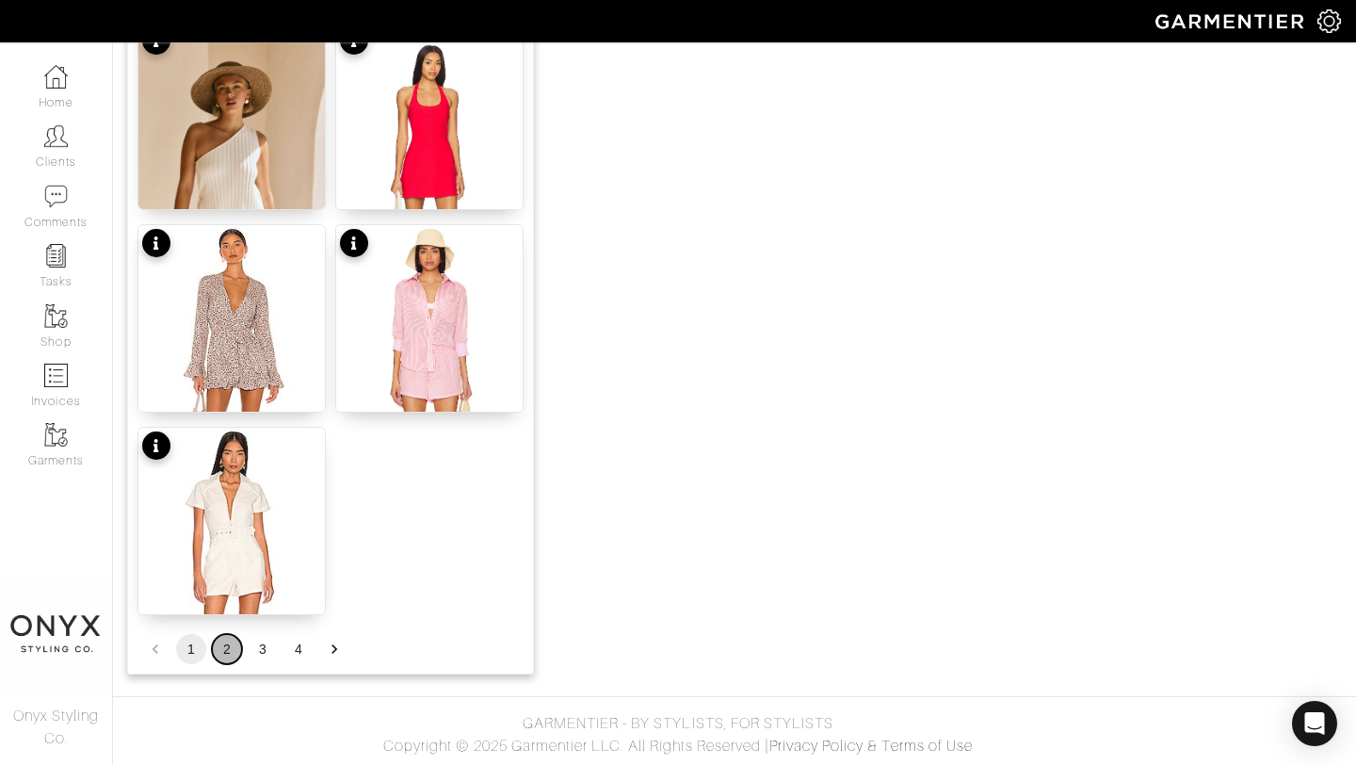
click at [233, 649] on button "2" at bounding box center [227, 649] width 30 height 30
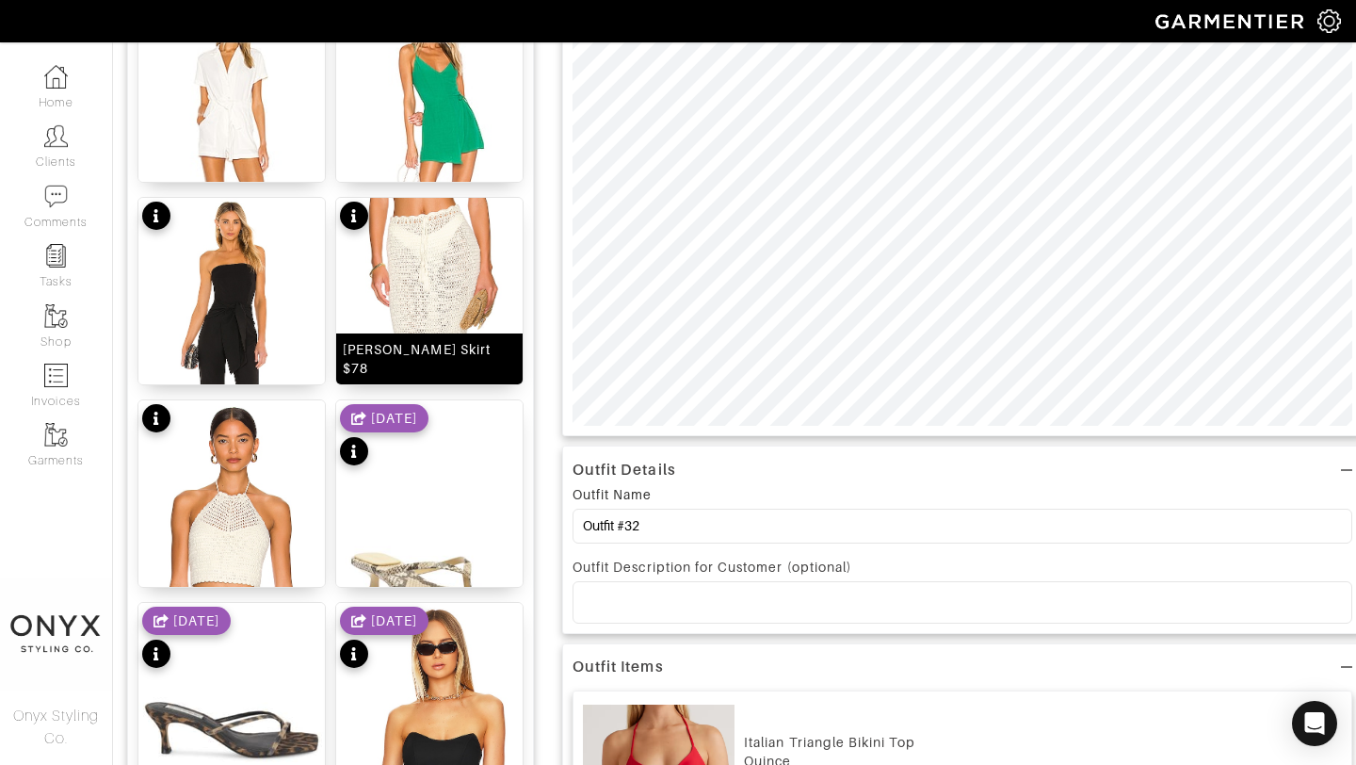
click at [461, 271] on img at bounding box center [429, 357] width 186 height 319
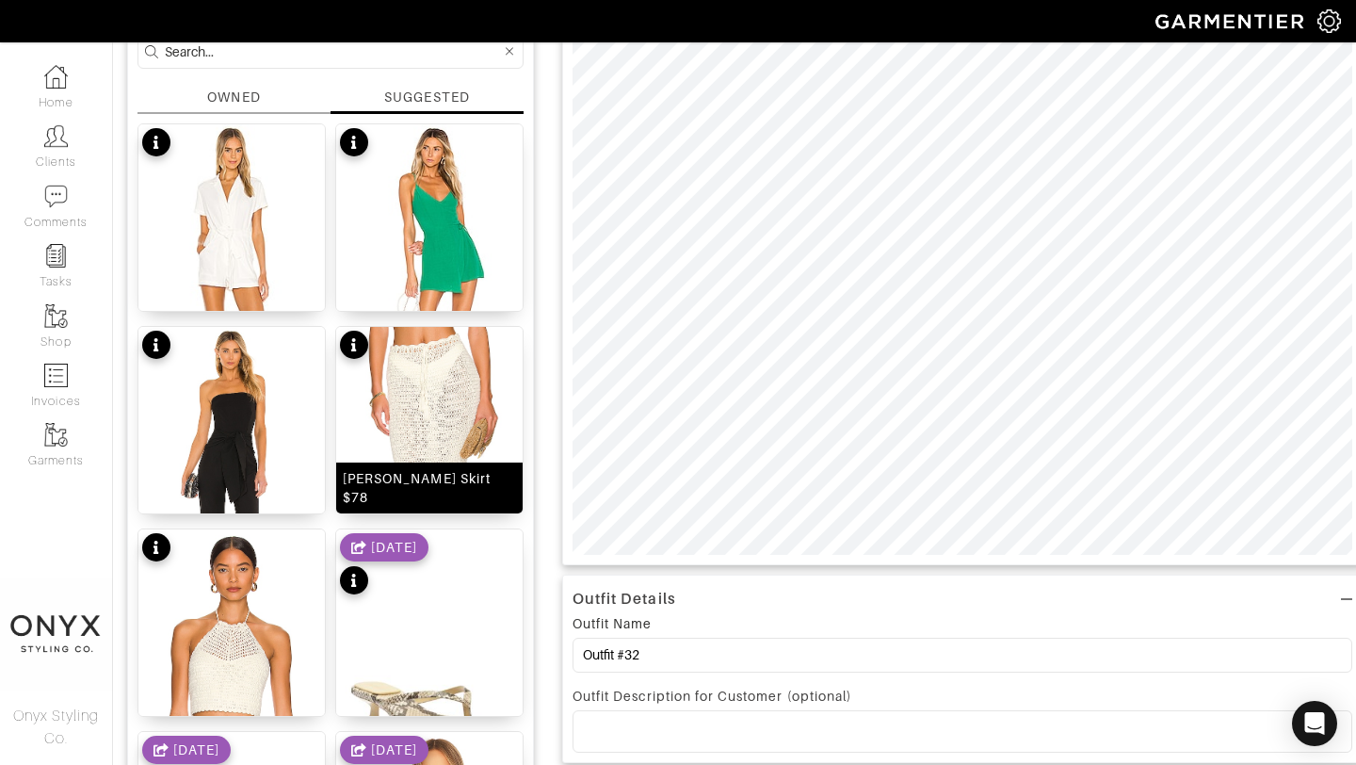
scroll to position [0, 0]
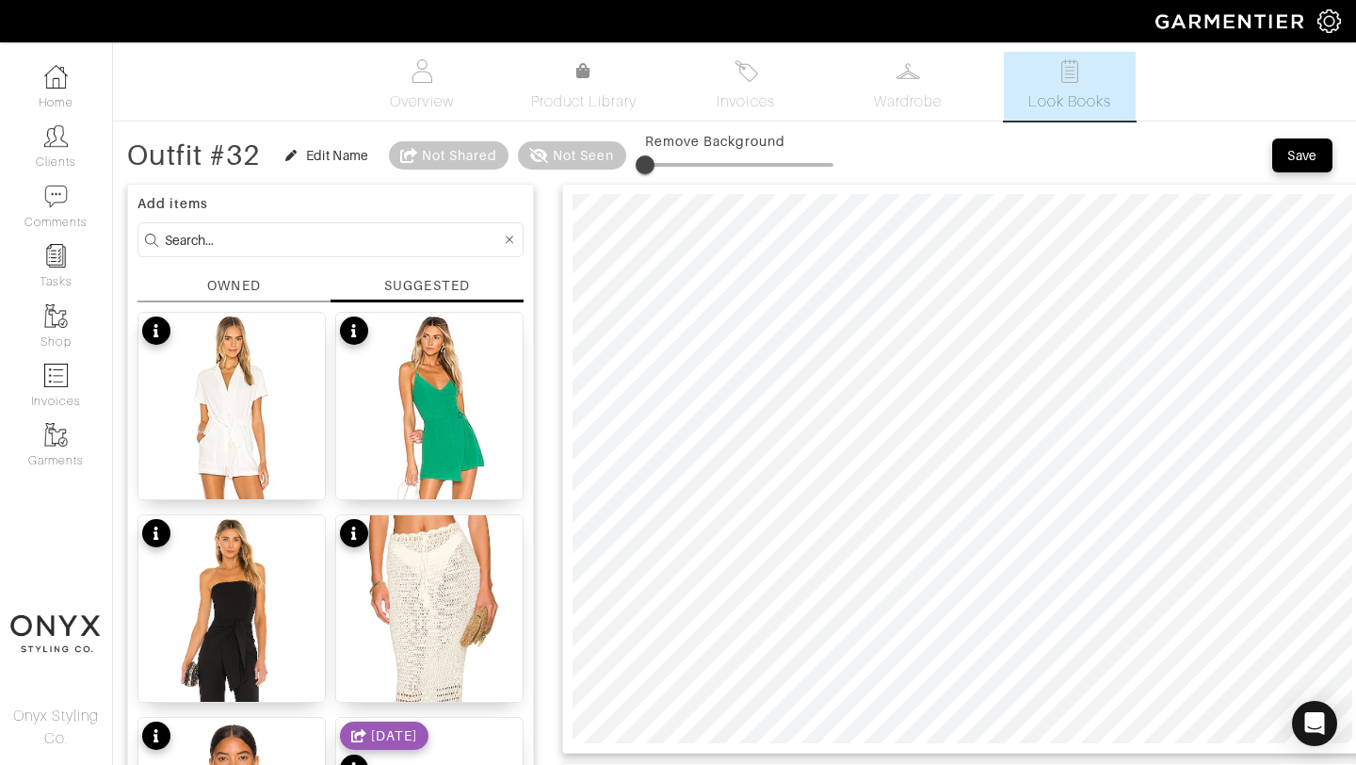
click at [1355, 266] on div at bounding box center [962, 469] width 801 height 570
click at [1322, 154] on button "Save" at bounding box center [1302, 155] width 60 height 34
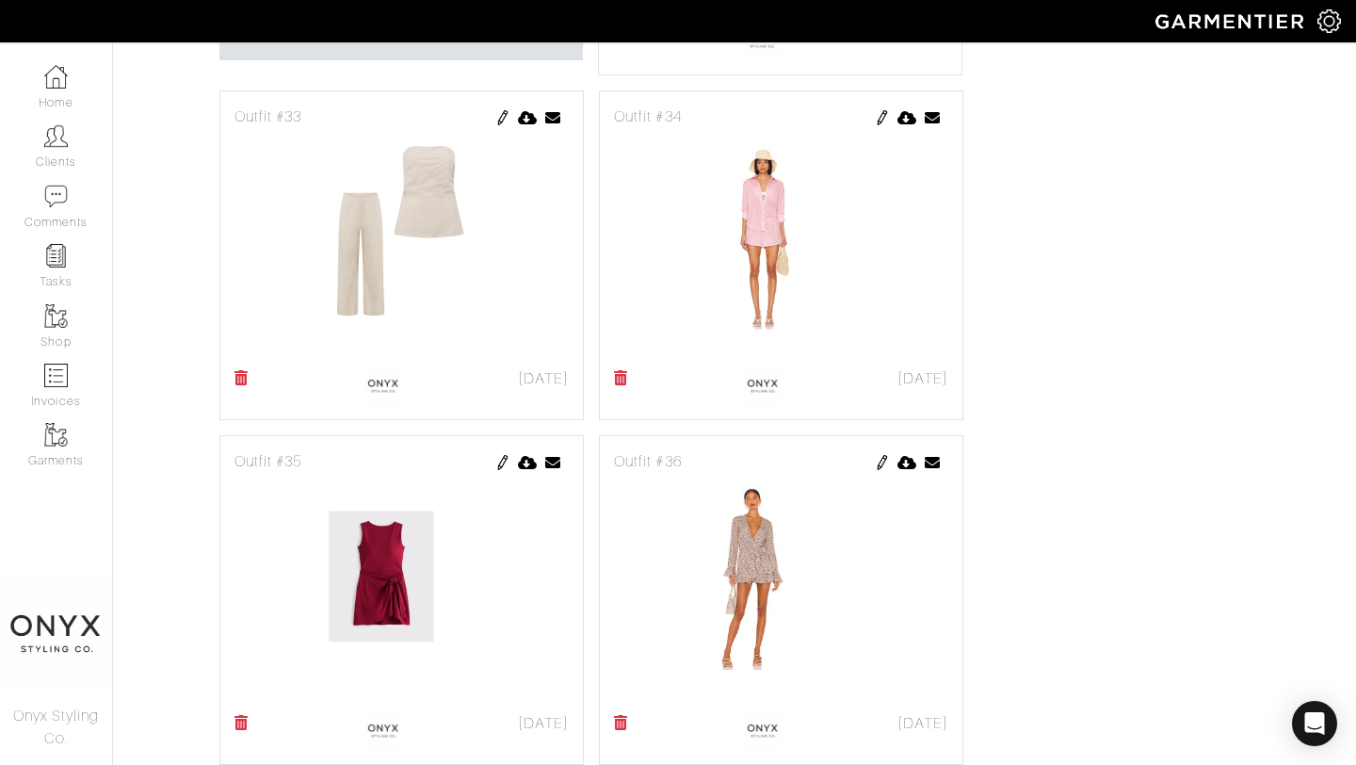
scroll to position [947, 0]
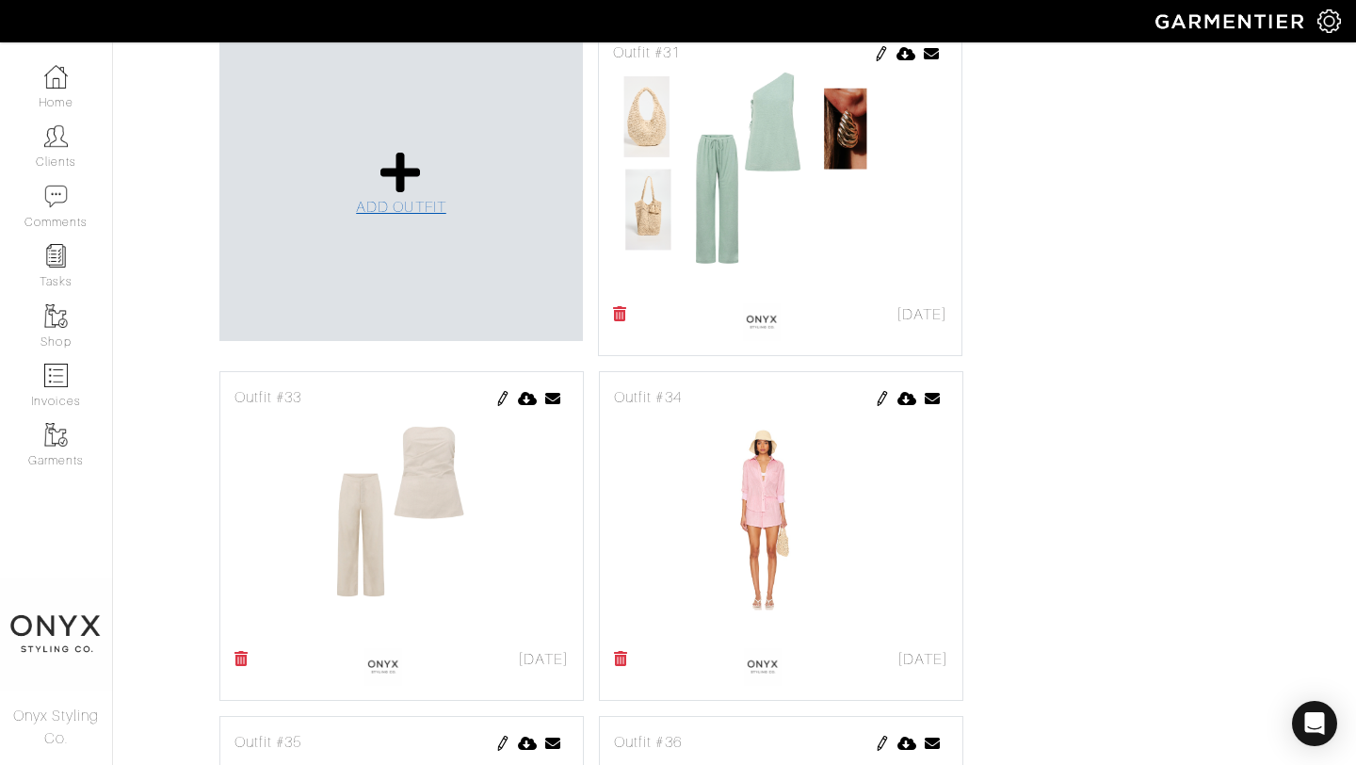
click at [405, 201] on span "ADD OUTFIT" at bounding box center [401, 207] width 90 height 17
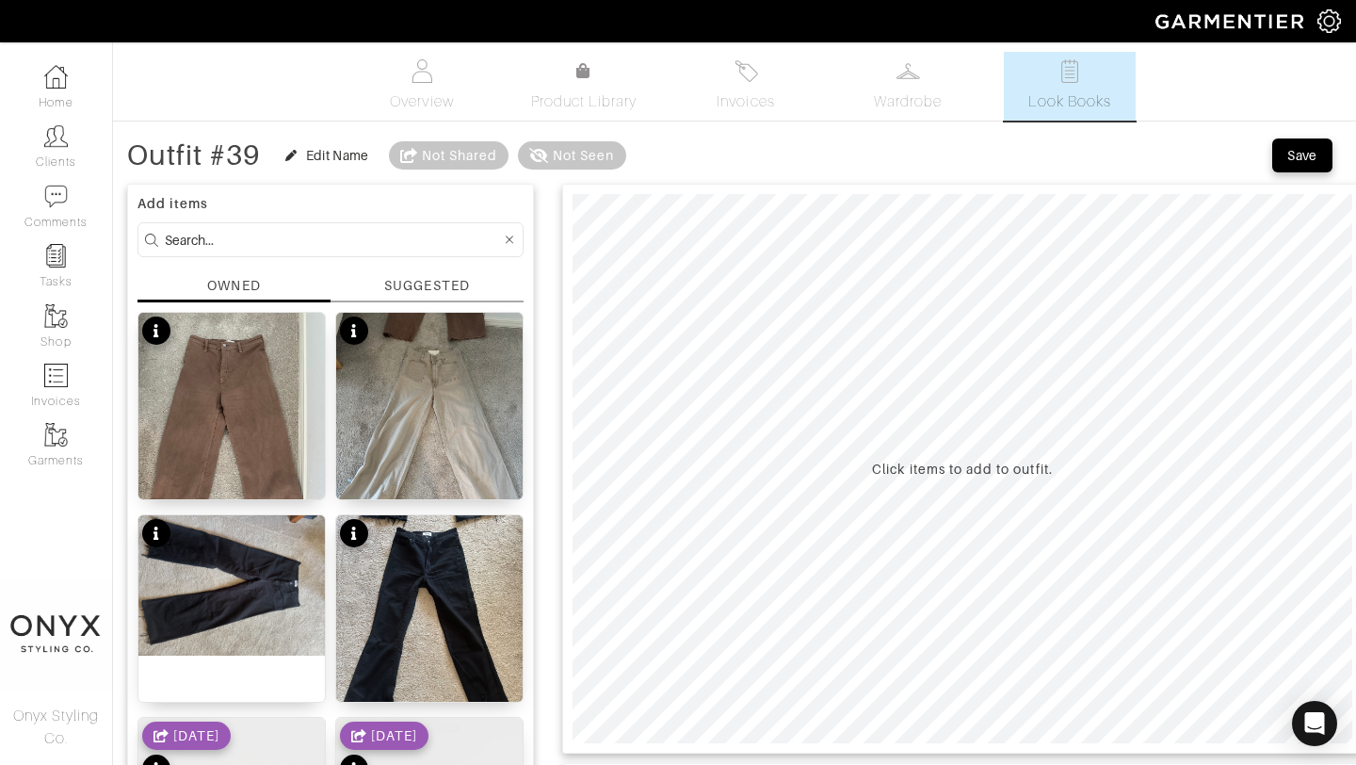
click at [450, 290] on div "SUGGESTED" at bounding box center [426, 286] width 85 height 20
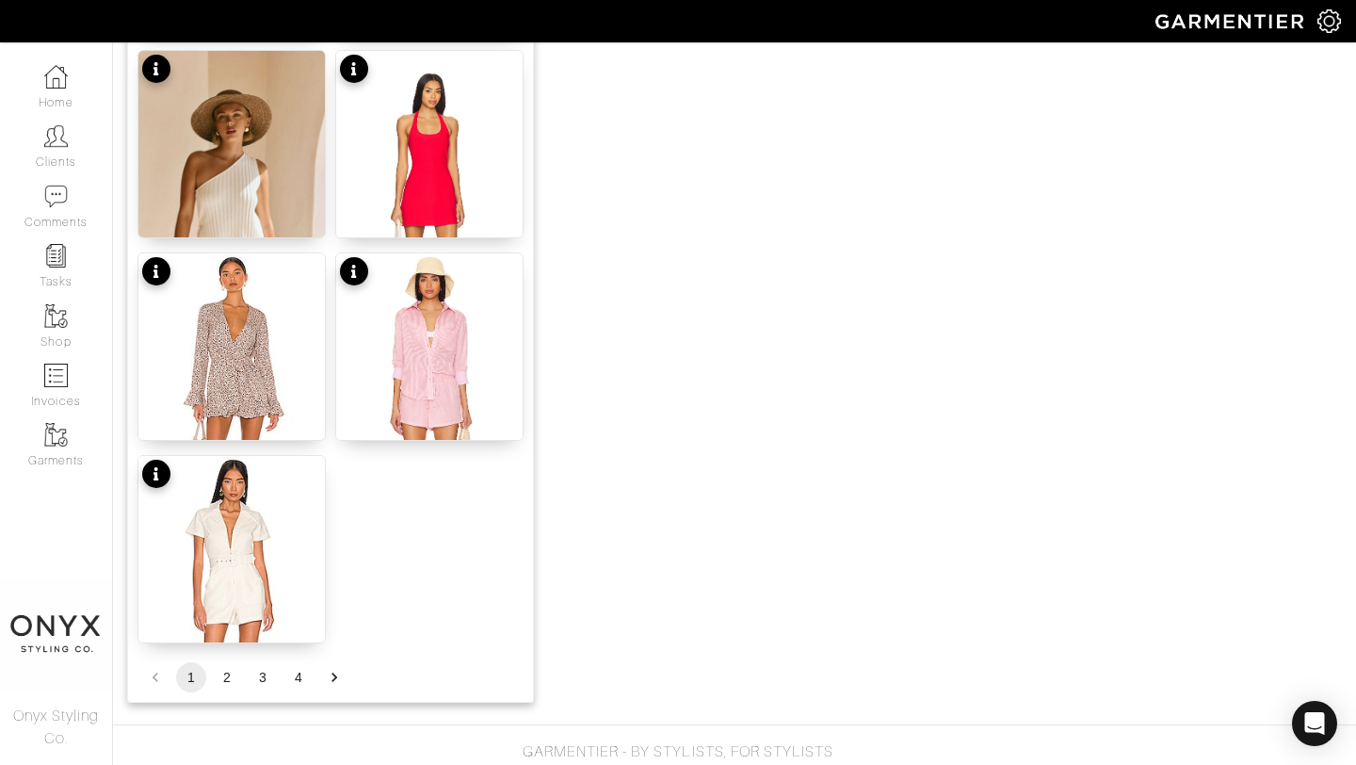
scroll to position [2315, 0]
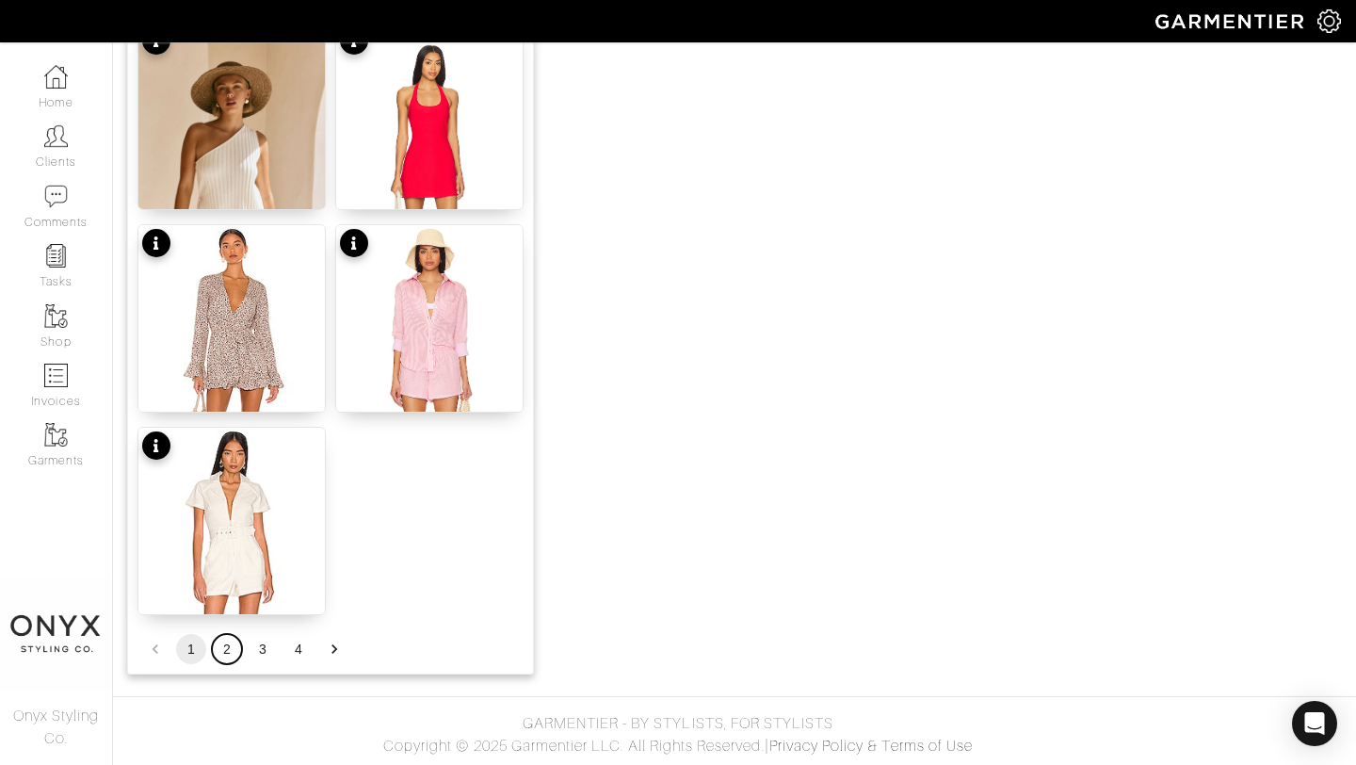
click at [228, 646] on button "2" at bounding box center [227, 649] width 30 height 30
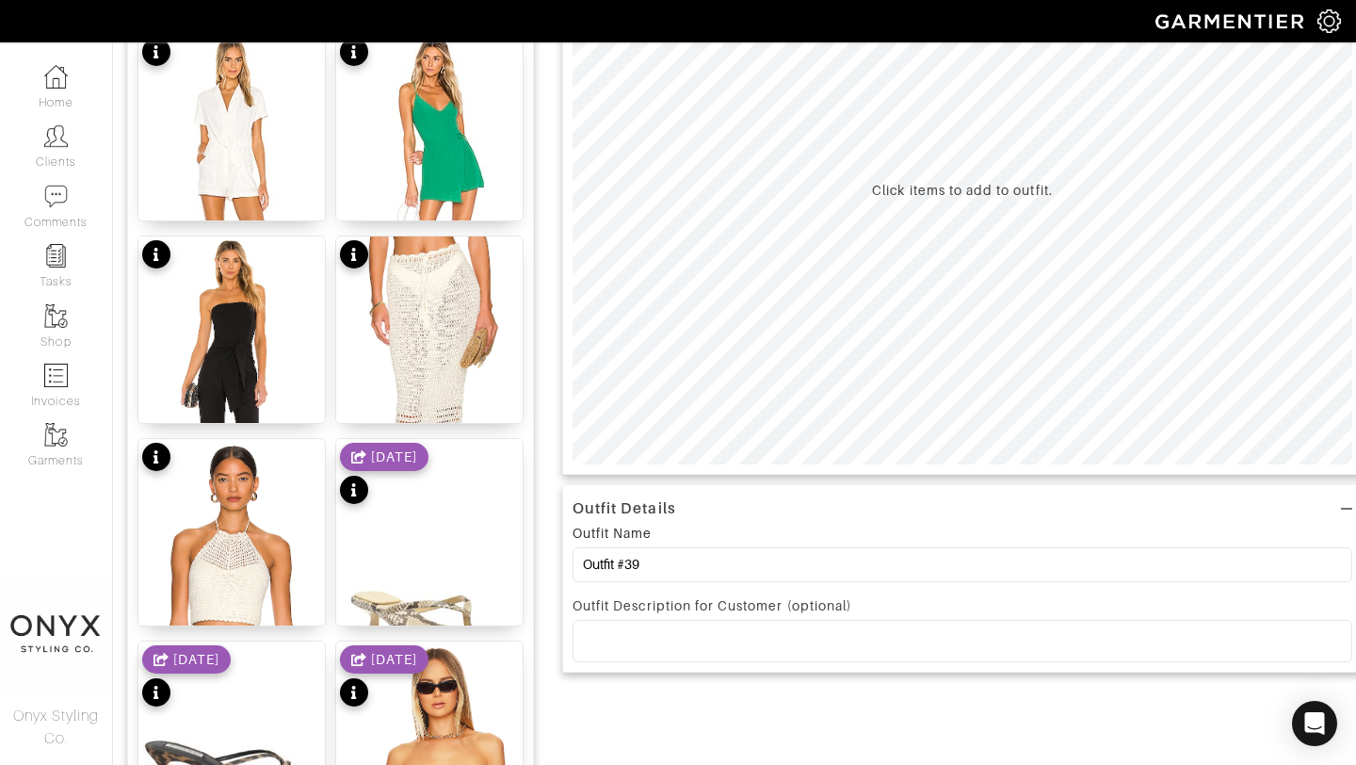
scroll to position [277, 0]
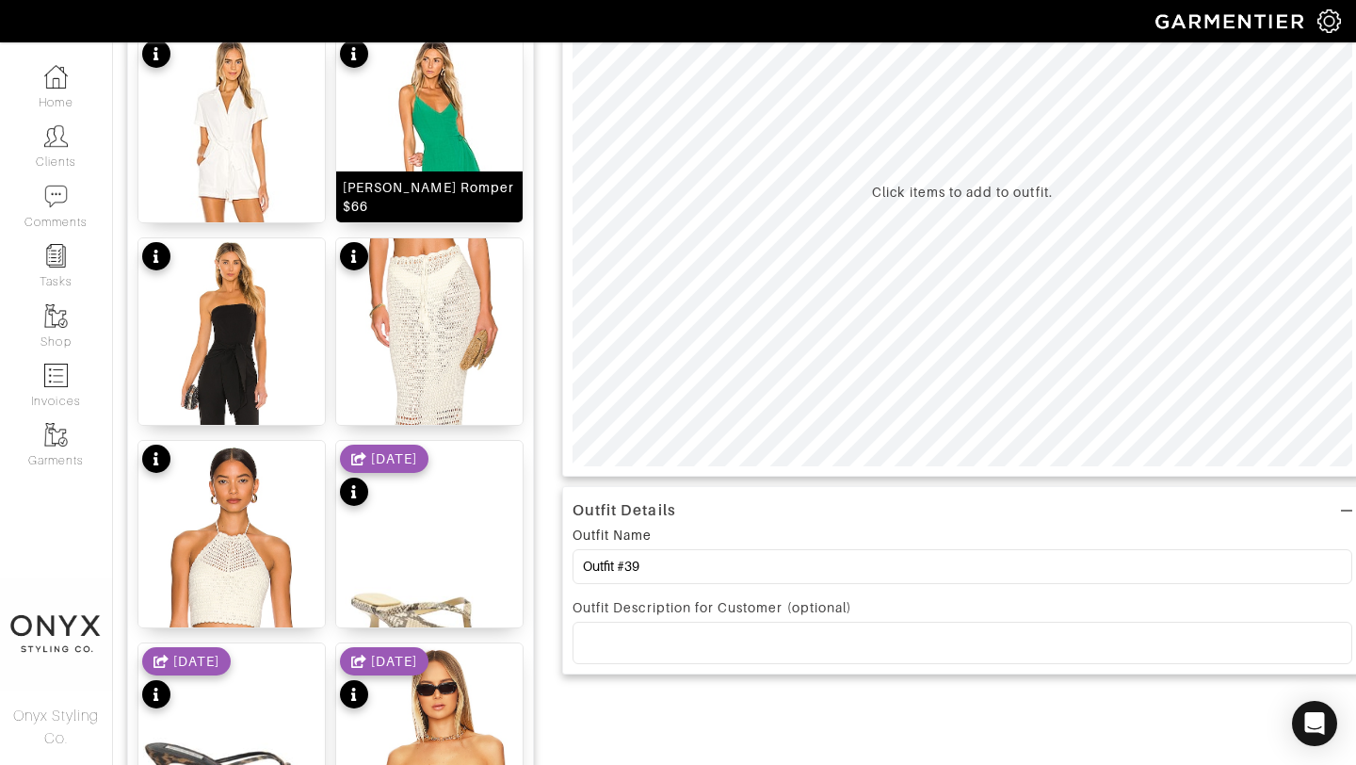
click at [462, 124] on img at bounding box center [429, 191] width 186 height 311
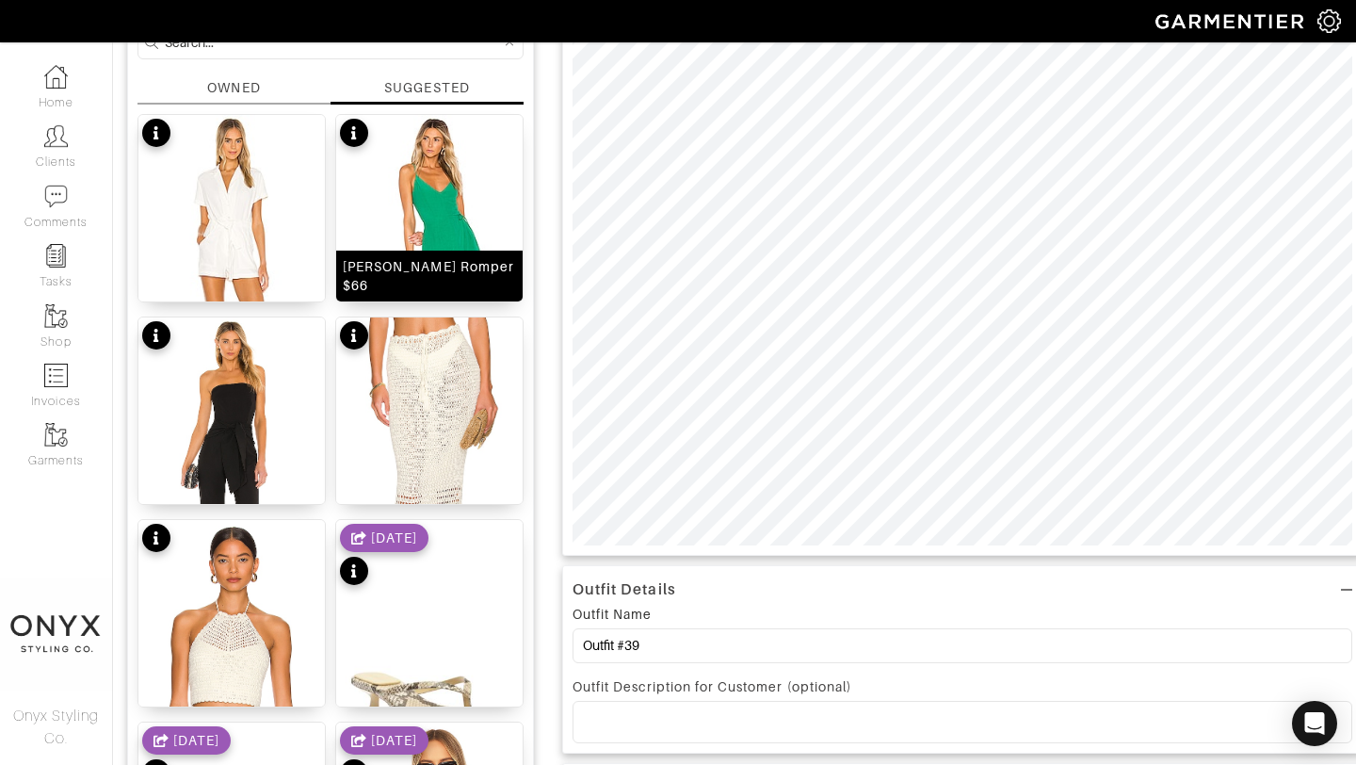
scroll to position [26, 0]
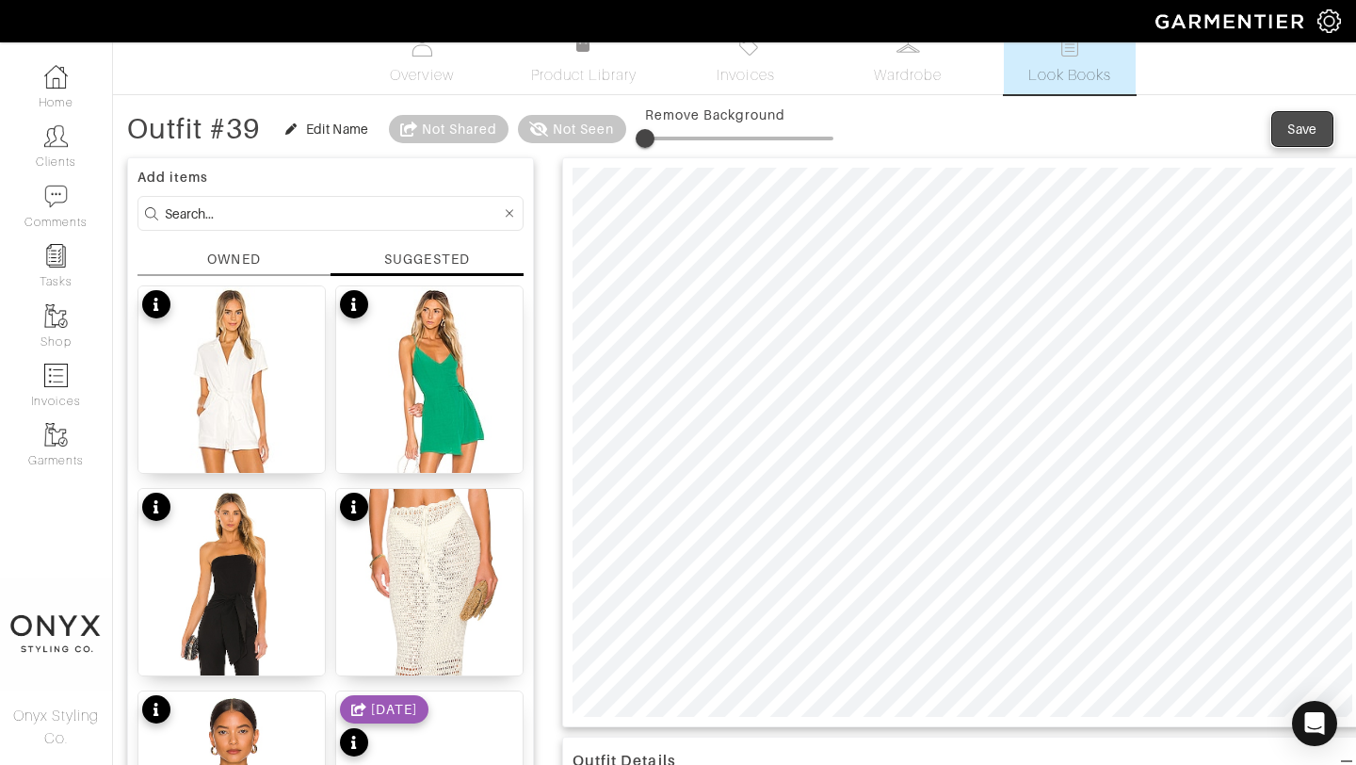
click at [1288, 131] on div "Save" at bounding box center [1303, 129] width 30 height 19
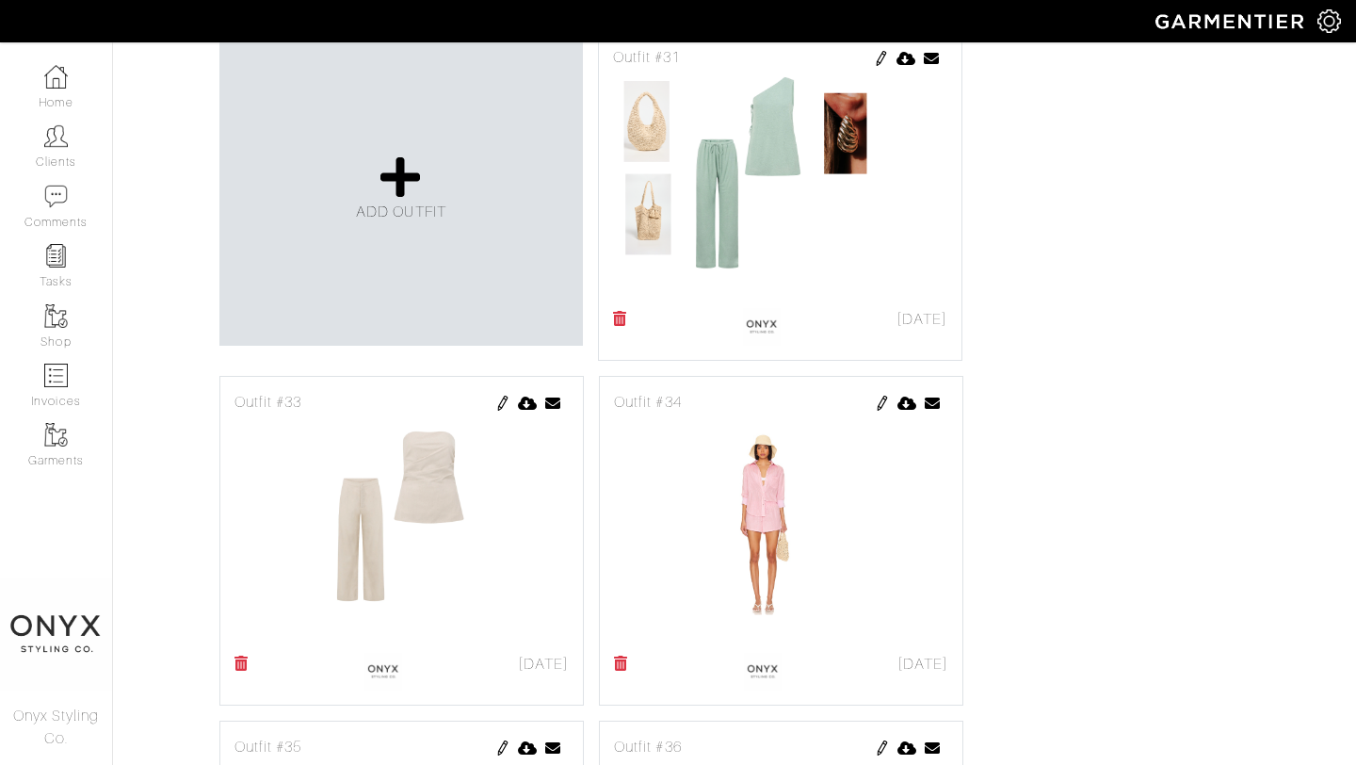
scroll to position [931, 0]
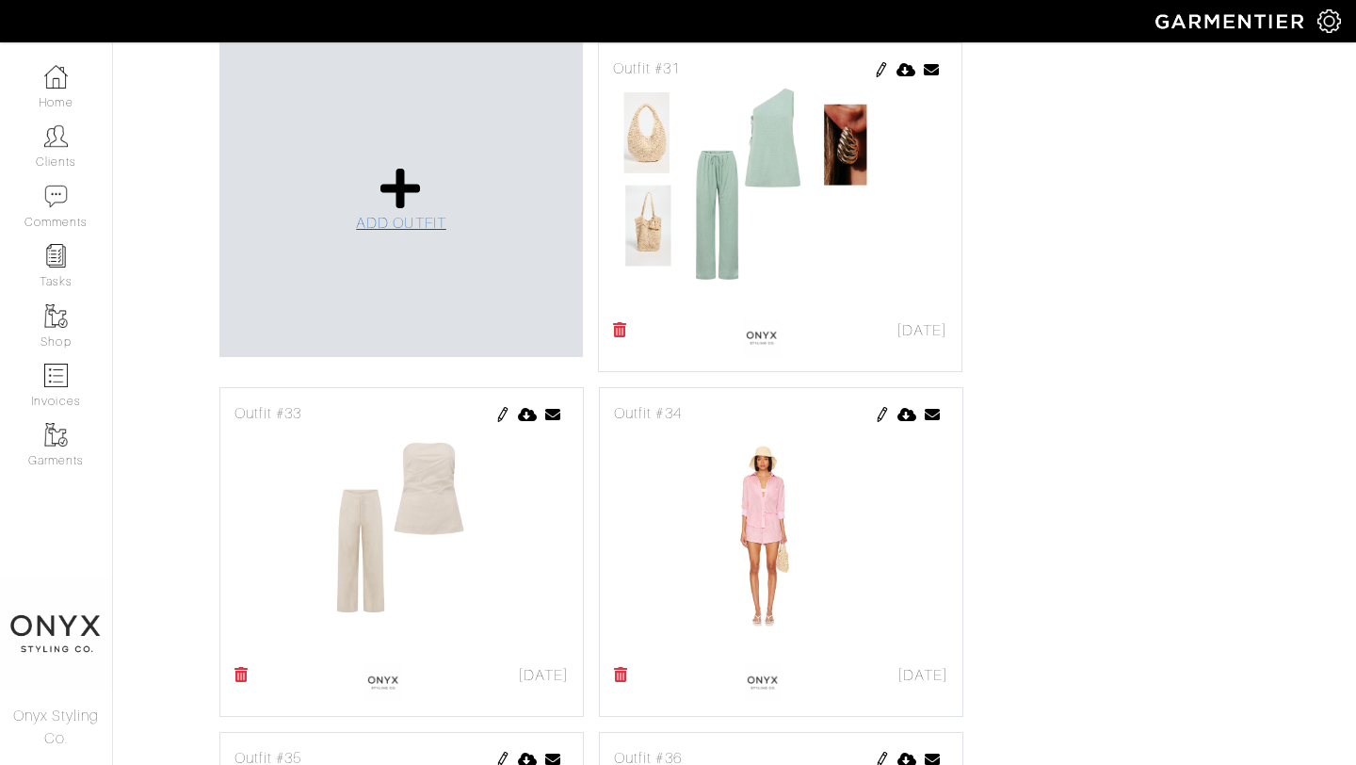
click at [405, 201] on icon at bounding box center [401, 188] width 40 height 45
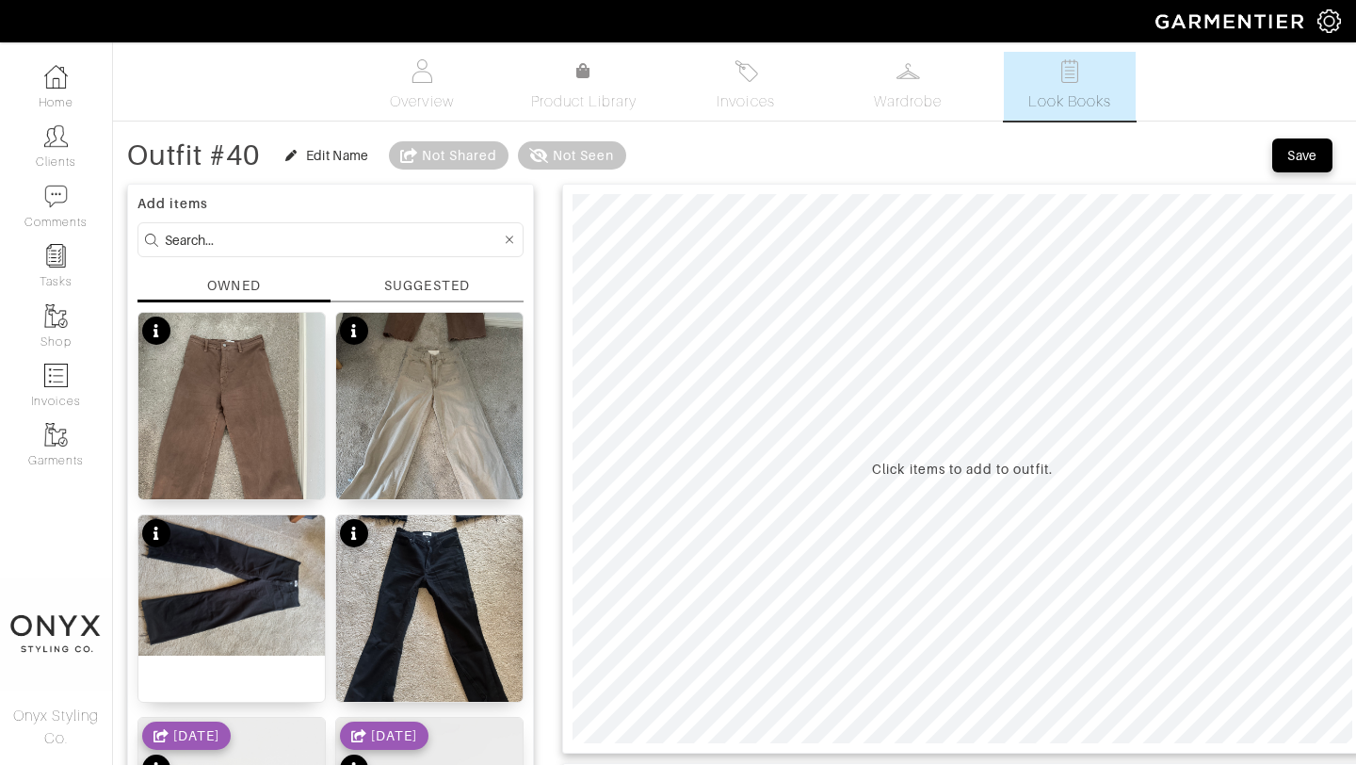
click at [431, 280] on div "SUGGESTED" at bounding box center [426, 286] width 85 height 20
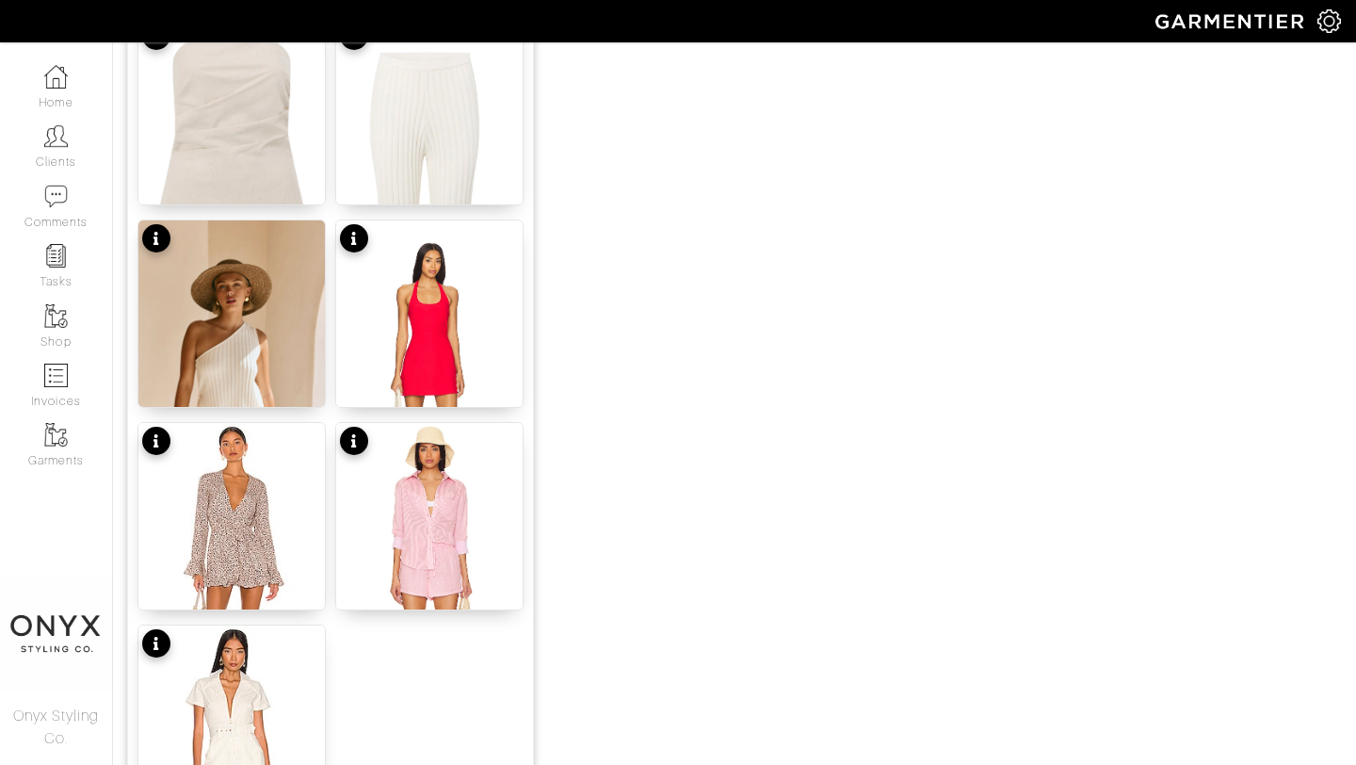
scroll to position [2167, 0]
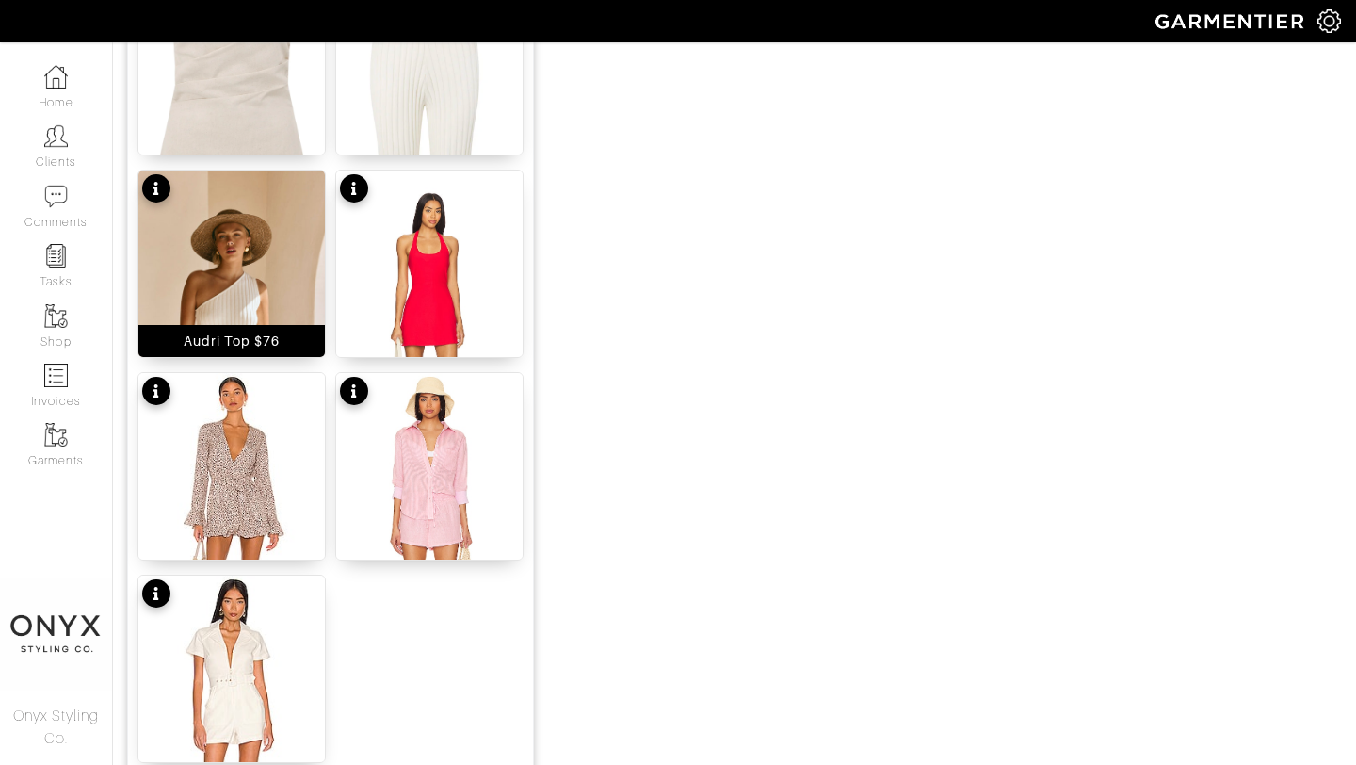
click at [255, 279] on img at bounding box center [231, 310] width 186 height 280
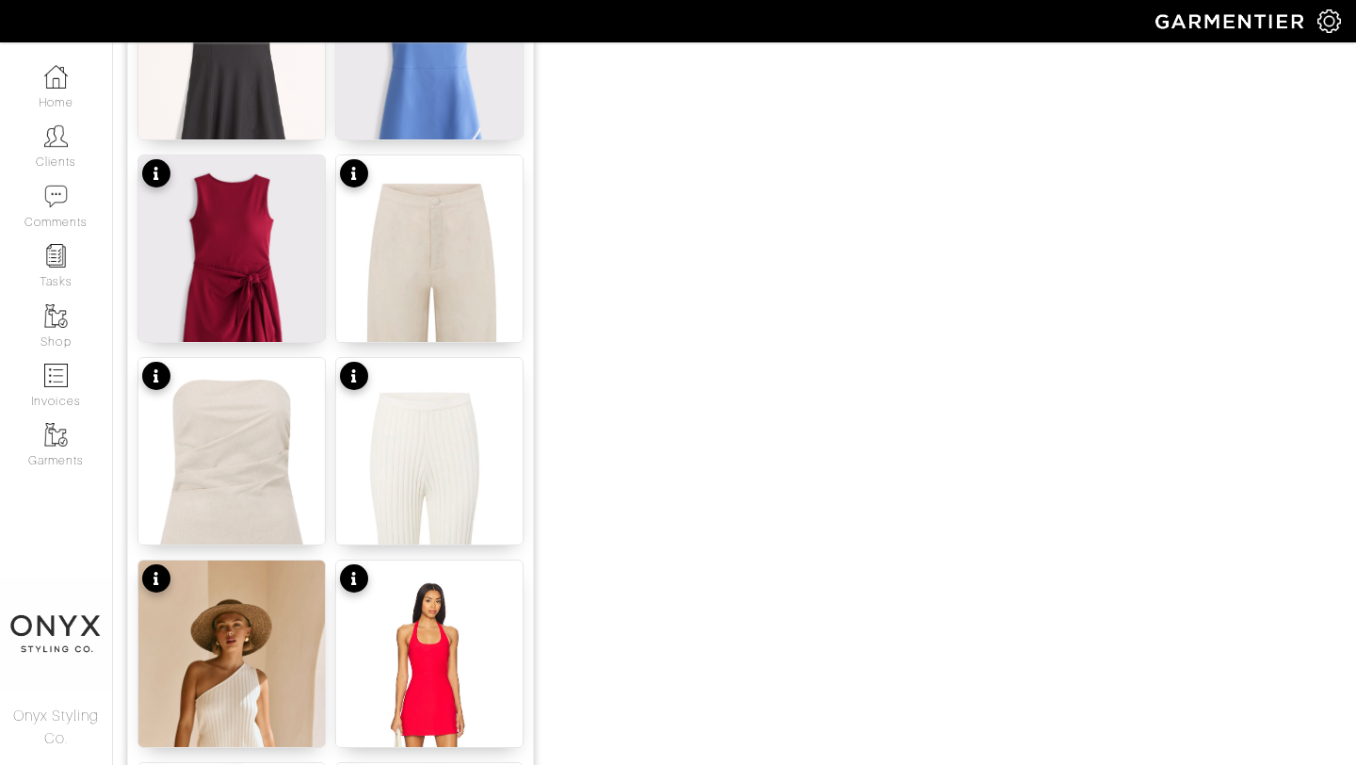
scroll to position [1710, 0]
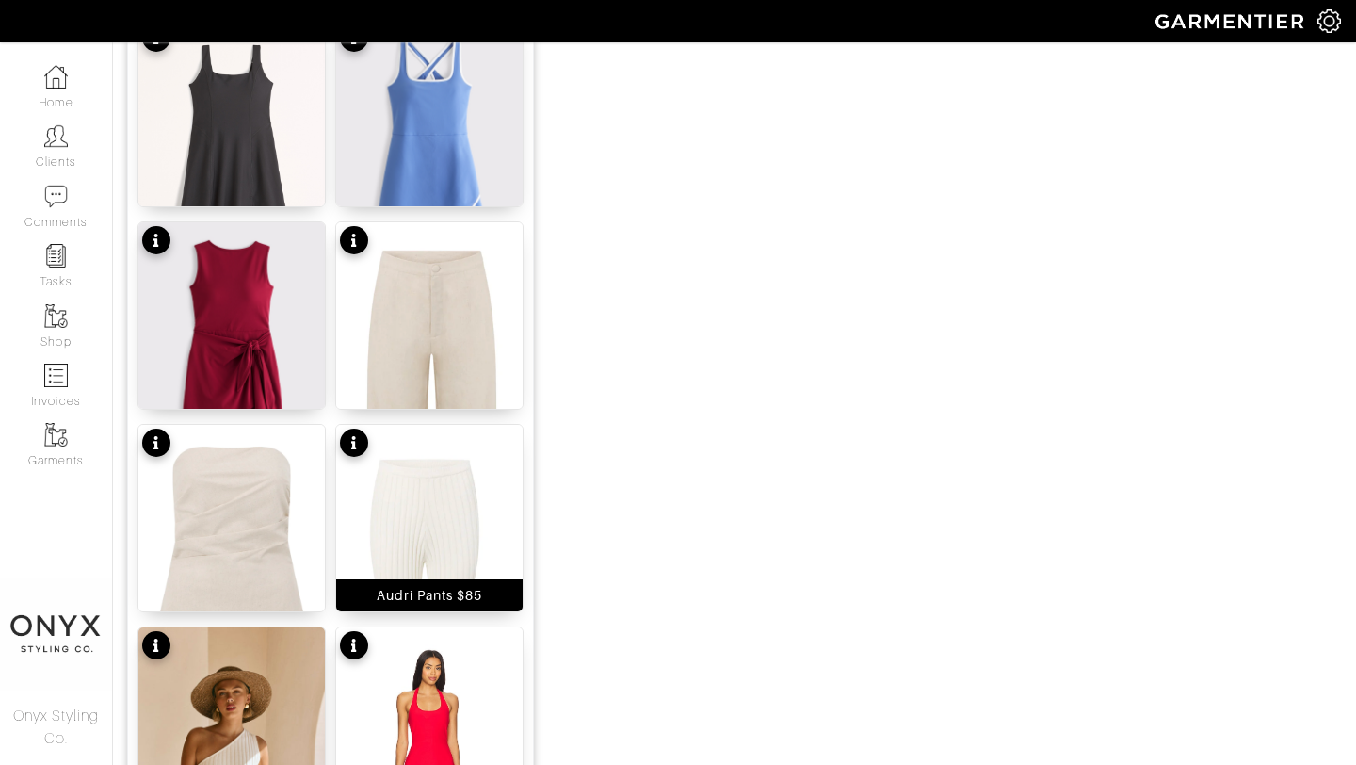
click at [415, 510] on img at bounding box center [429, 623] width 186 height 397
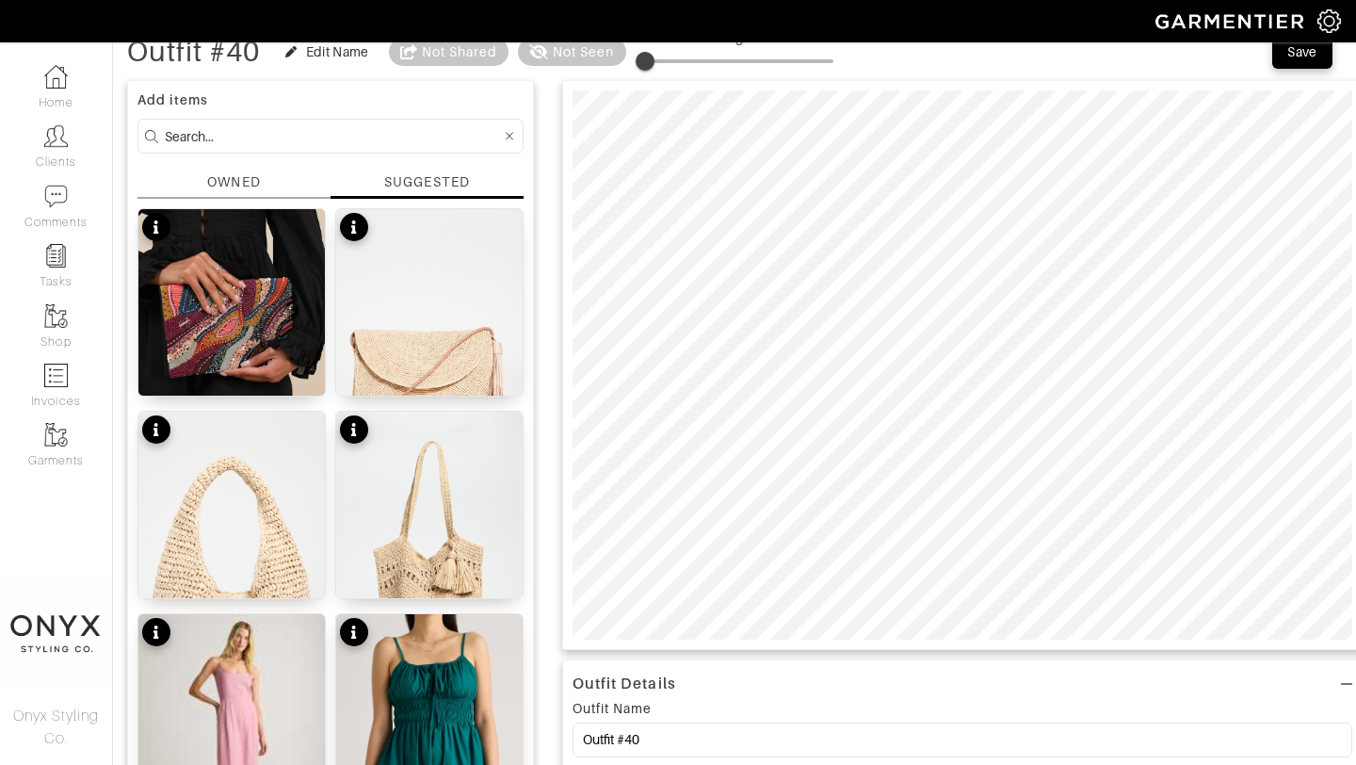
scroll to position [0, 0]
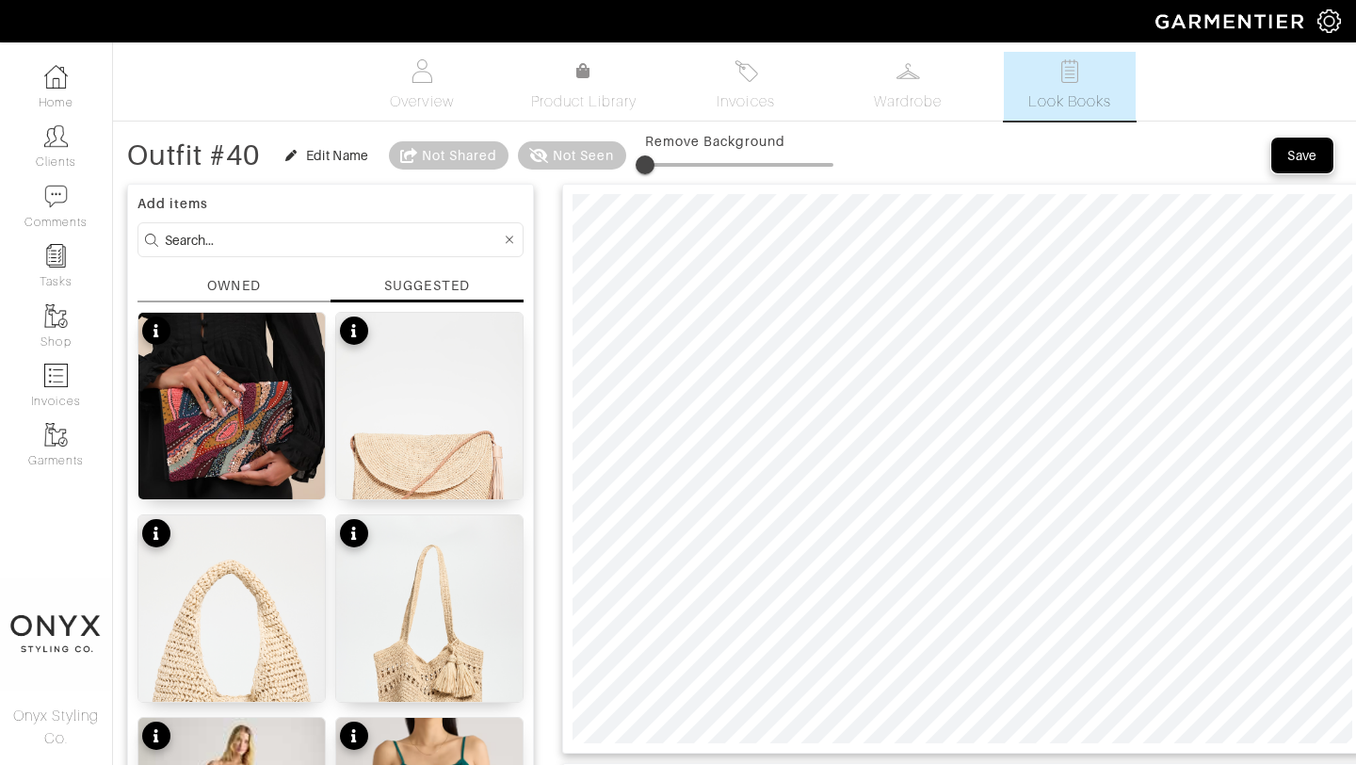
click at [1301, 164] on div "Save" at bounding box center [1303, 155] width 30 height 19
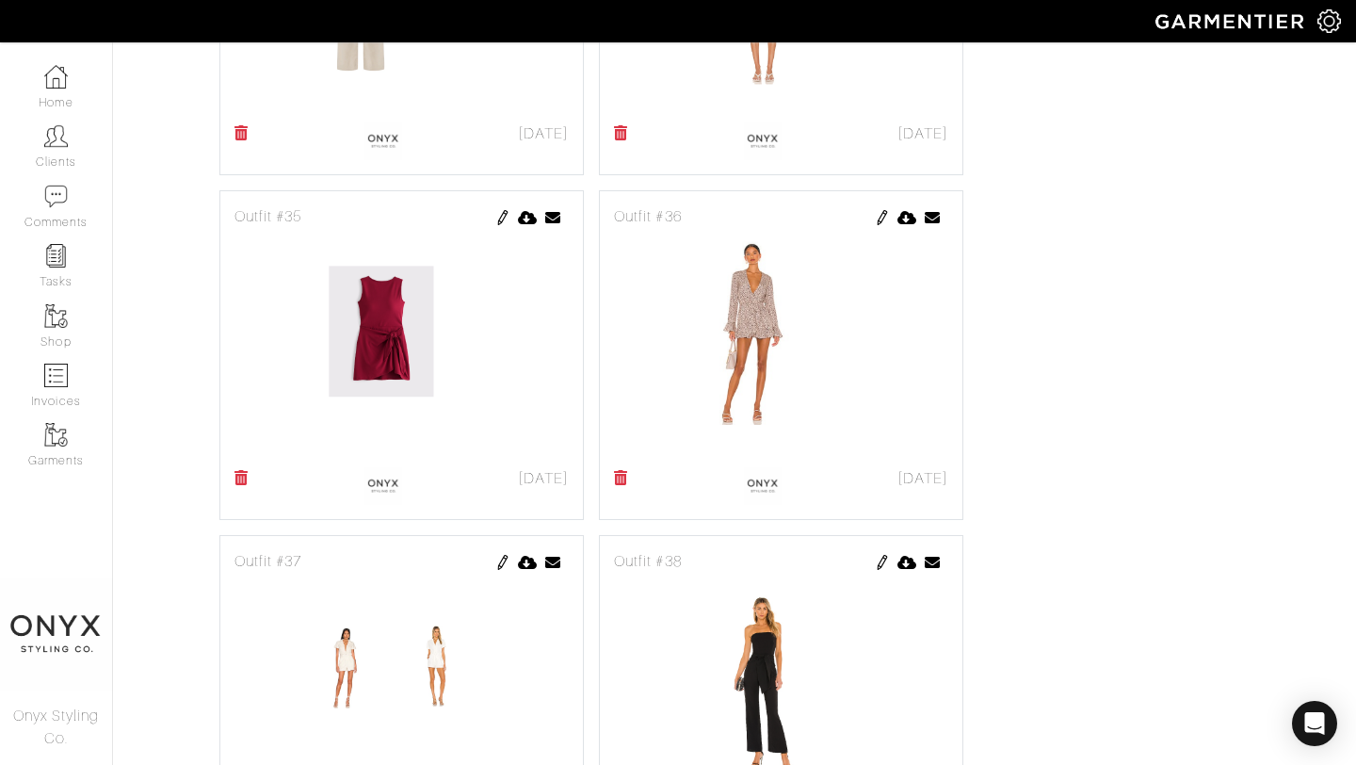
scroll to position [1456, 0]
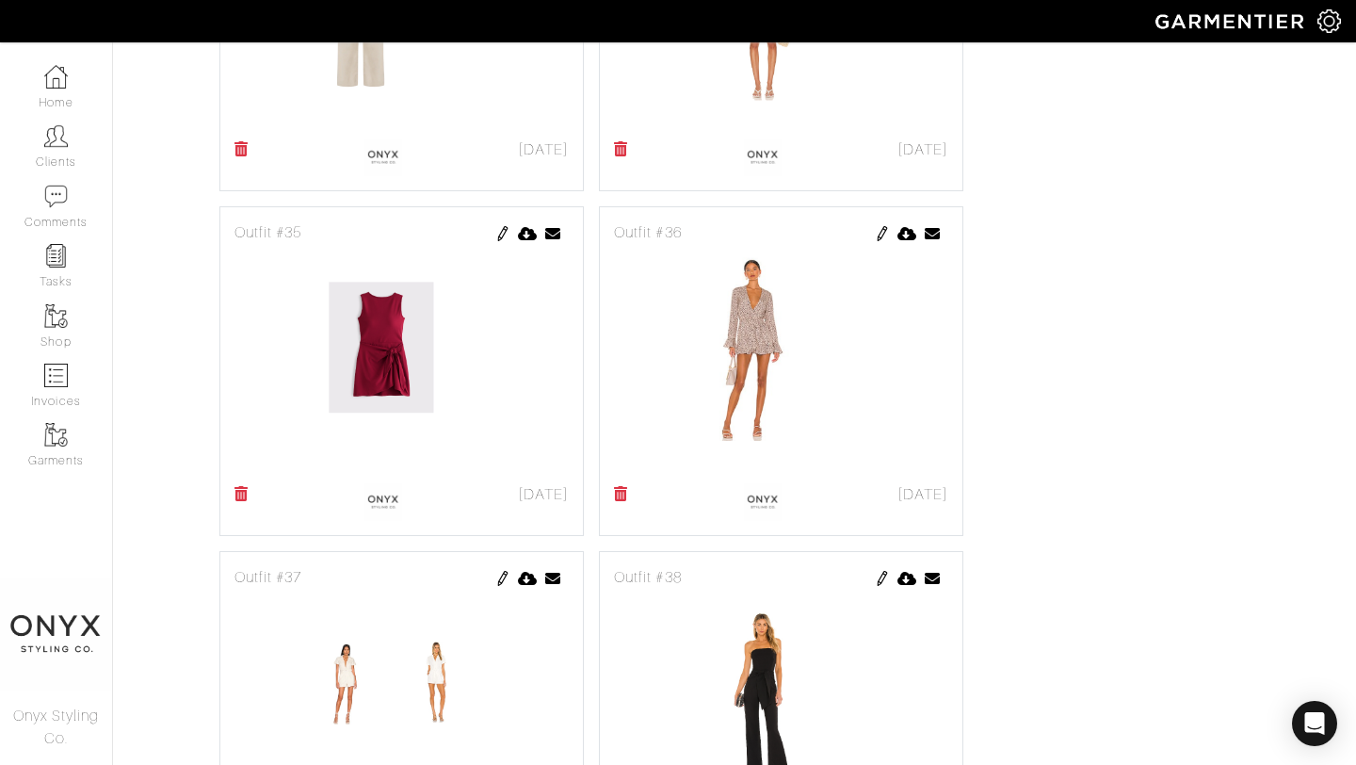
click at [501, 234] on img at bounding box center [502, 233] width 15 height 15
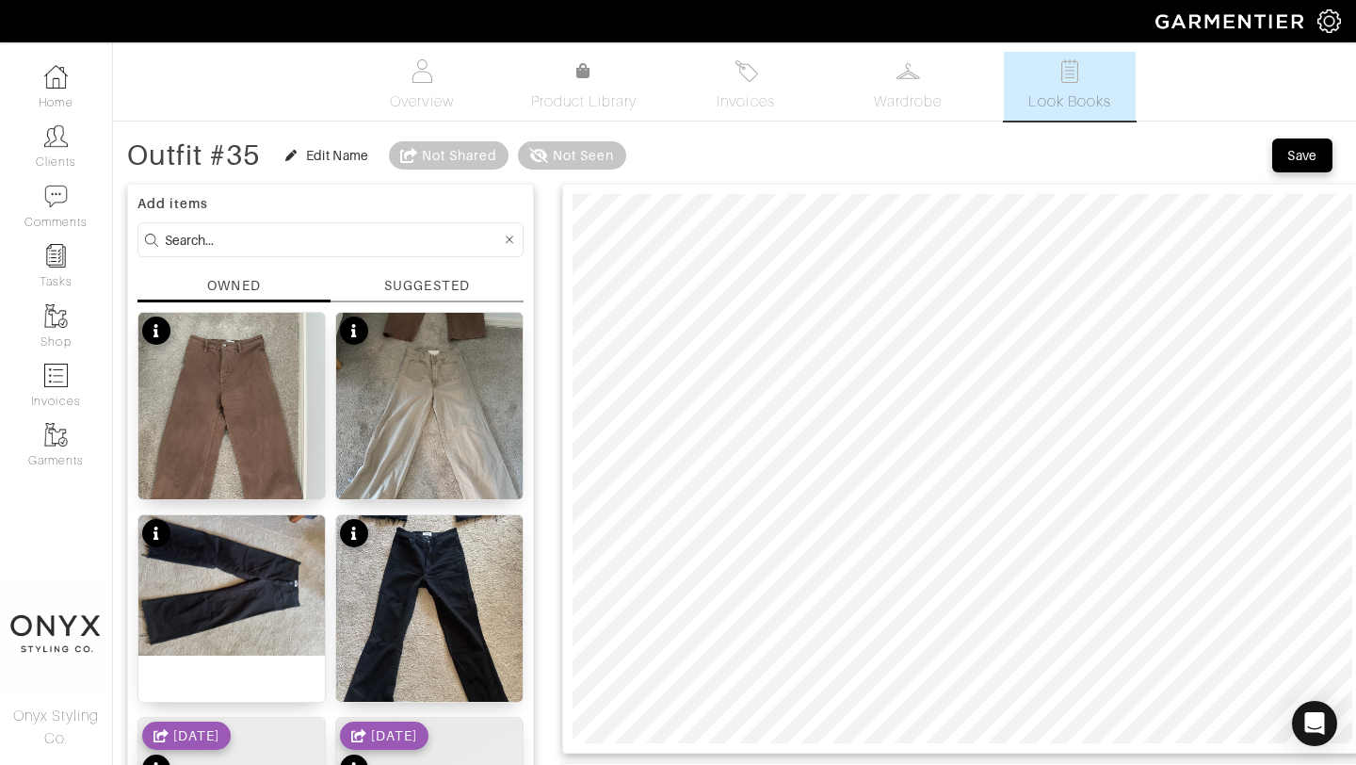
click at [438, 287] on div "SUGGESTED" at bounding box center [426, 286] width 85 height 20
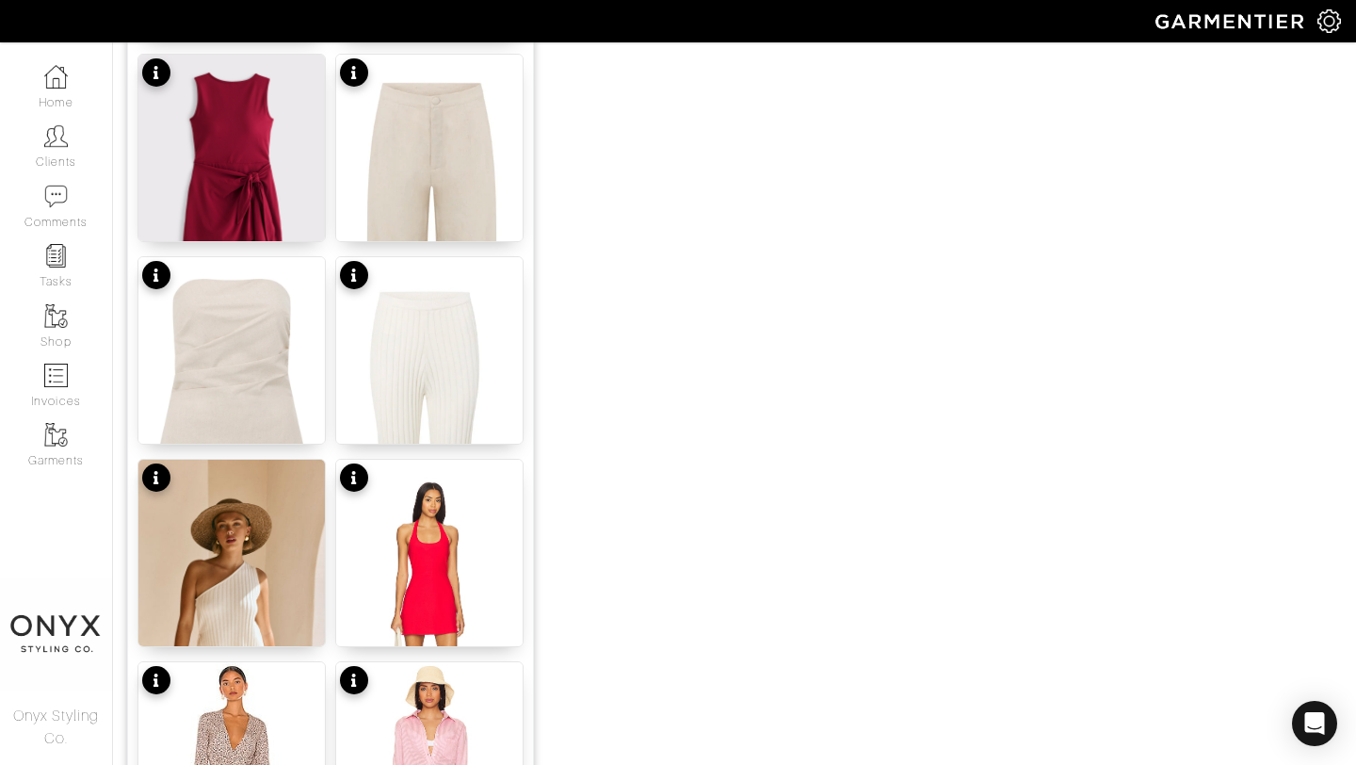
scroll to position [1886, 0]
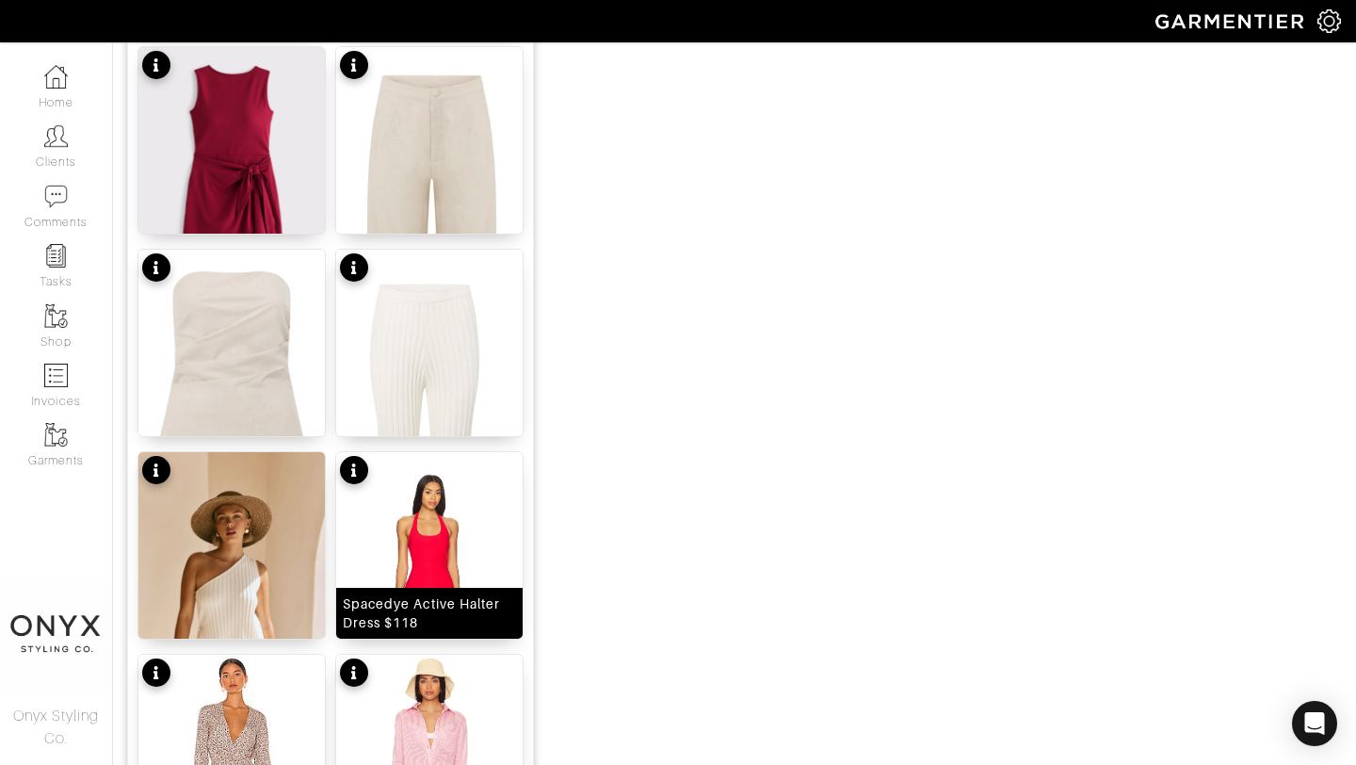
click at [457, 511] on img at bounding box center [429, 611] width 186 height 319
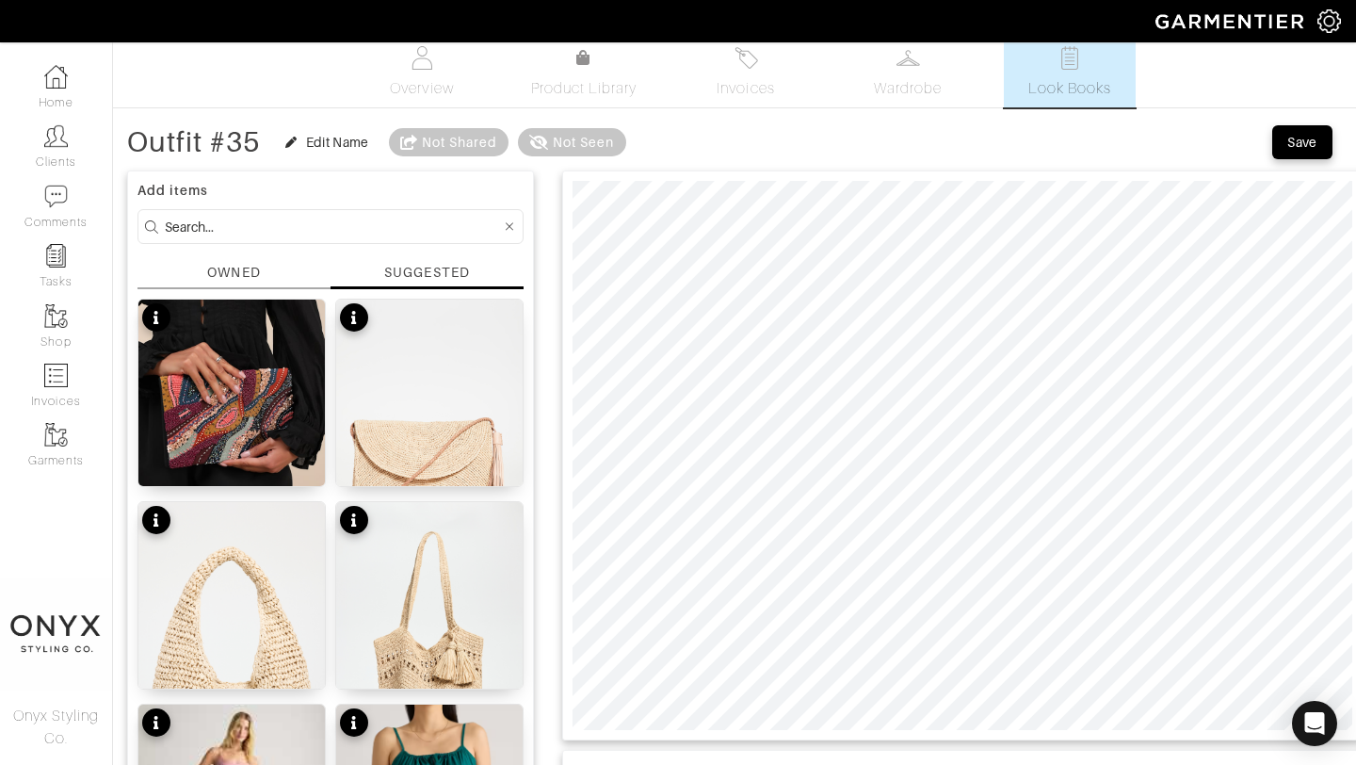
scroll to position [0, 0]
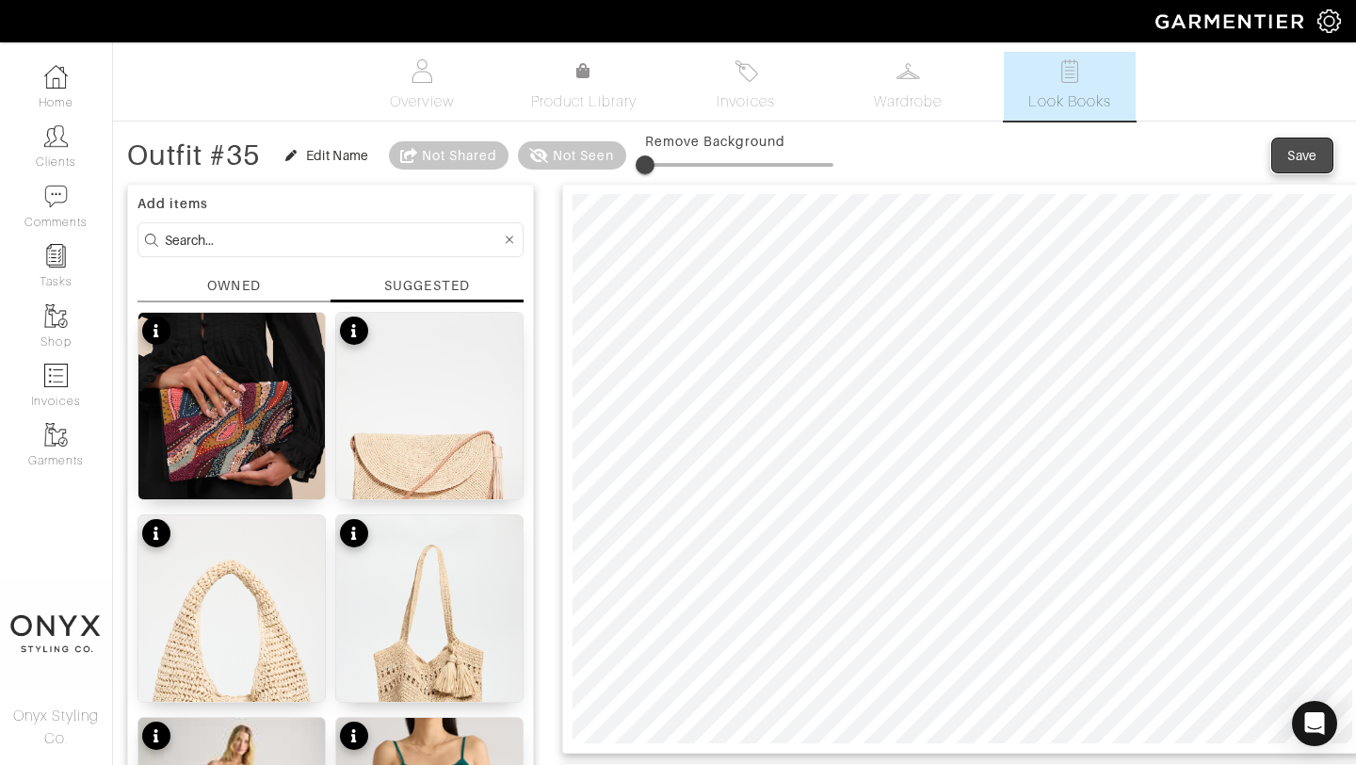
click at [1312, 154] on div "Save" at bounding box center [1303, 155] width 30 height 19
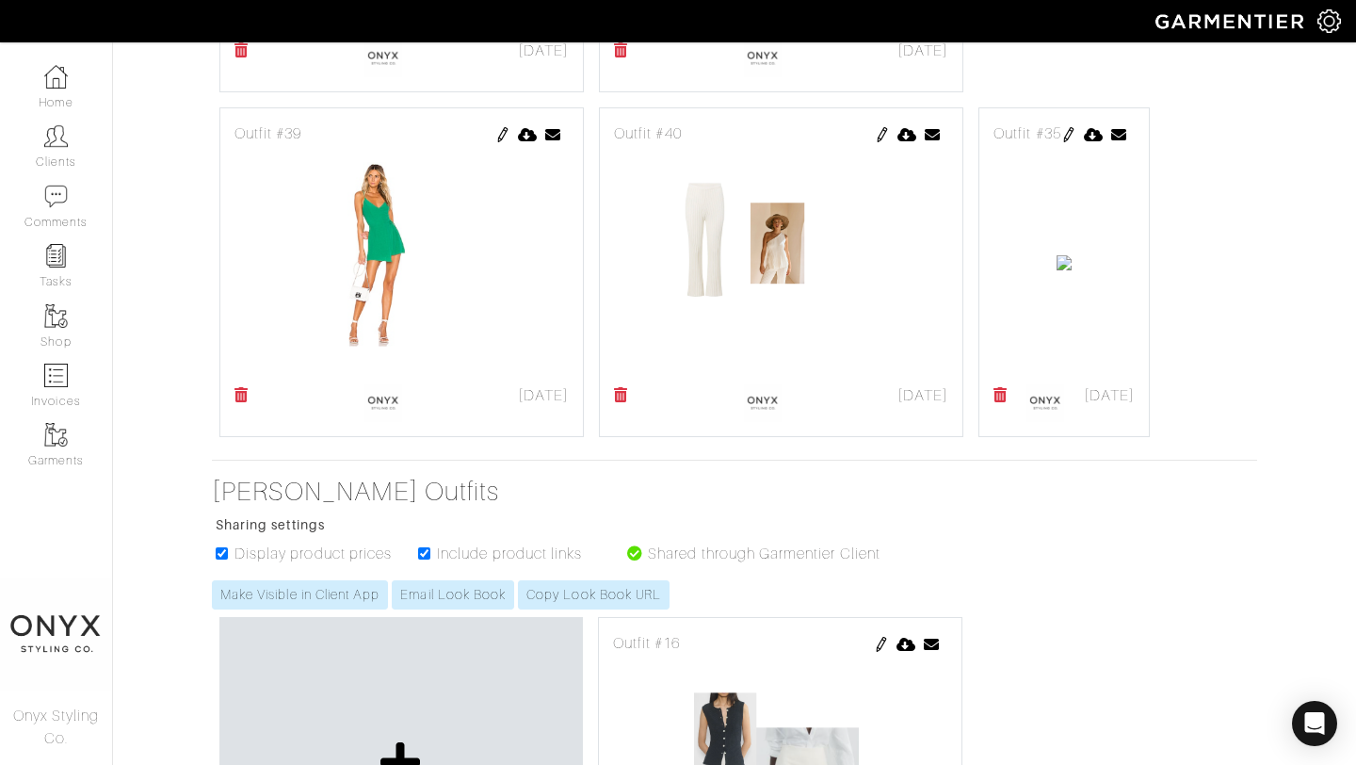
scroll to position [2248, 0]
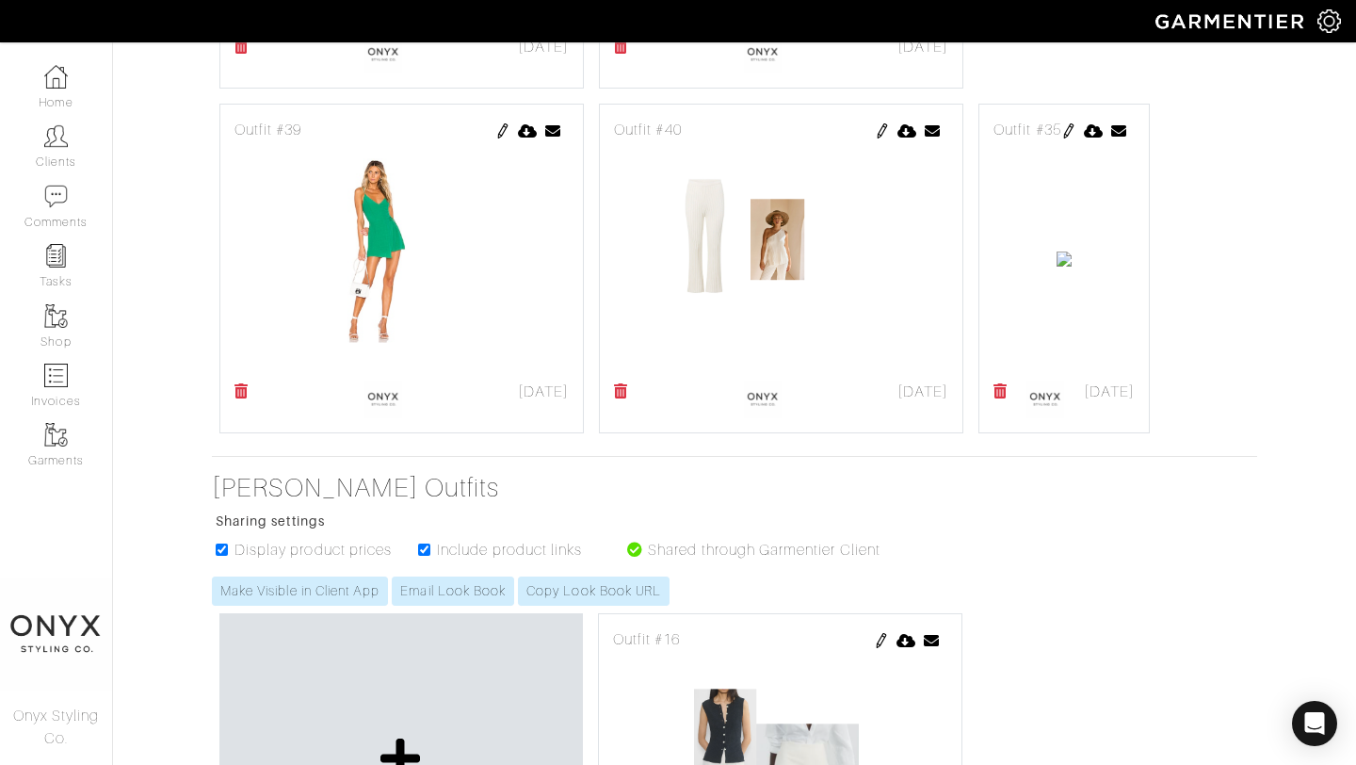
click at [1061, 138] on img at bounding box center [1068, 130] width 15 height 15
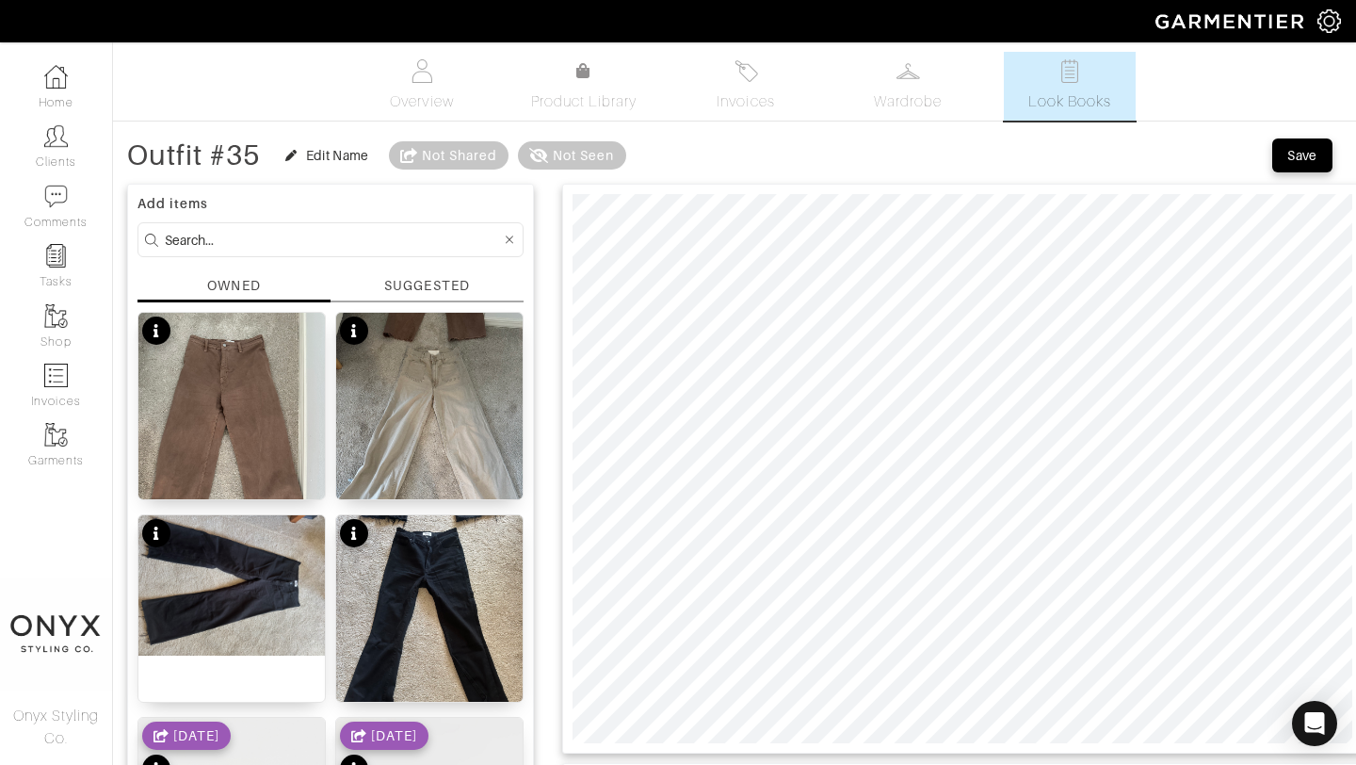
click at [442, 297] on div "SUGGESTED" at bounding box center [427, 289] width 193 height 26
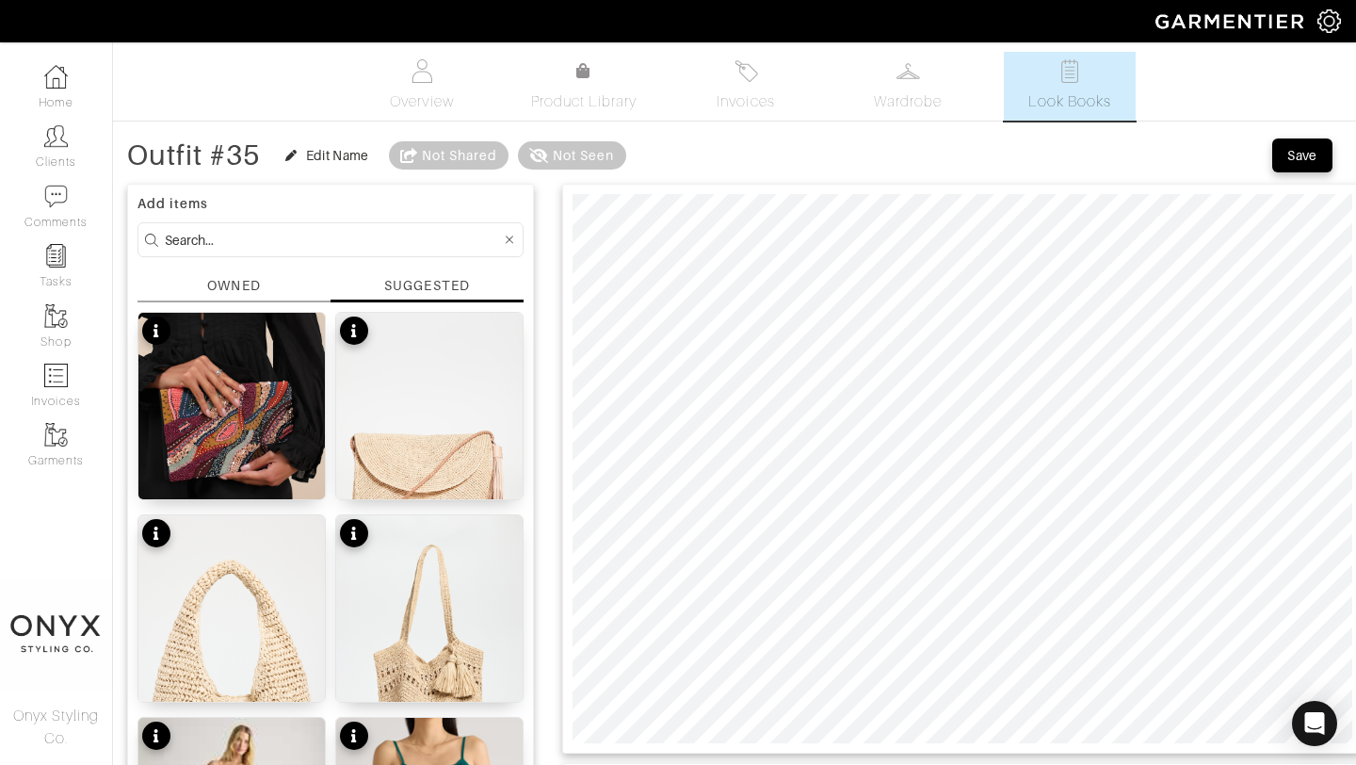
click at [442, 289] on div "SUGGESTED" at bounding box center [426, 285] width 85 height 19
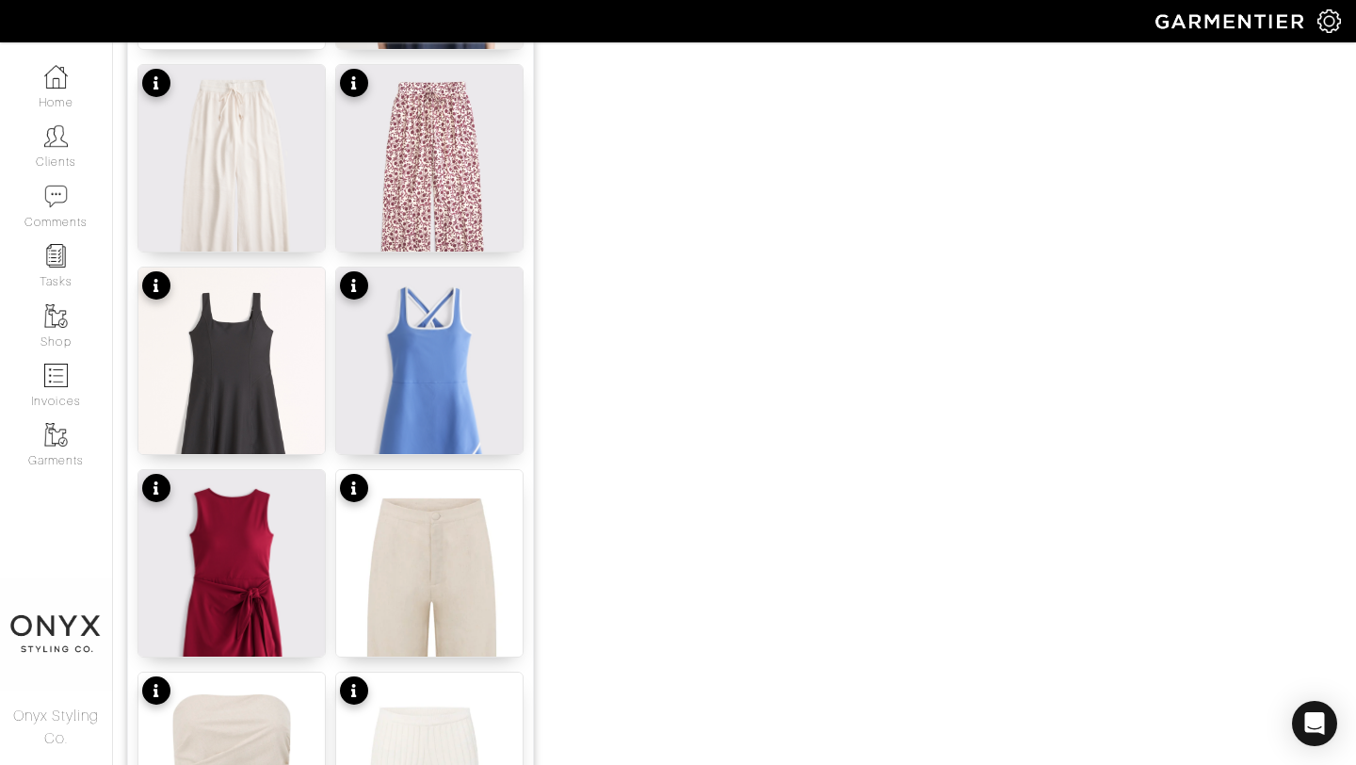
scroll to position [1475, 0]
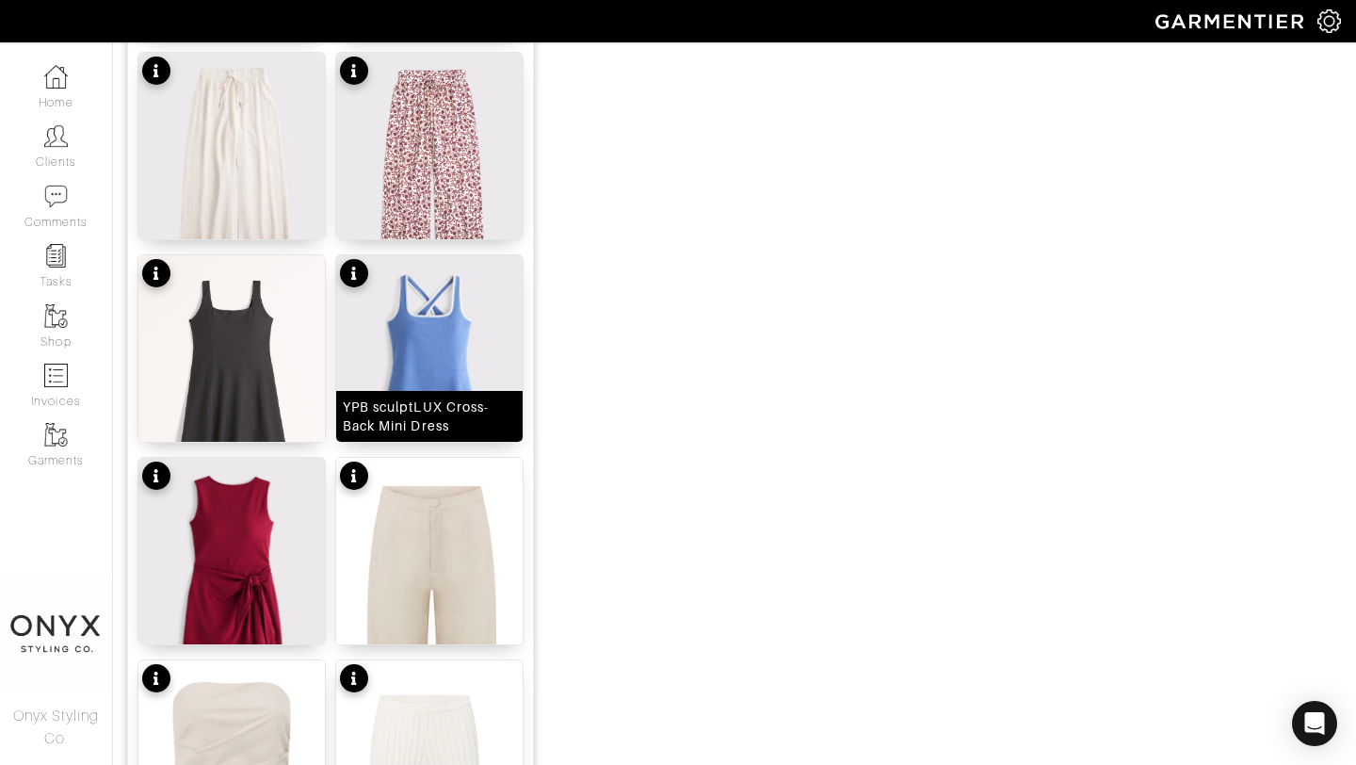
click at [442, 343] on img at bounding box center [429, 372] width 186 height 234
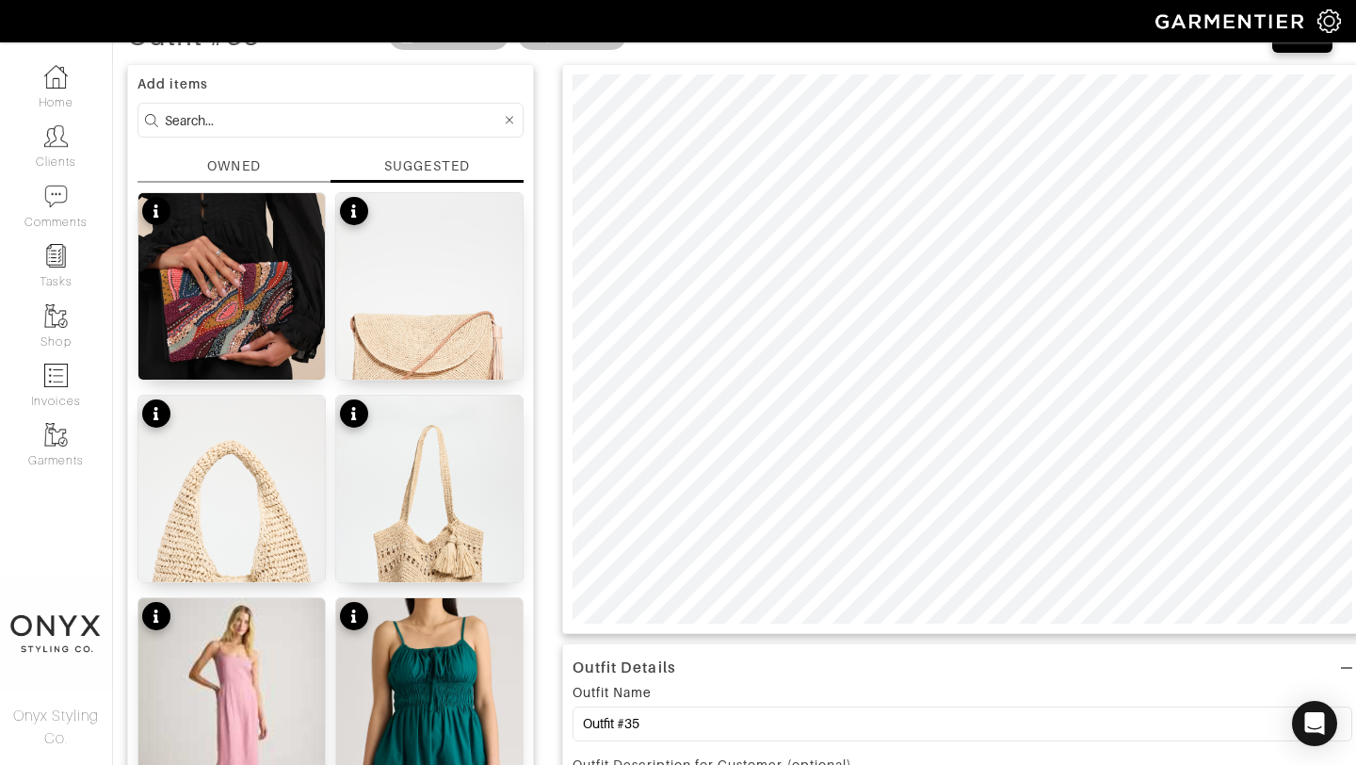
scroll to position [0, 0]
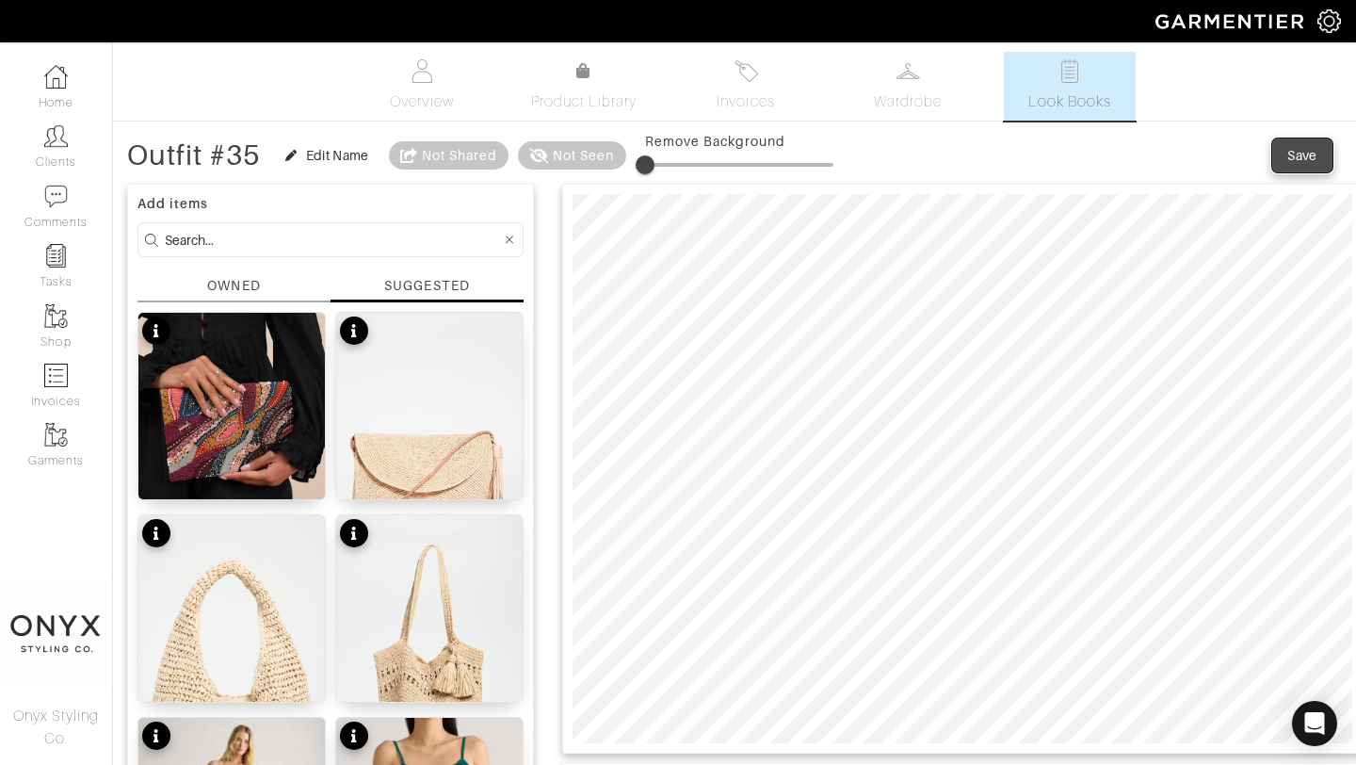
click at [1292, 162] on div "Save" at bounding box center [1303, 155] width 30 height 19
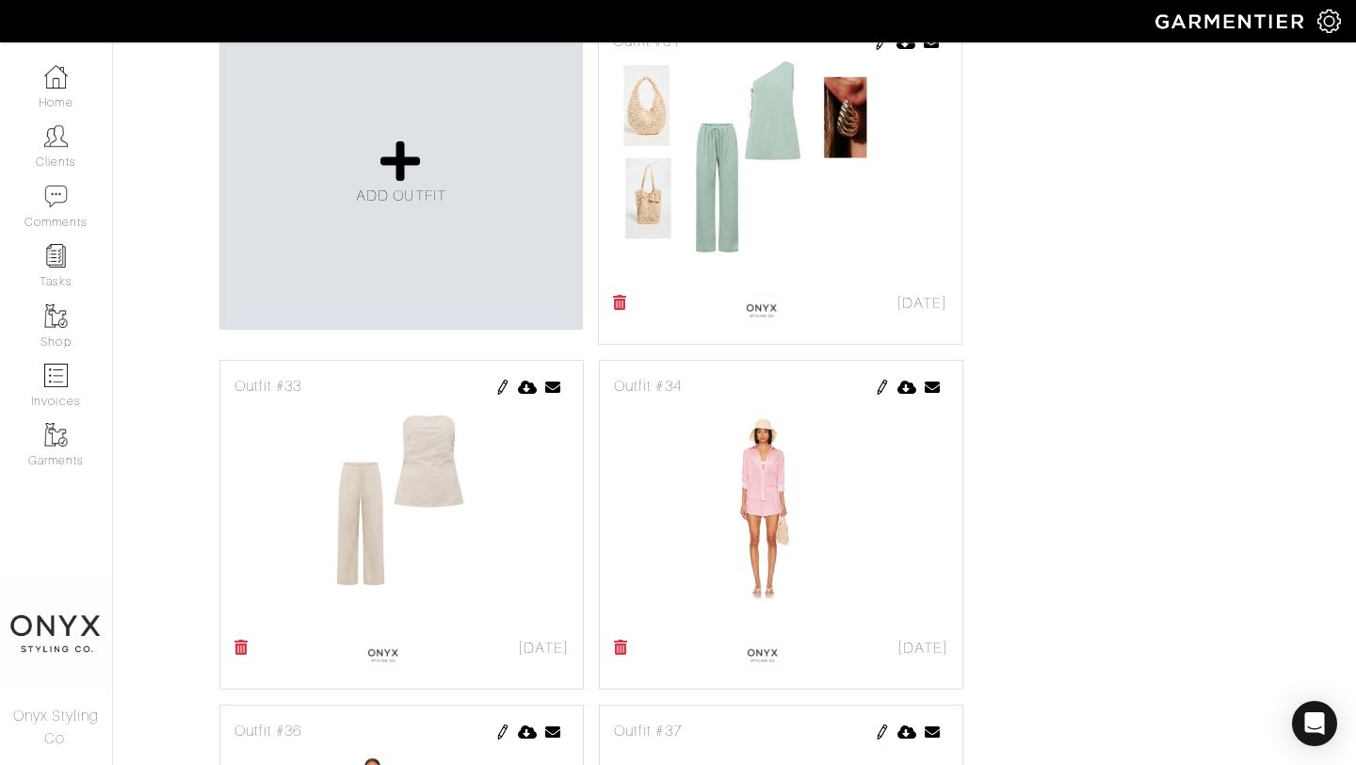
scroll to position [771, 0]
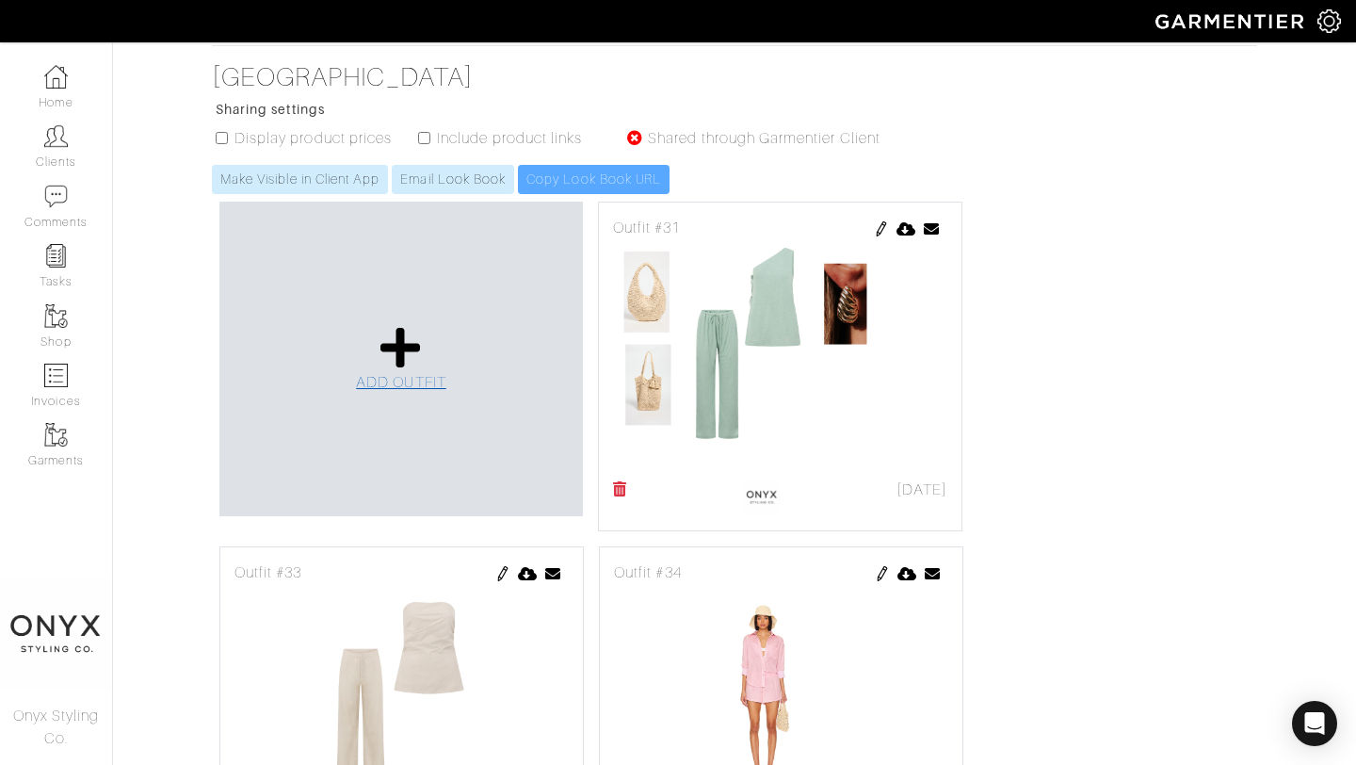
click at [408, 346] on icon at bounding box center [401, 347] width 40 height 45
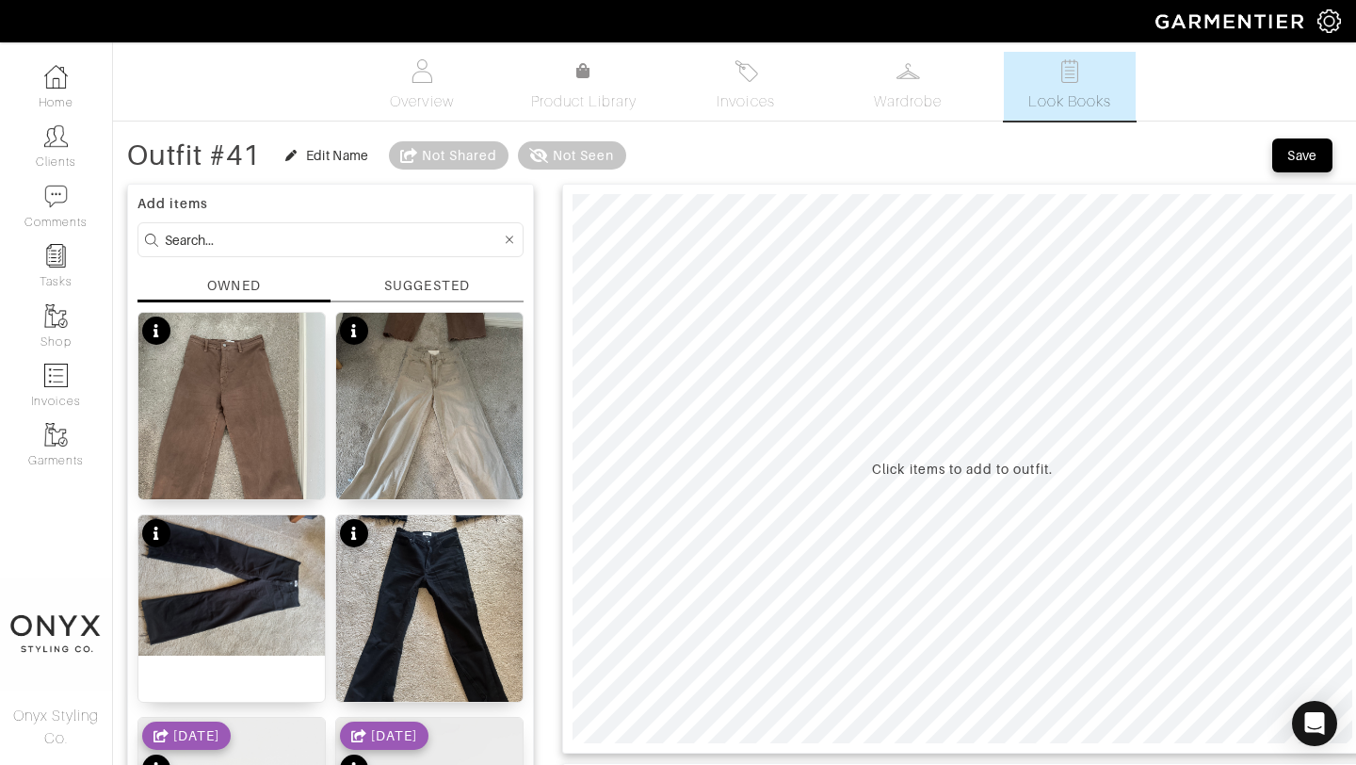
click at [429, 284] on div "SUGGESTED" at bounding box center [426, 286] width 85 height 20
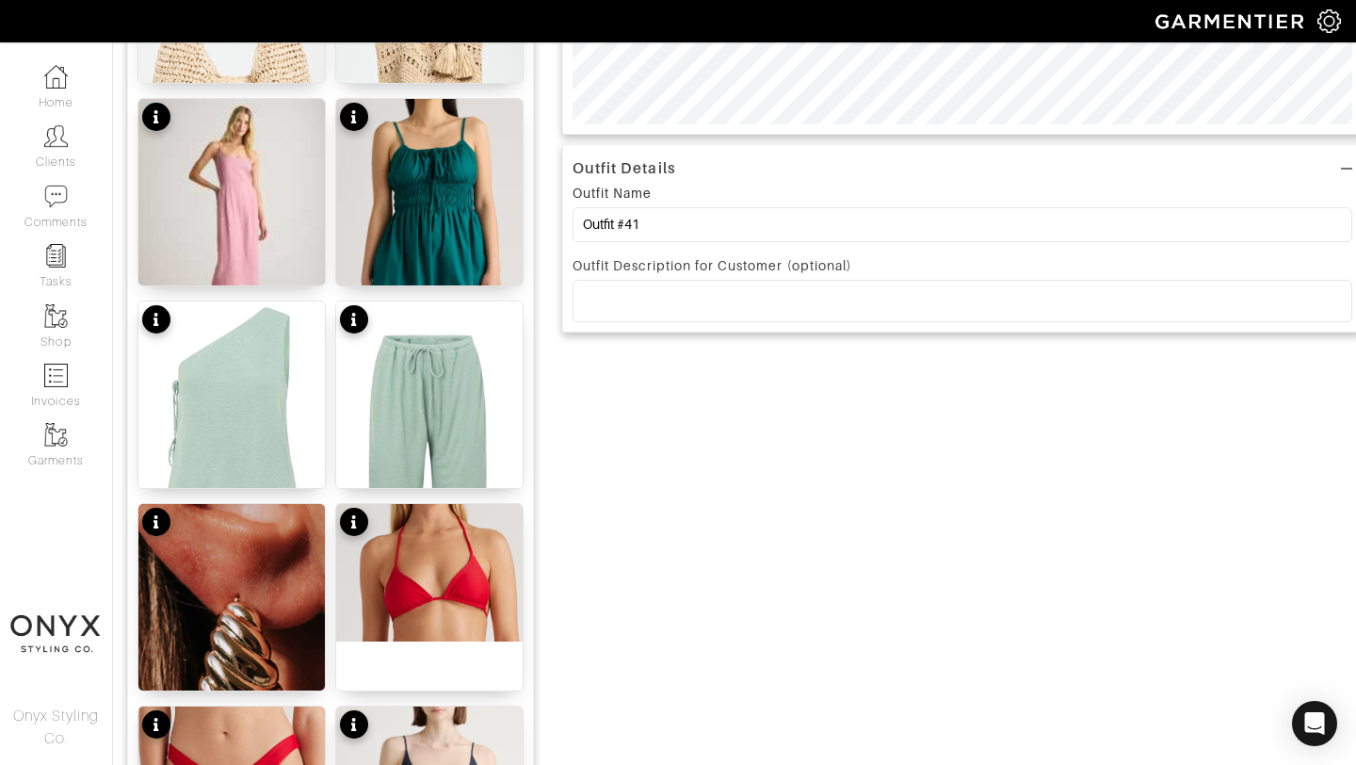
scroll to position [616, 0]
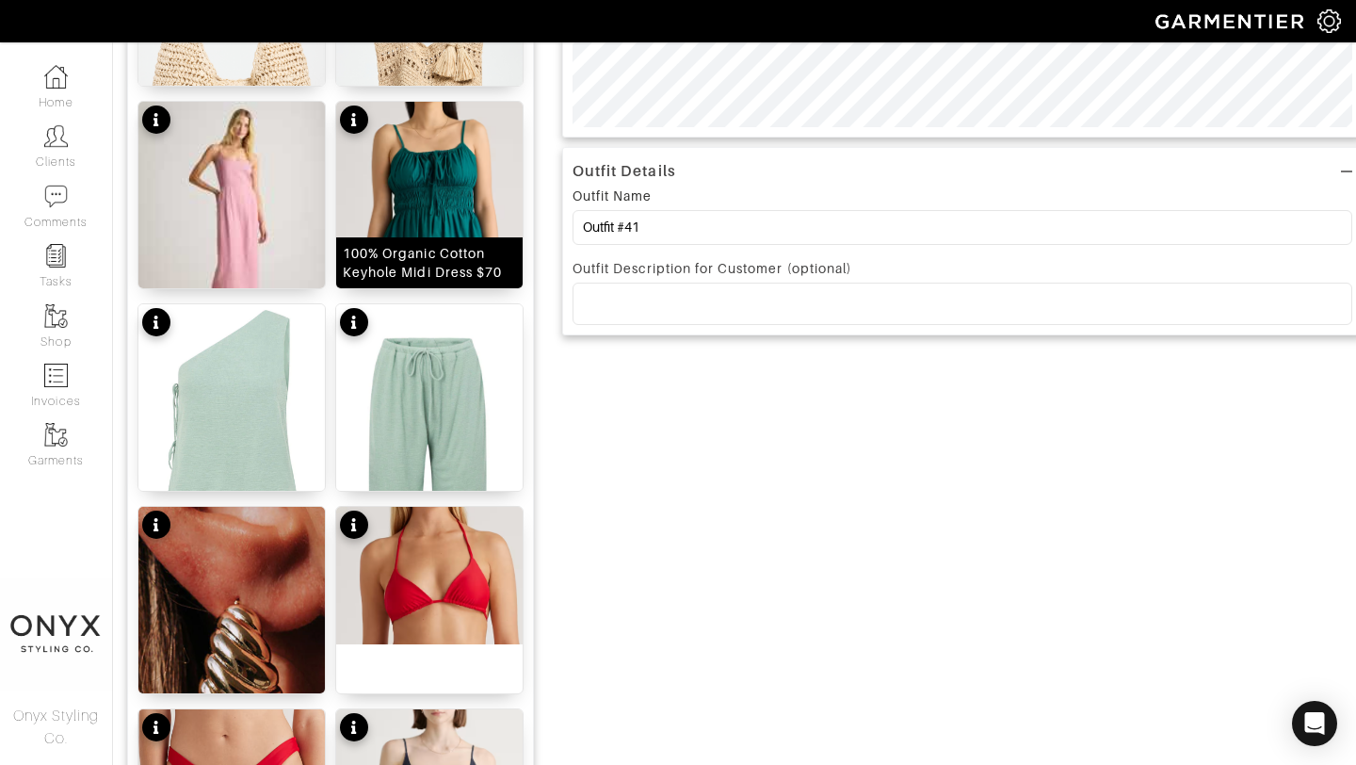
click at [432, 170] on img at bounding box center [429, 283] width 186 height 363
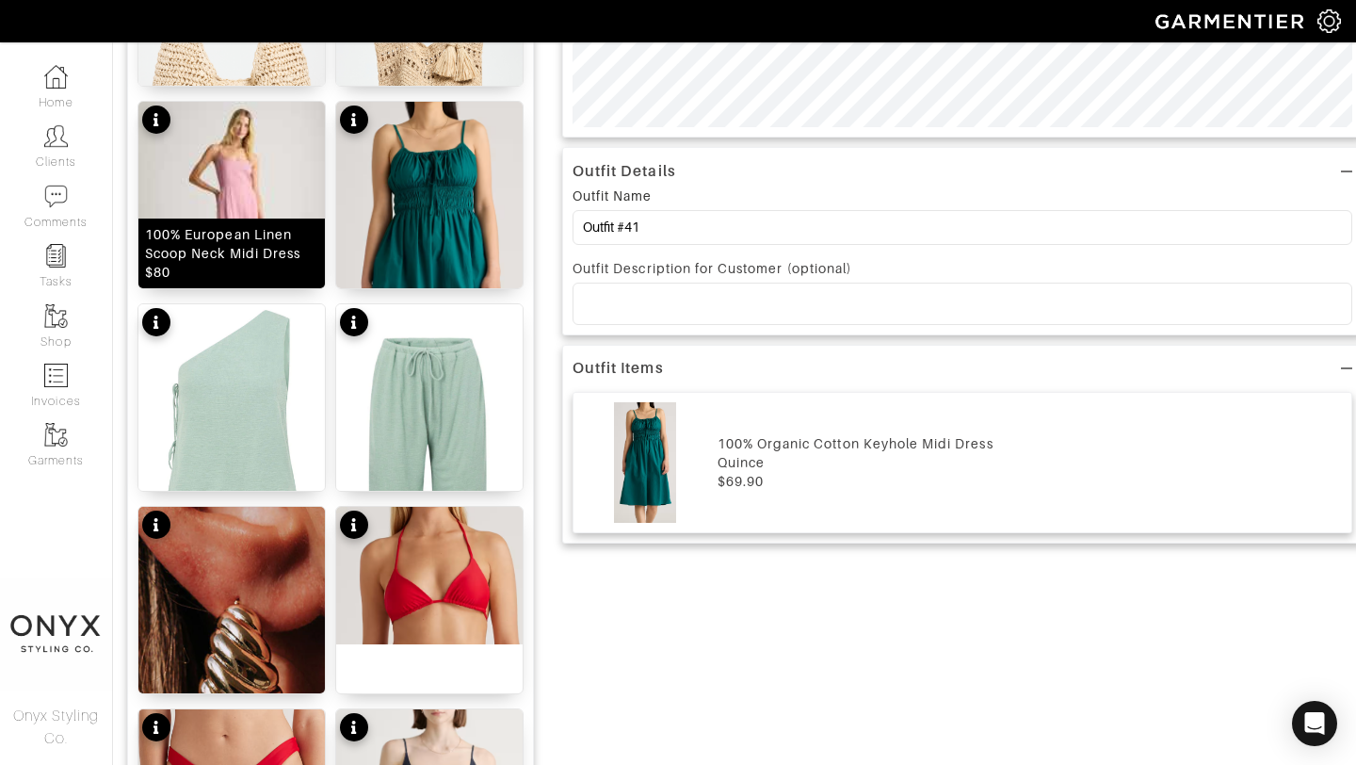
click at [208, 183] on img at bounding box center [231, 219] width 186 height 234
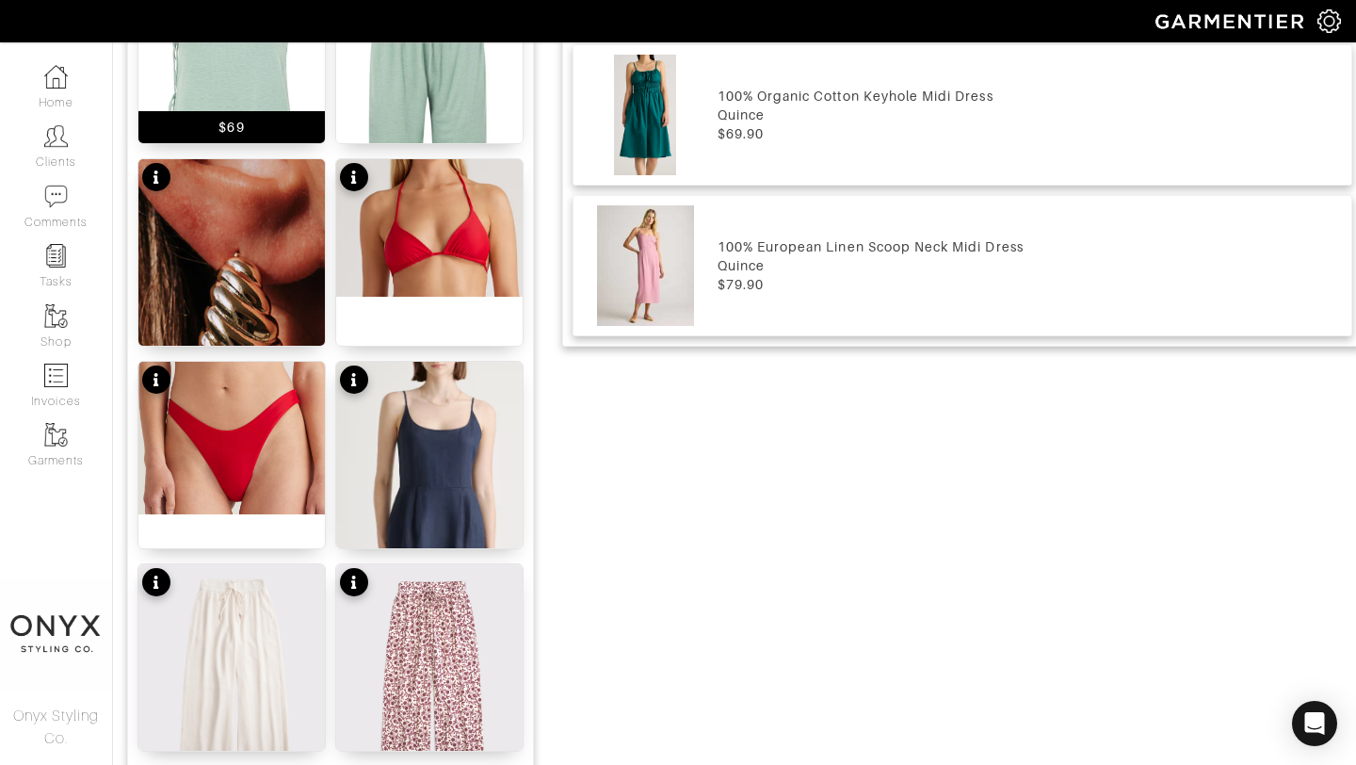
scroll to position [995, 0]
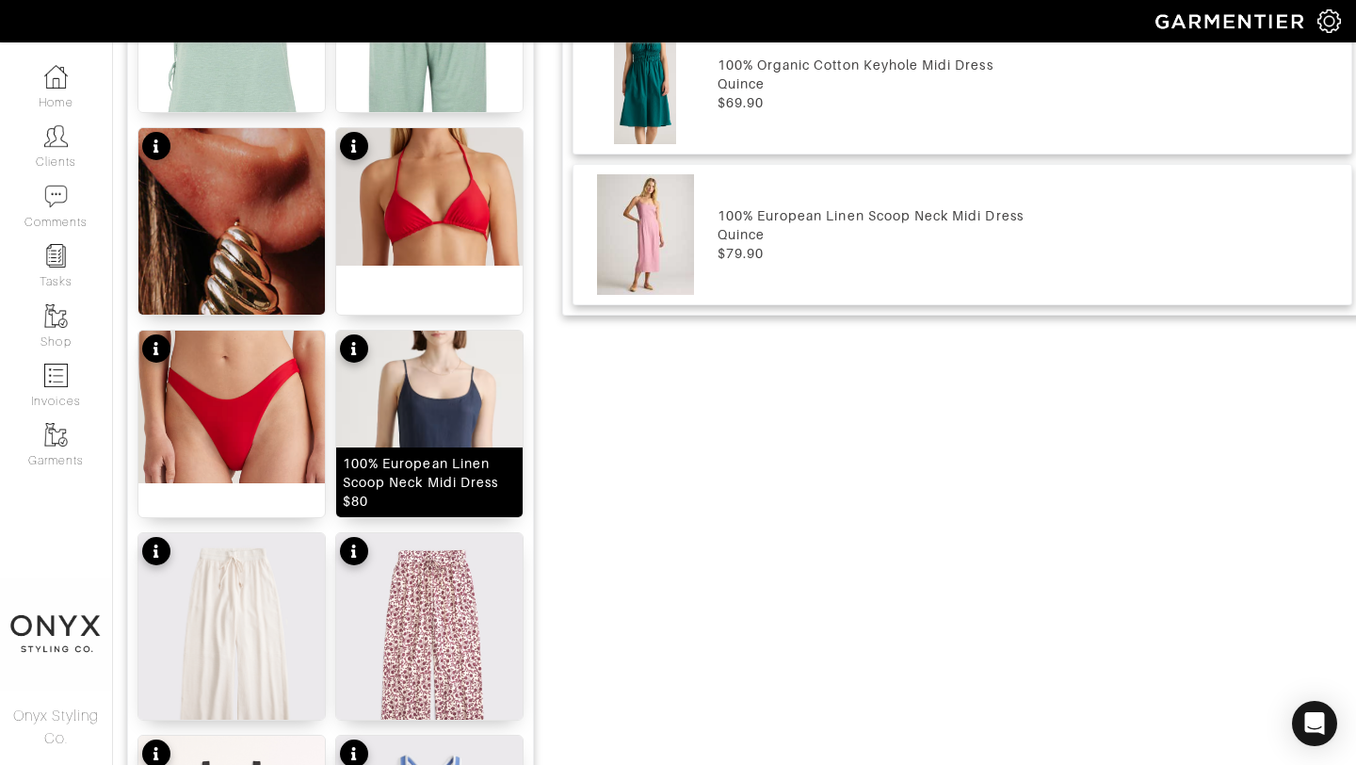
click at [435, 421] on img at bounding box center [429, 563] width 186 height 464
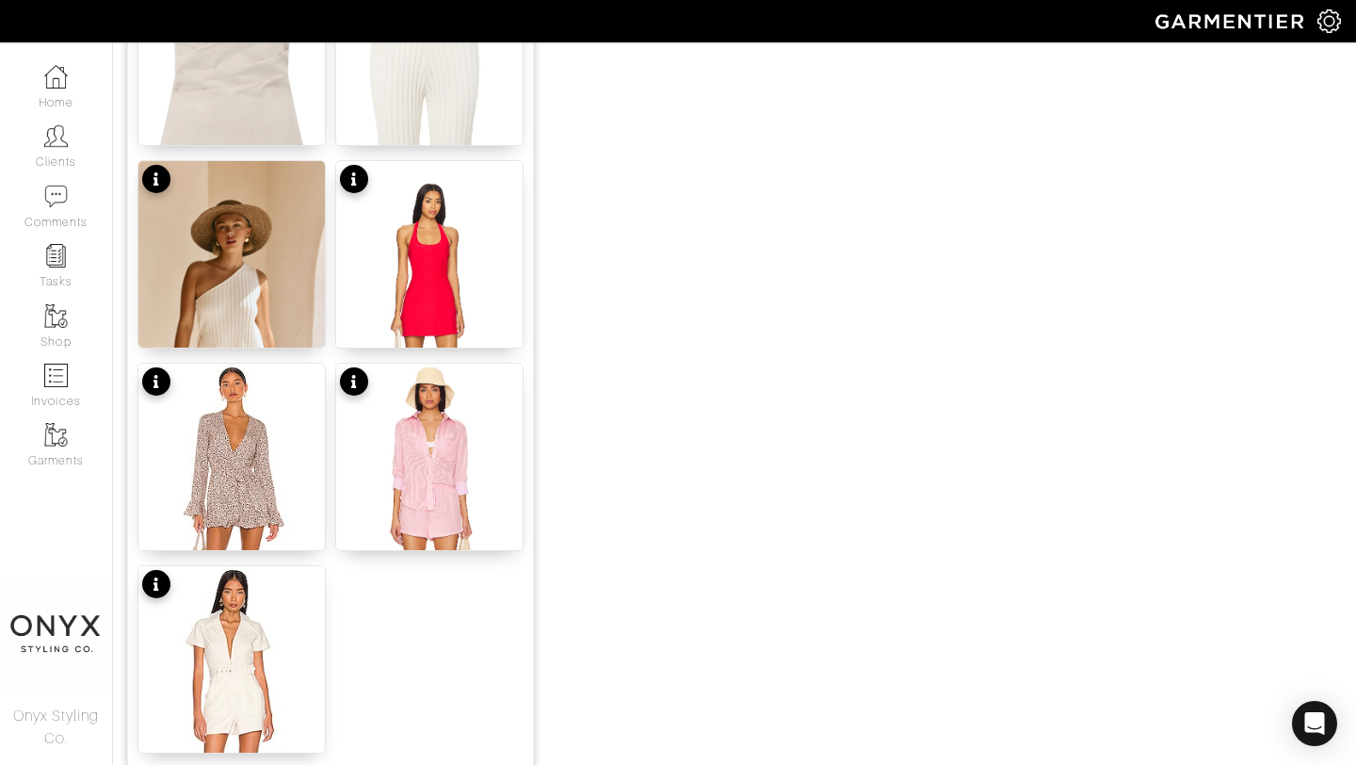
scroll to position [2315, 0]
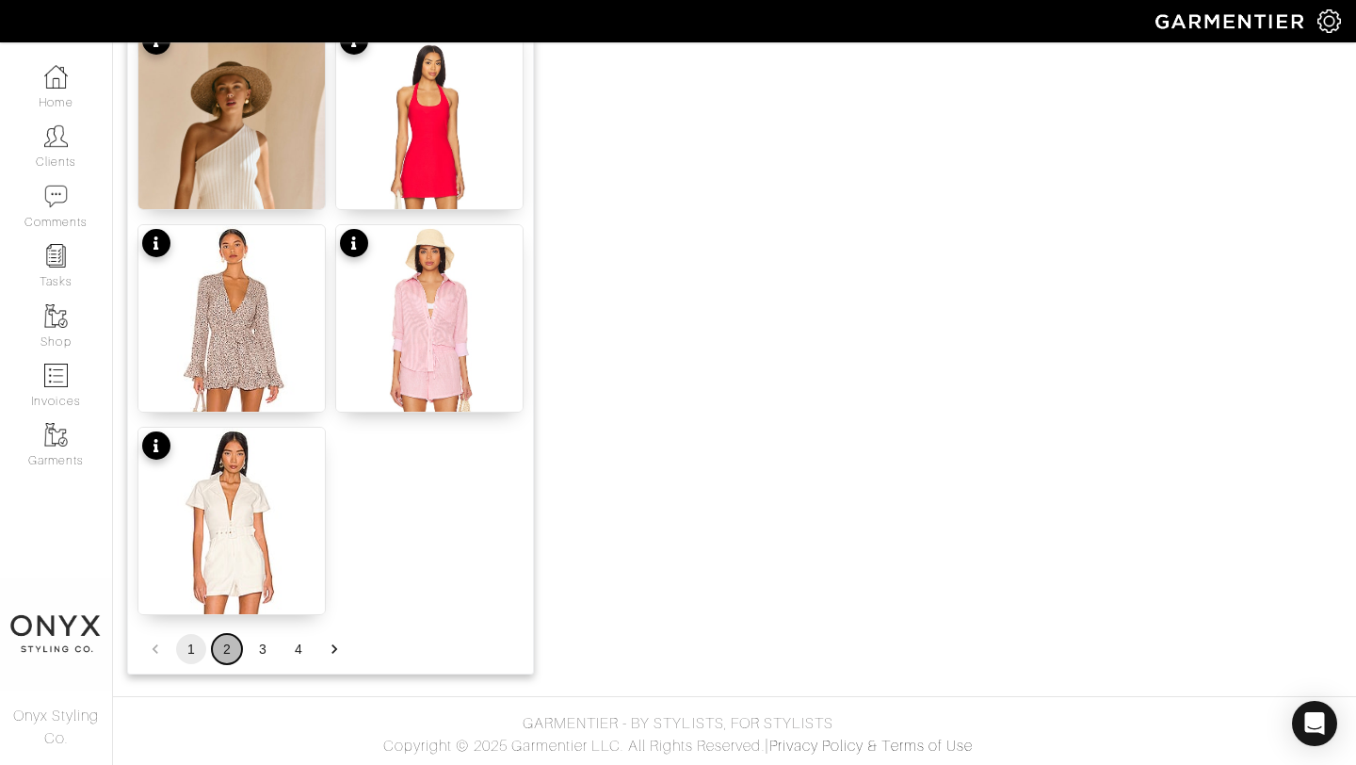
click at [232, 651] on button "2" at bounding box center [227, 649] width 30 height 30
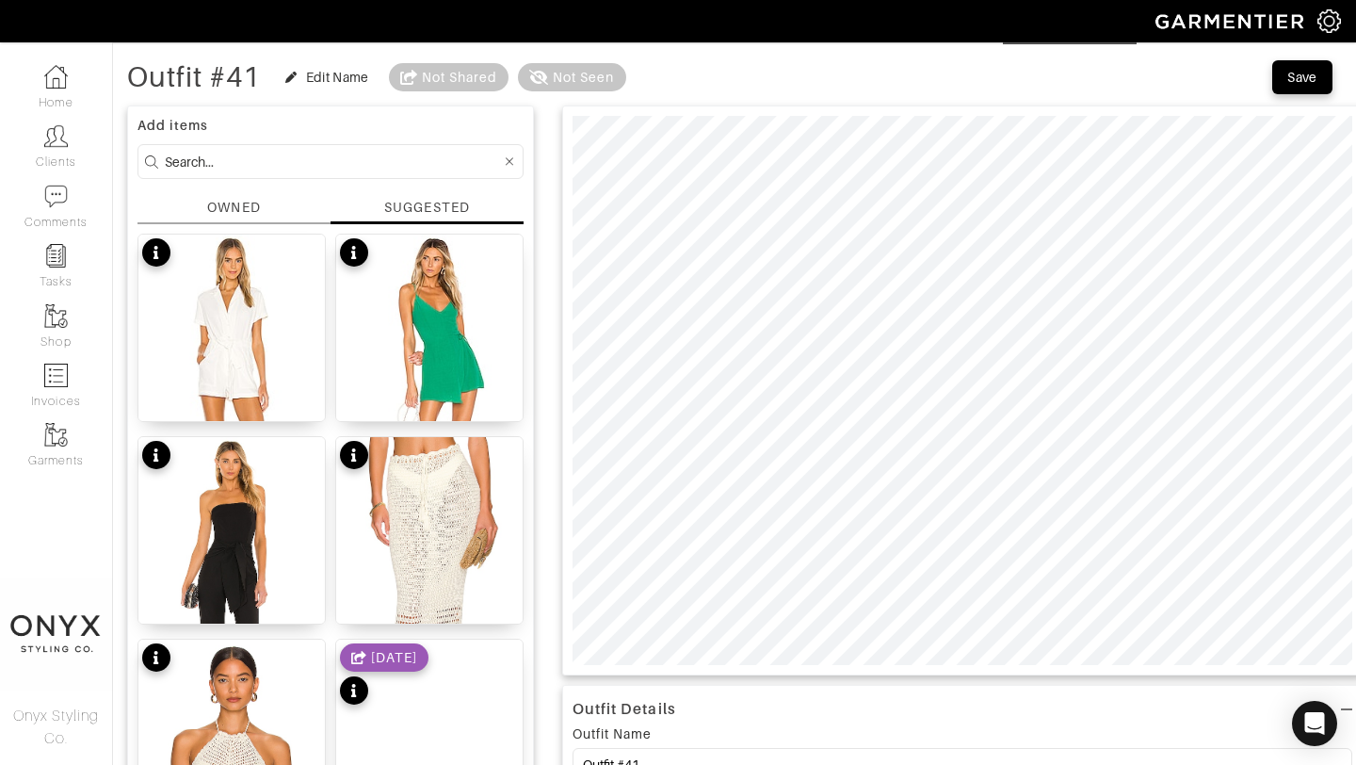
scroll to position [62, 0]
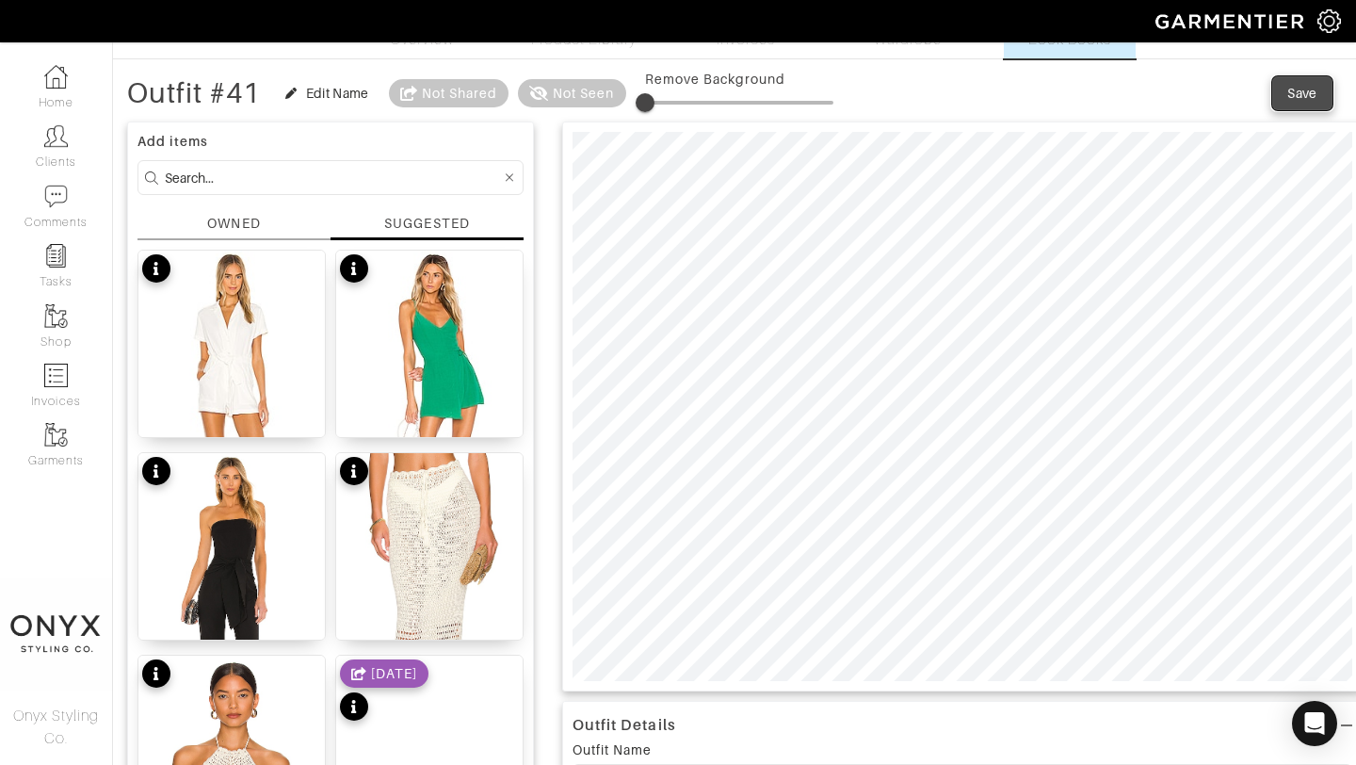
click at [1311, 100] on div "Save" at bounding box center [1303, 93] width 30 height 19
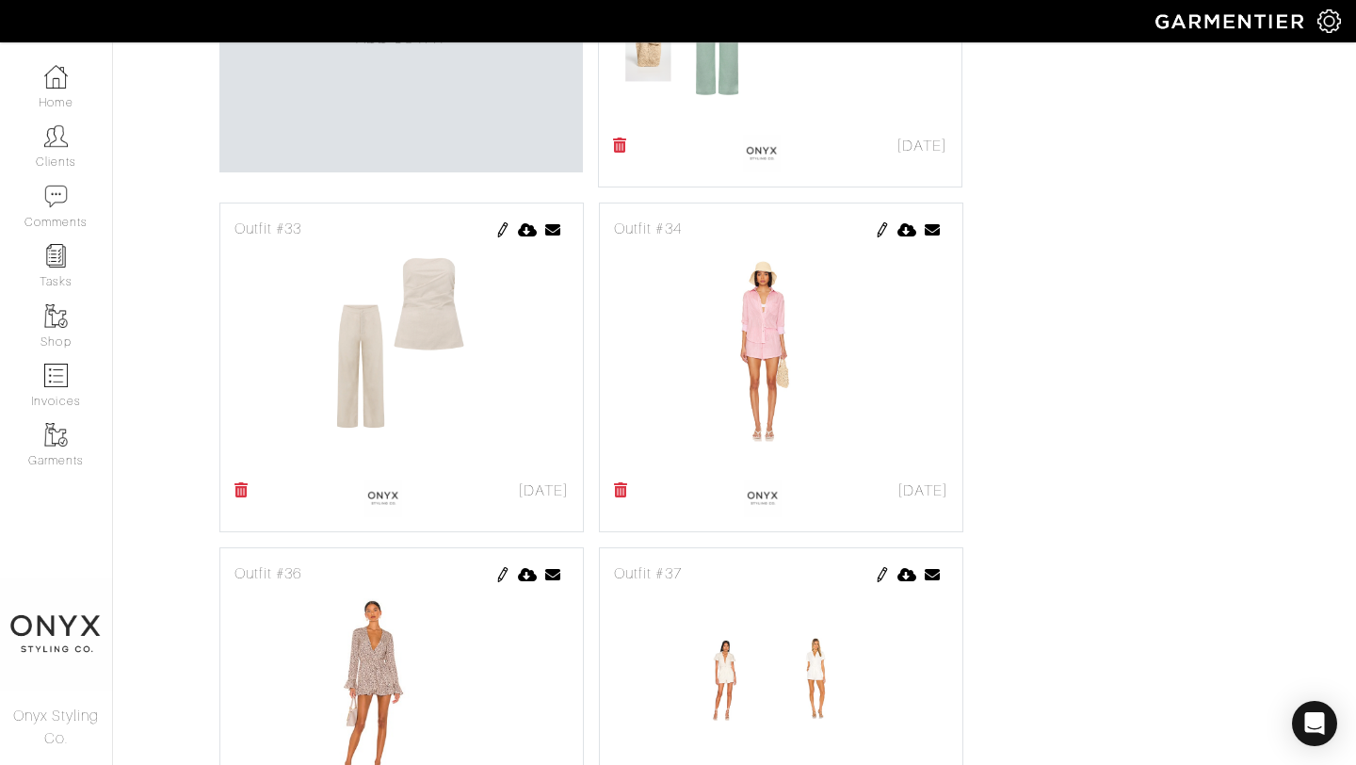
scroll to position [1174, 0]
